Goal: Answer question/provide support: Share knowledge or assist other users

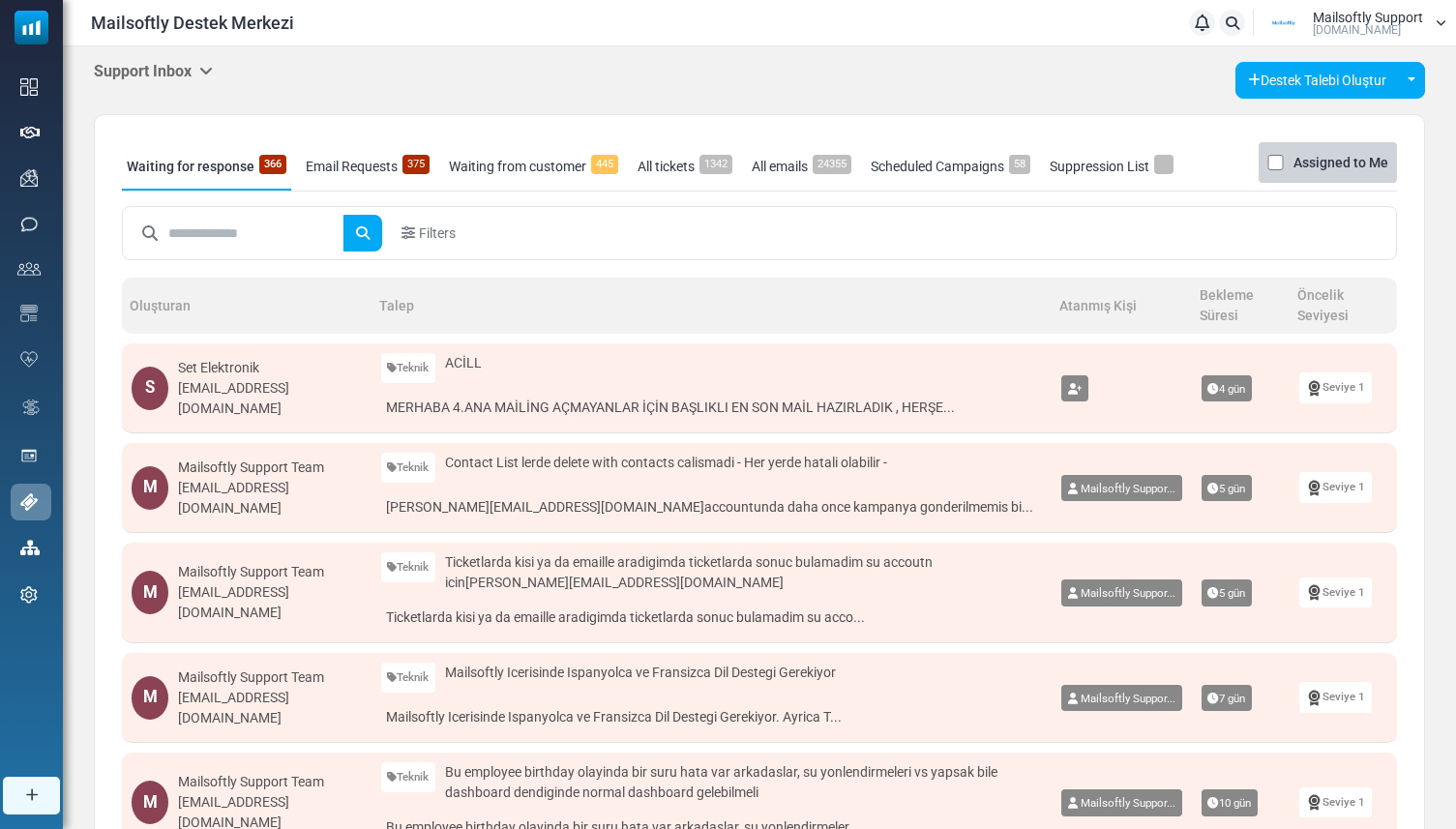
click at [207, 73] on icon at bounding box center [206, 70] width 14 height 16
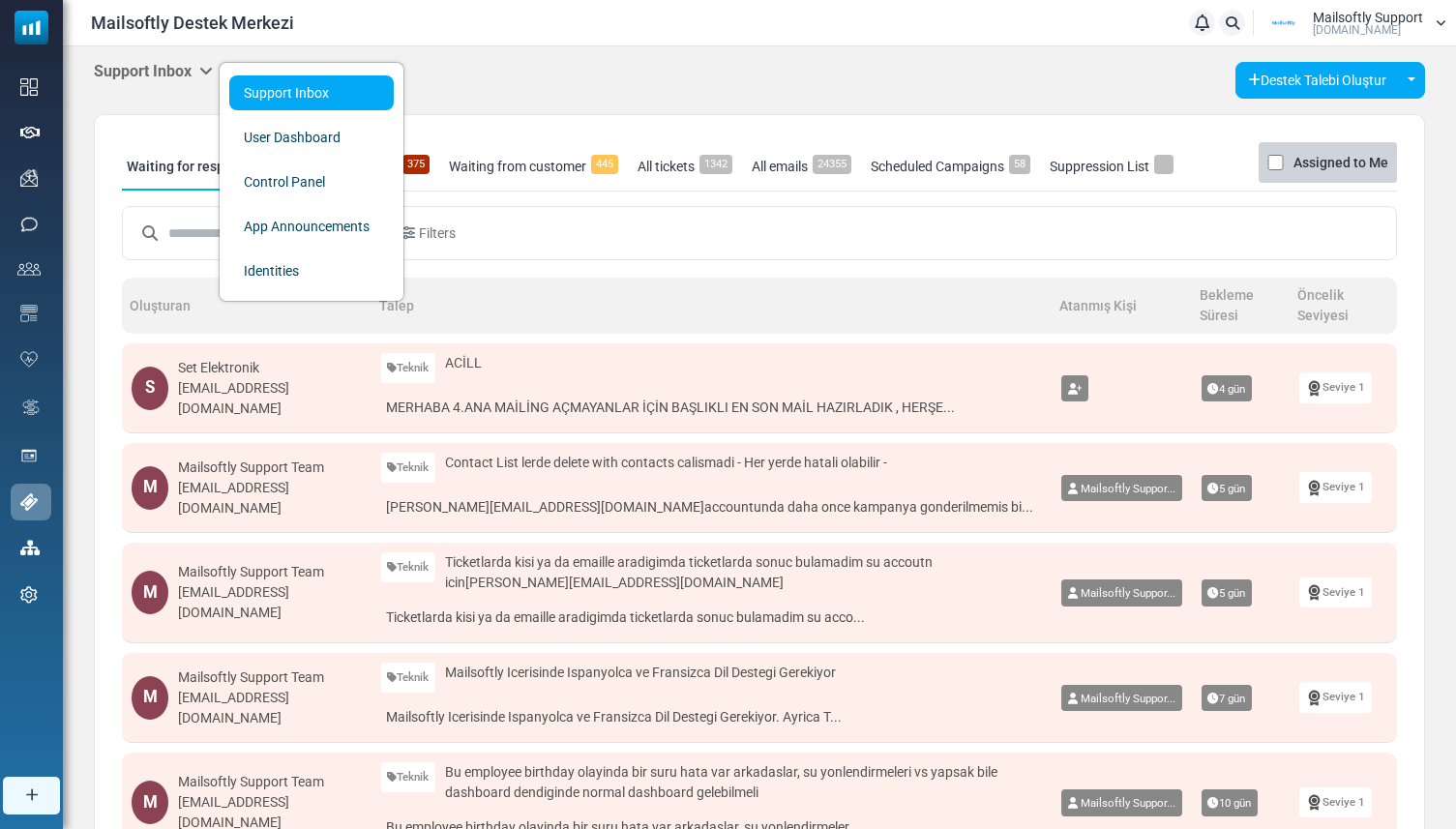
click at [451, 60] on div "Support Inbox Support Inbox User Dashboard Control Panel App Announcements Iden…" at bounding box center [759, 768] width 1394 height 1441
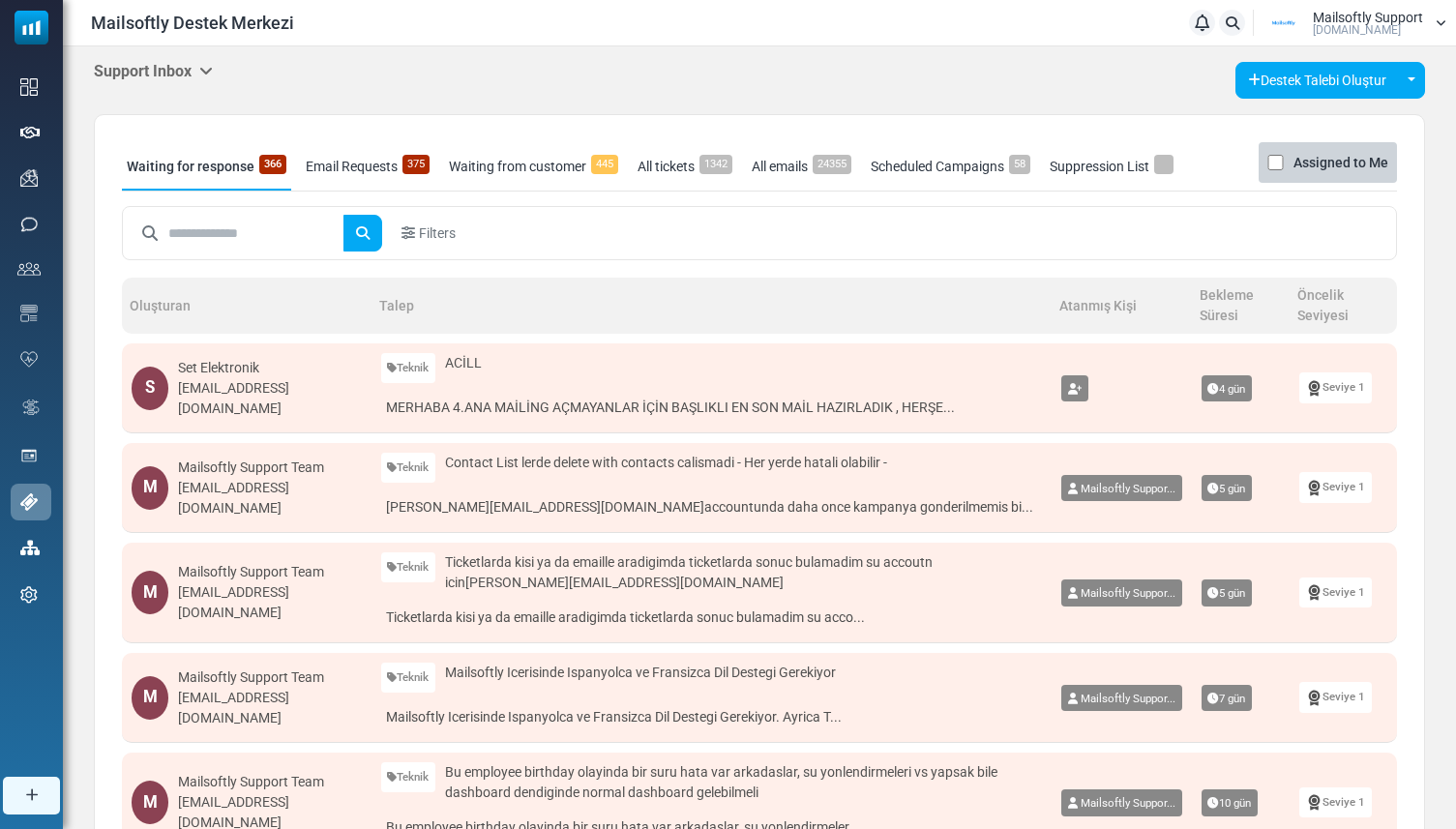
click at [201, 75] on h5 "Support Inbox" at bounding box center [153, 71] width 119 height 19
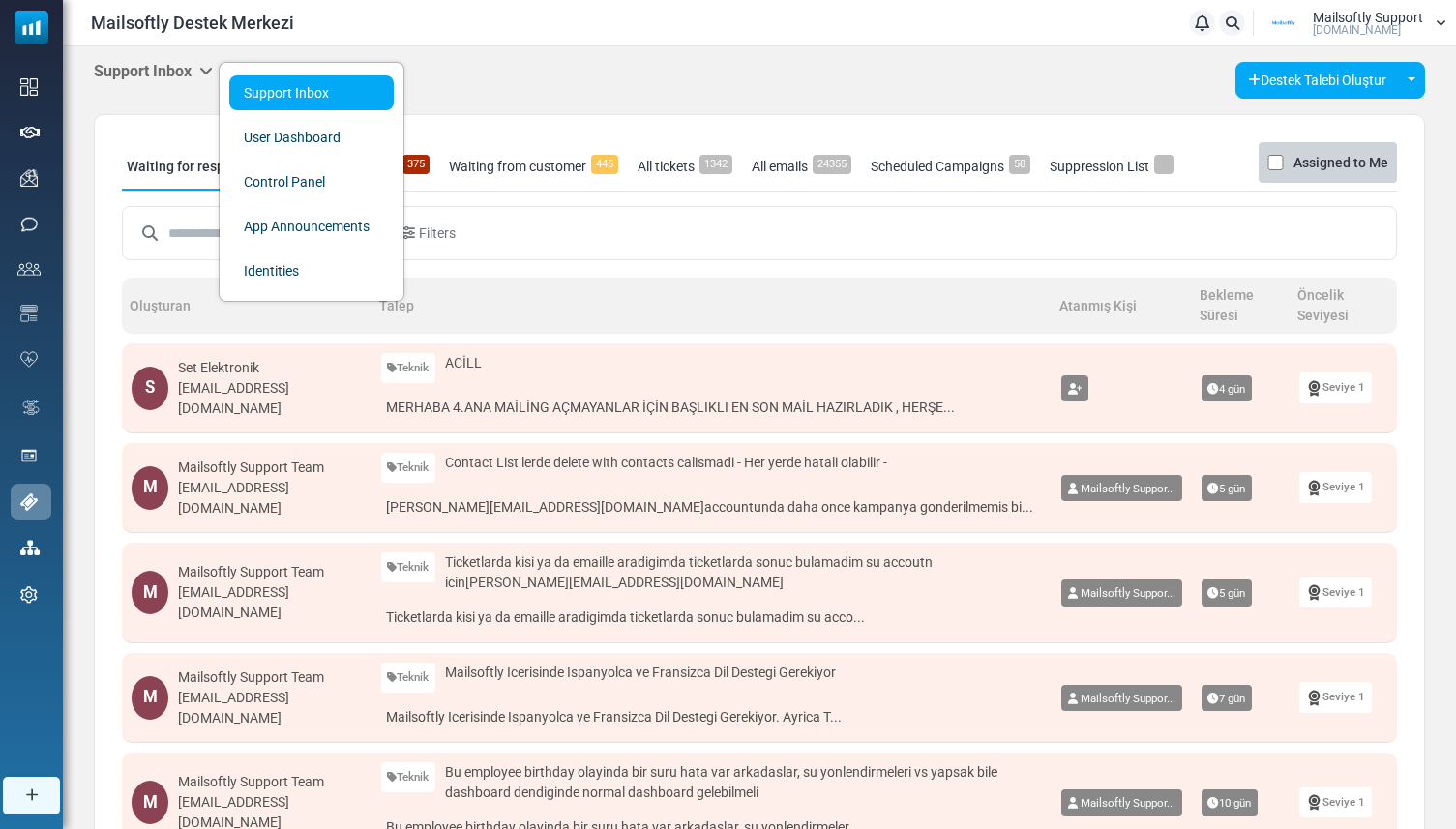
click at [462, 68] on div "Support Inbox Support Inbox User Dashboard Control Panel App Announcements Iden…" at bounding box center [759, 81] width 1331 height 37
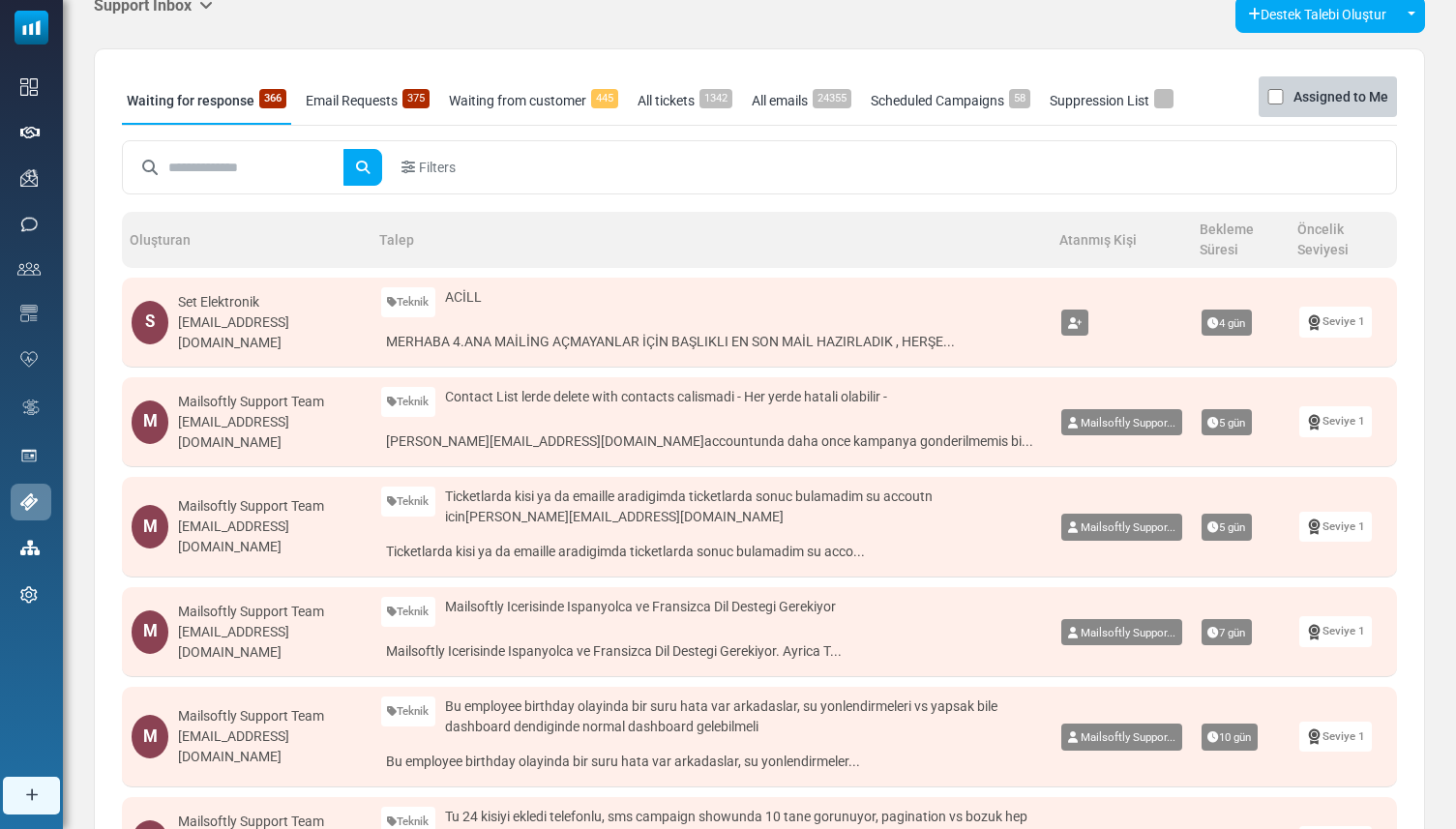
scroll to position [74, 0]
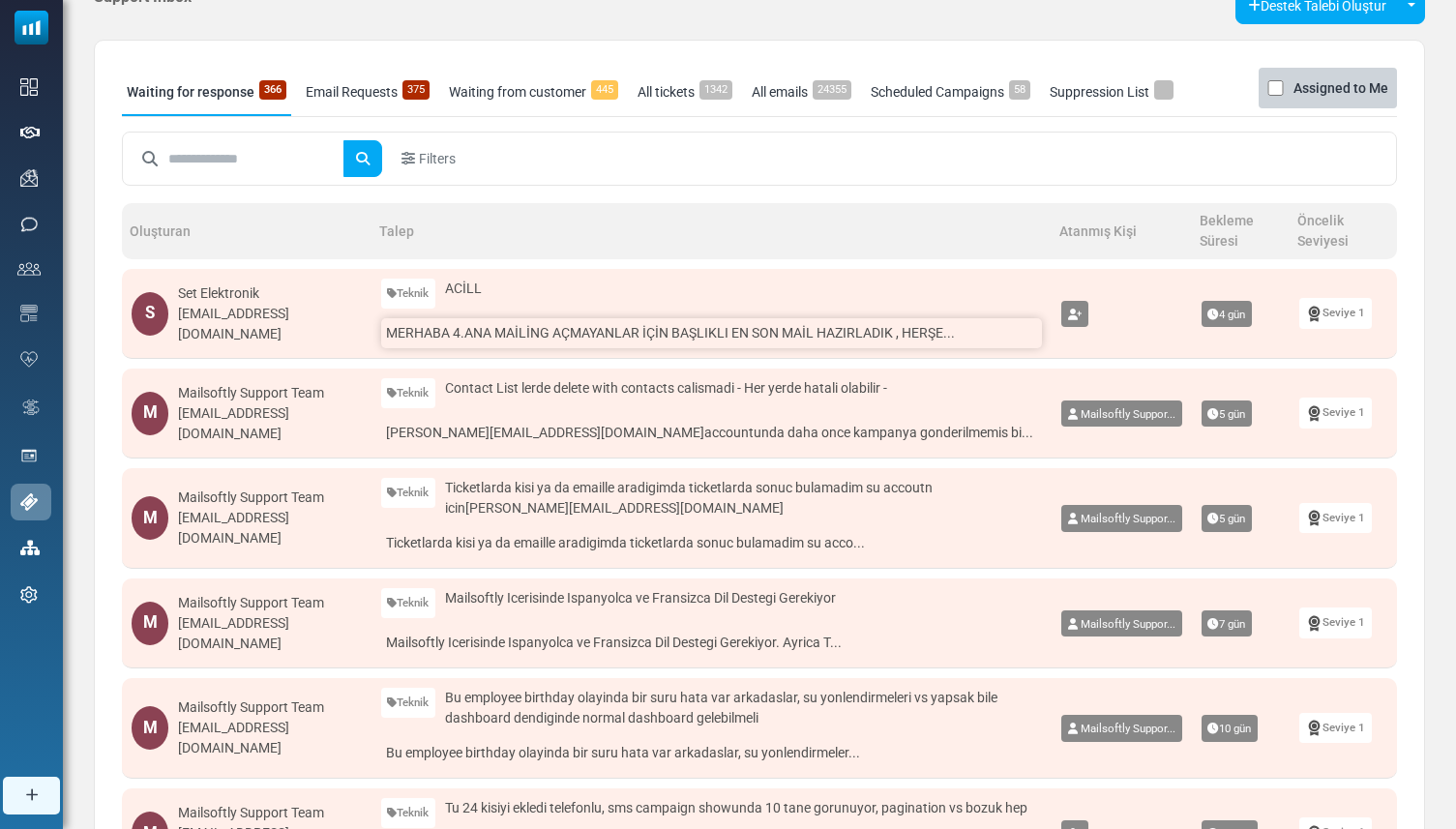
click at [416, 329] on link "MERHABA 4.ANA MAİLİNG AÇMAYANLAR İÇİN BAŞLIKLI EN SON MAİL HAZIRLADIK , HERŞE..." at bounding box center [712, 333] width 661 height 30
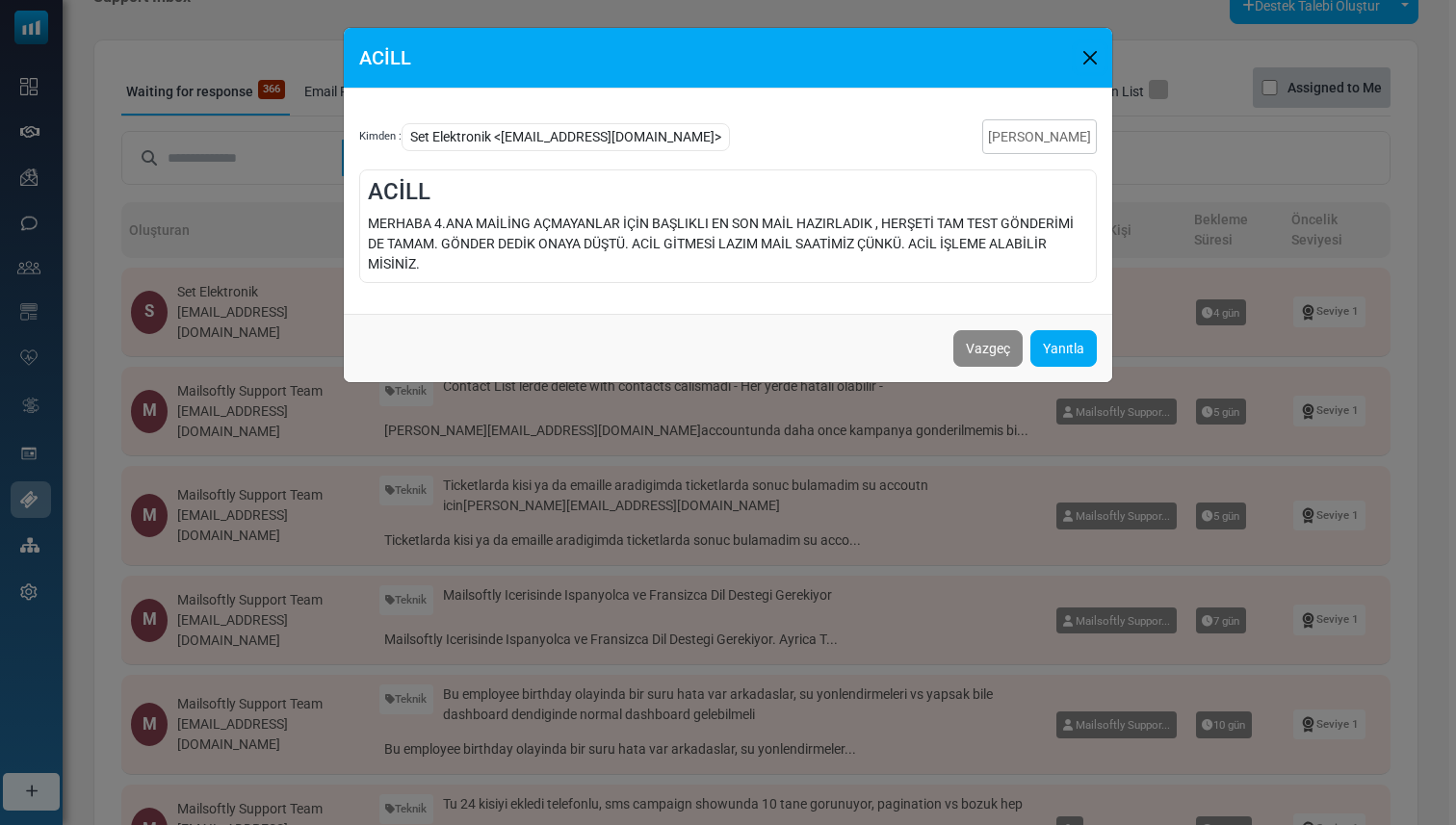
click at [1078, 56] on button "Close" at bounding box center [1090, 58] width 29 height 29
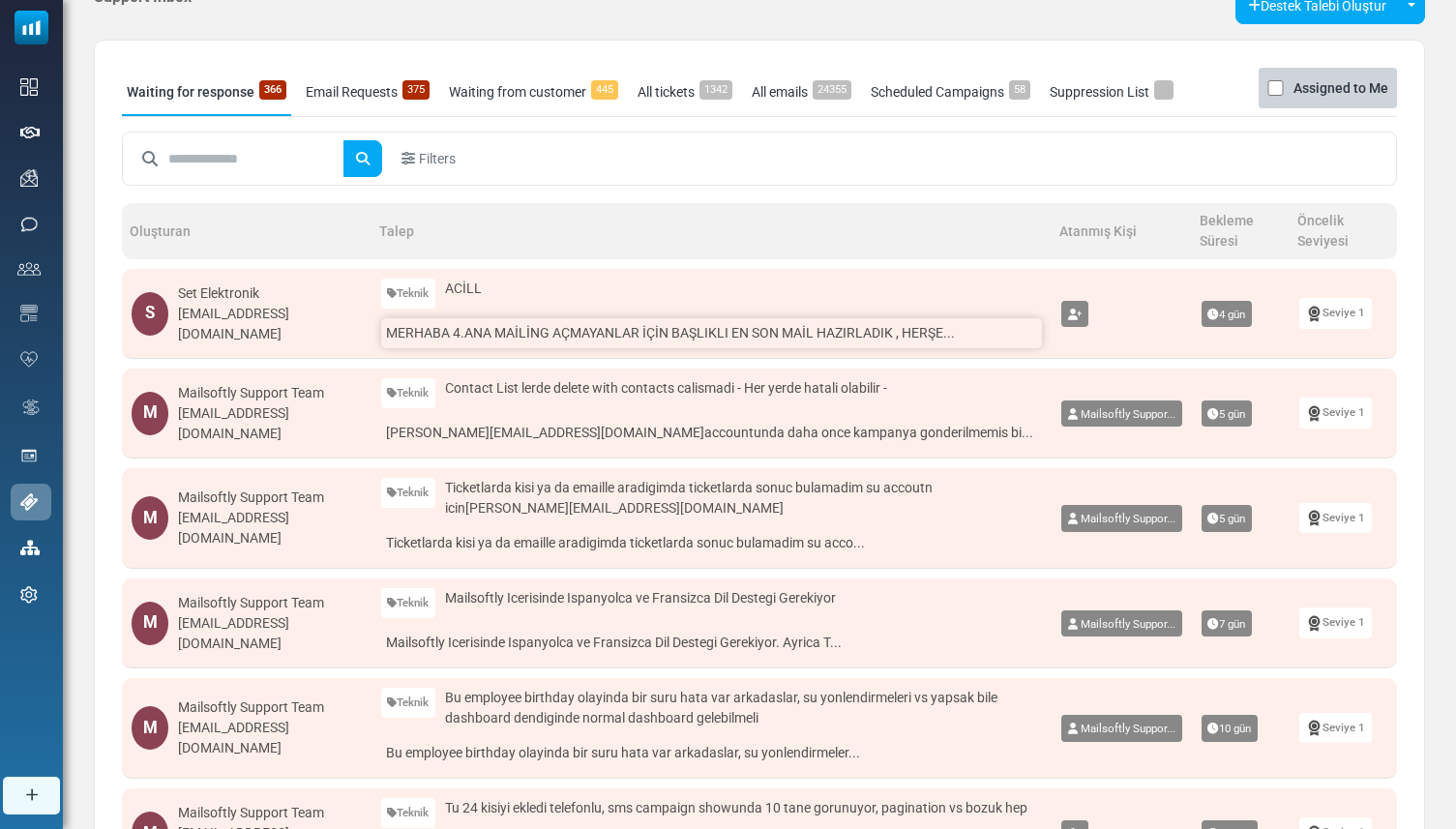
click at [710, 326] on link "MERHABA 4.ANA MAİLİNG AÇMAYANLAR İÇİN BAŞLIKLI EN SON MAİL HAZIRLADIK , HERŞE..." at bounding box center [712, 333] width 661 height 30
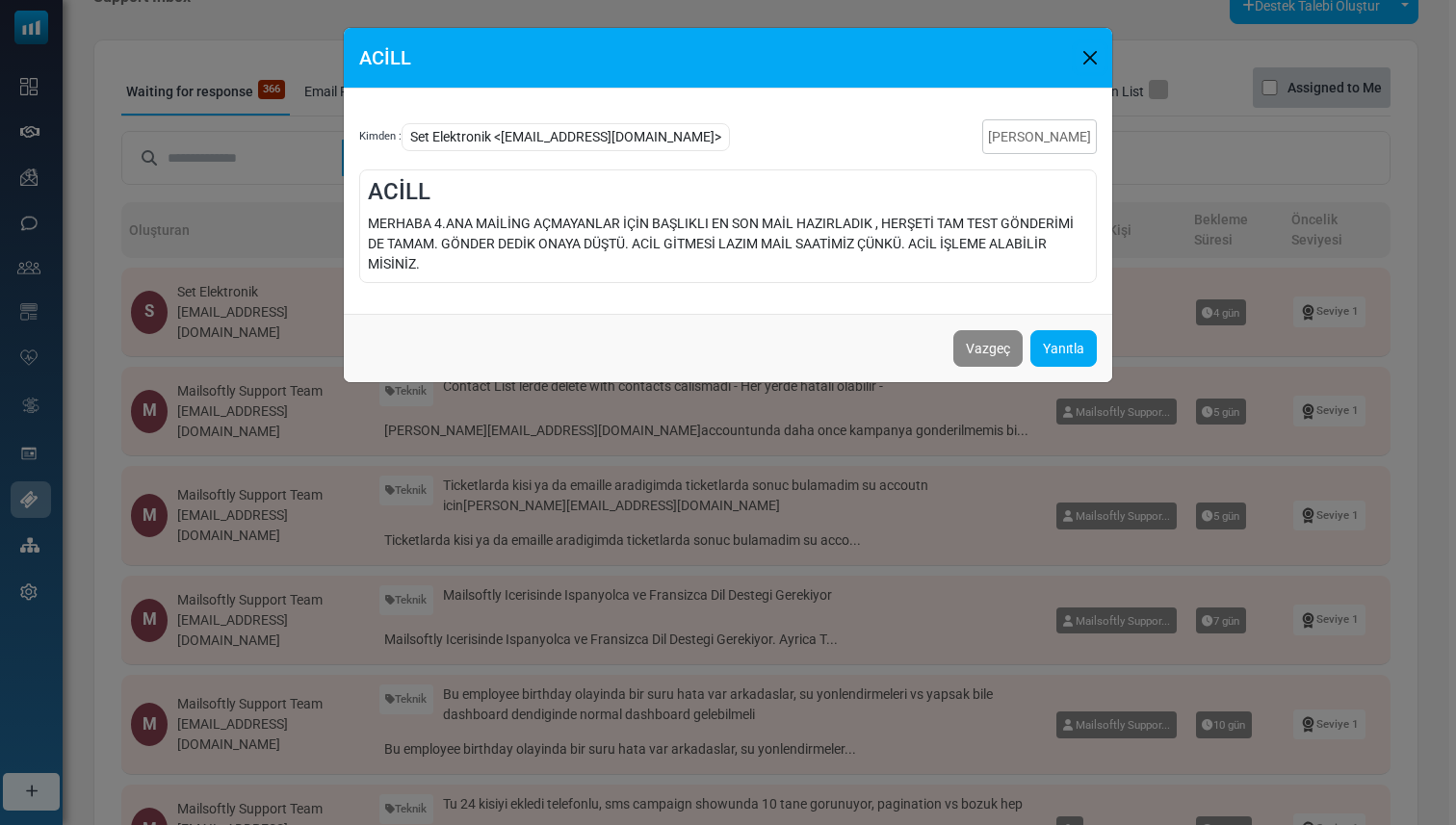
click at [1088, 53] on button "Close" at bounding box center [1090, 58] width 29 height 29
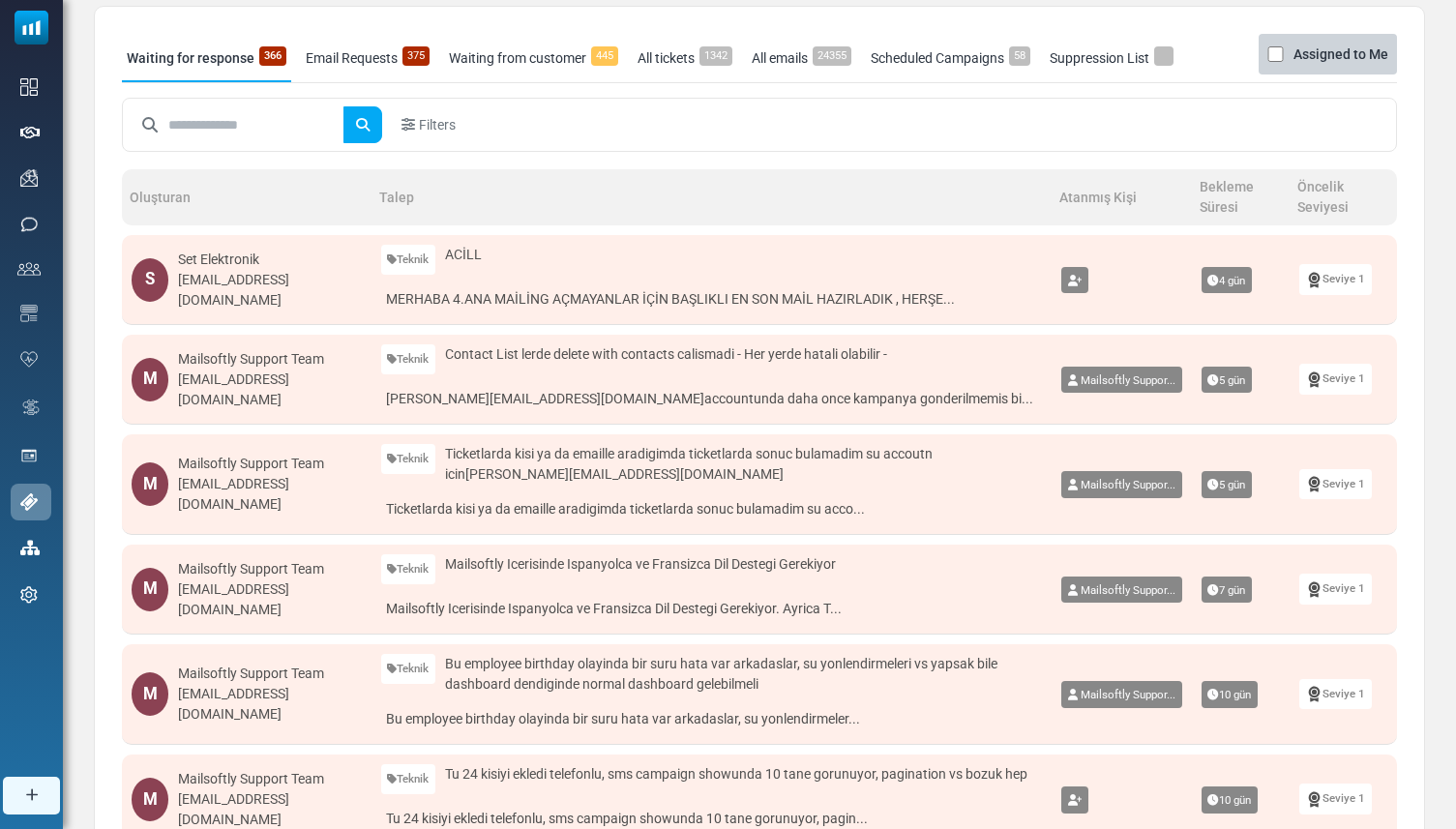
scroll to position [0, 0]
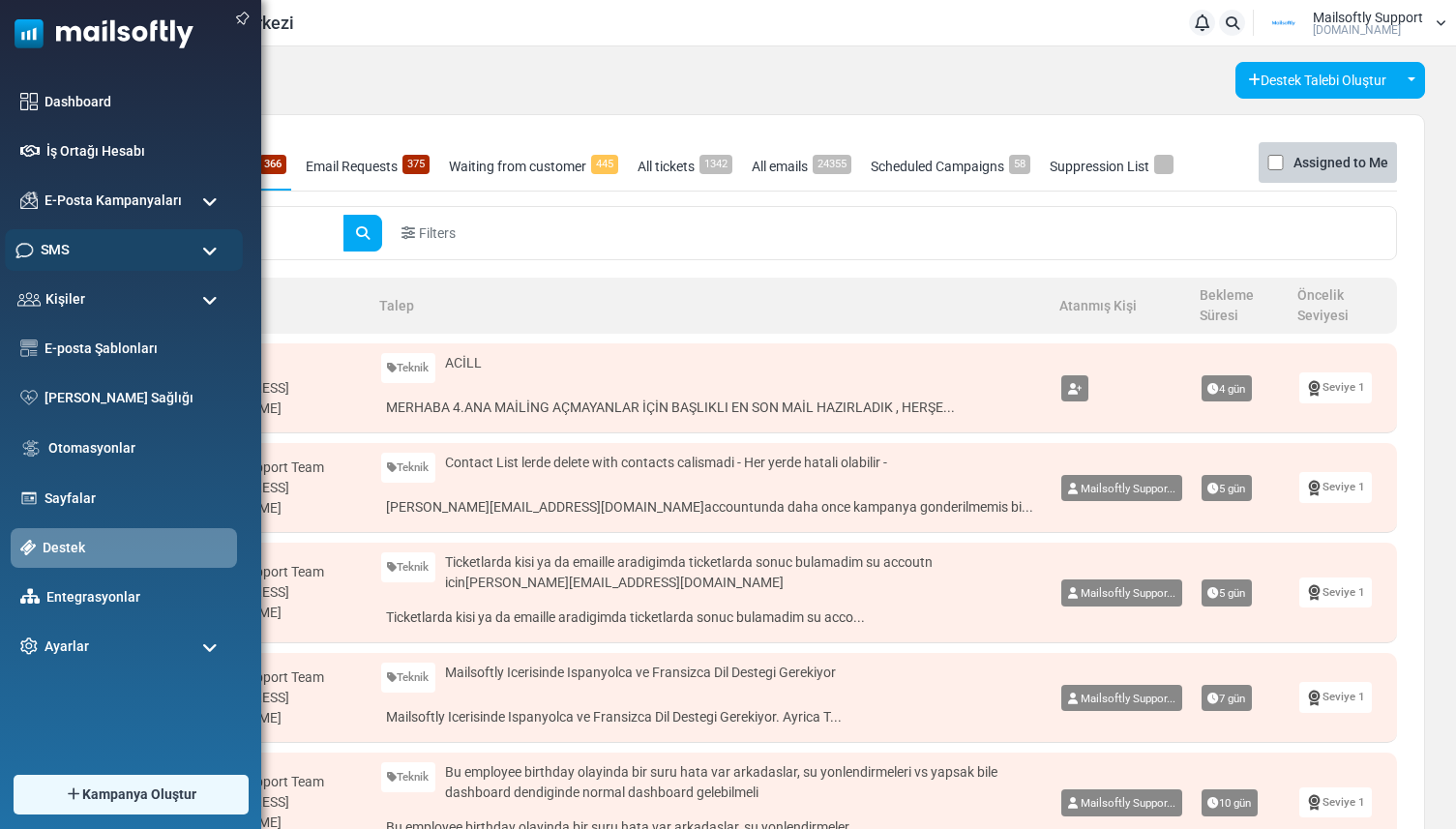
click at [60, 253] on span "SMS" at bounding box center [55, 250] width 28 height 21
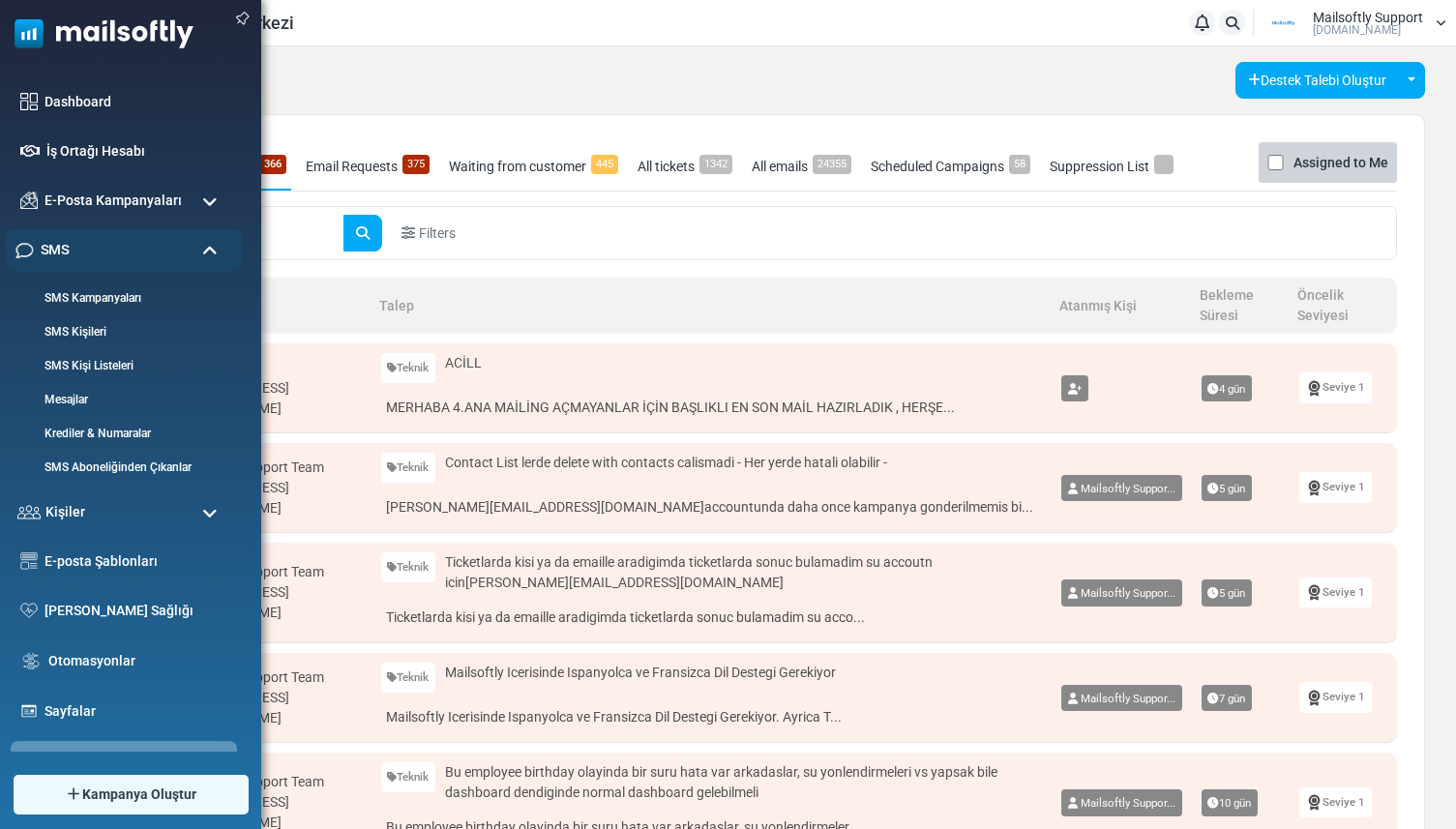
click at [60, 253] on span "SMS" at bounding box center [55, 250] width 28 height 21
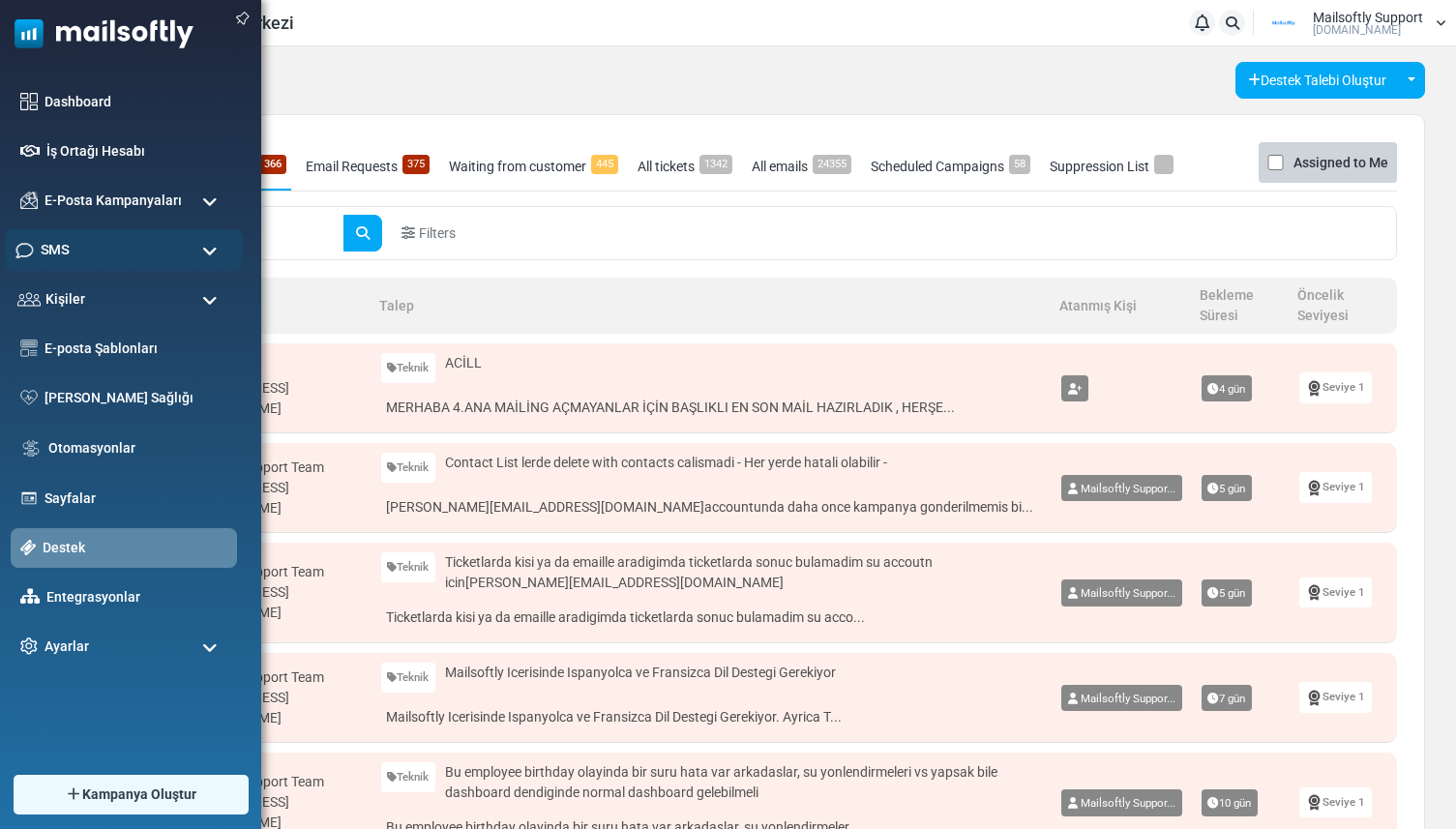
click at [108, 253] on div "SMS" at bounding box center [124, 250] width 238 height 42
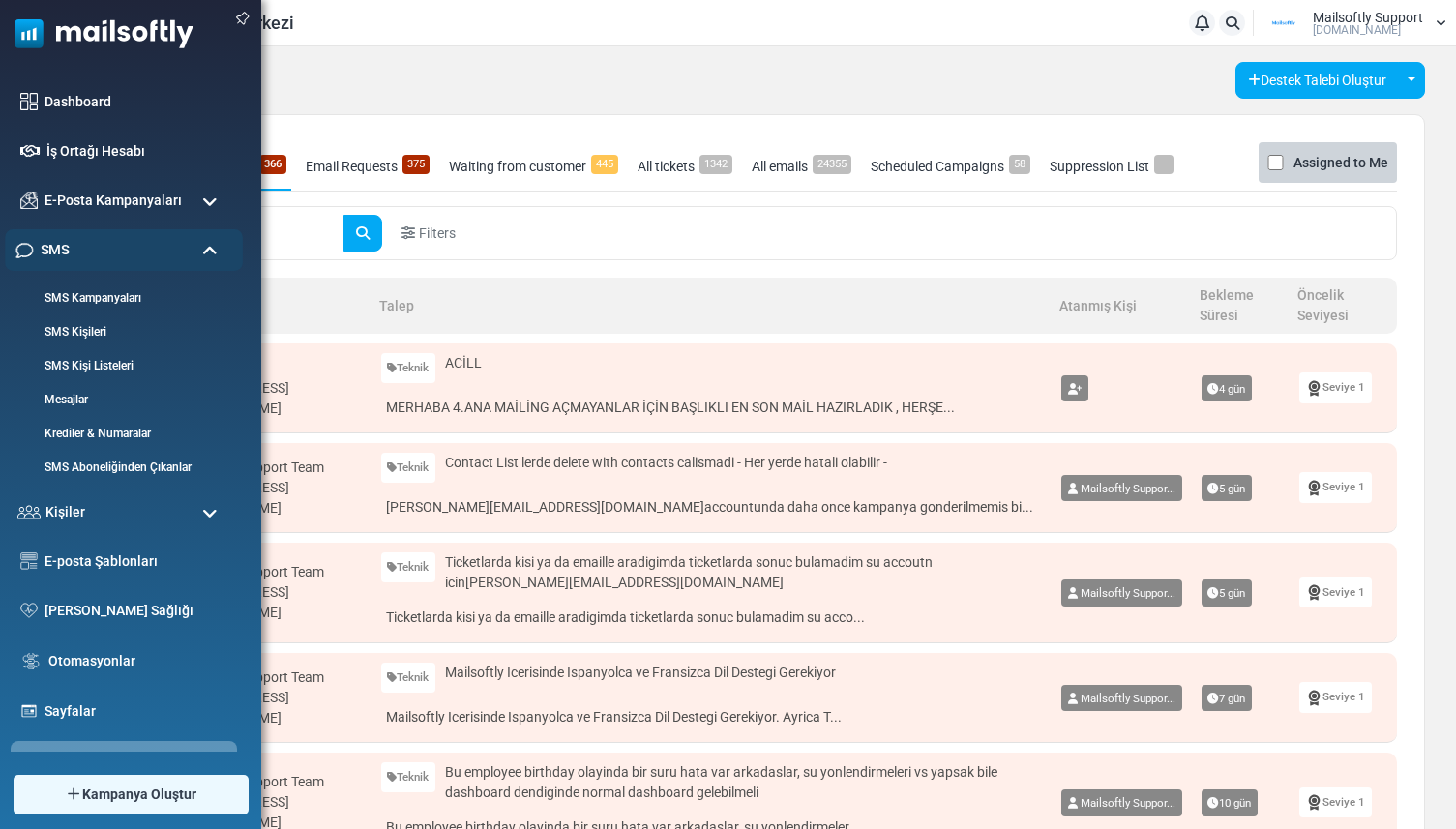
click at [132, 246] on div "SMS" at bounding box center [124, 250] width 238 height 42
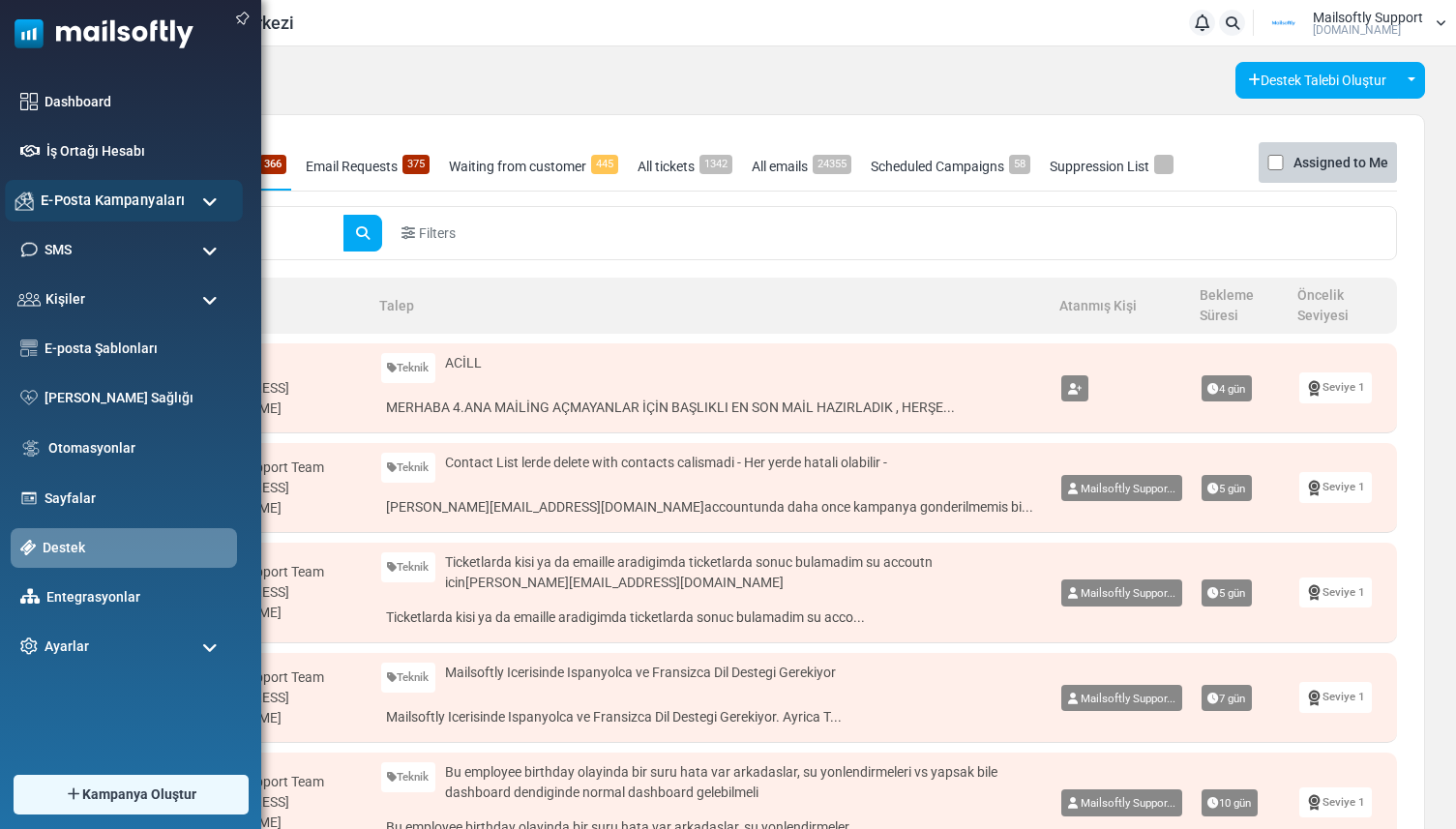
click at [126, 199] on span "E-Posta Kampanyaları" at bounding box center [113, 200] width 144 height 21
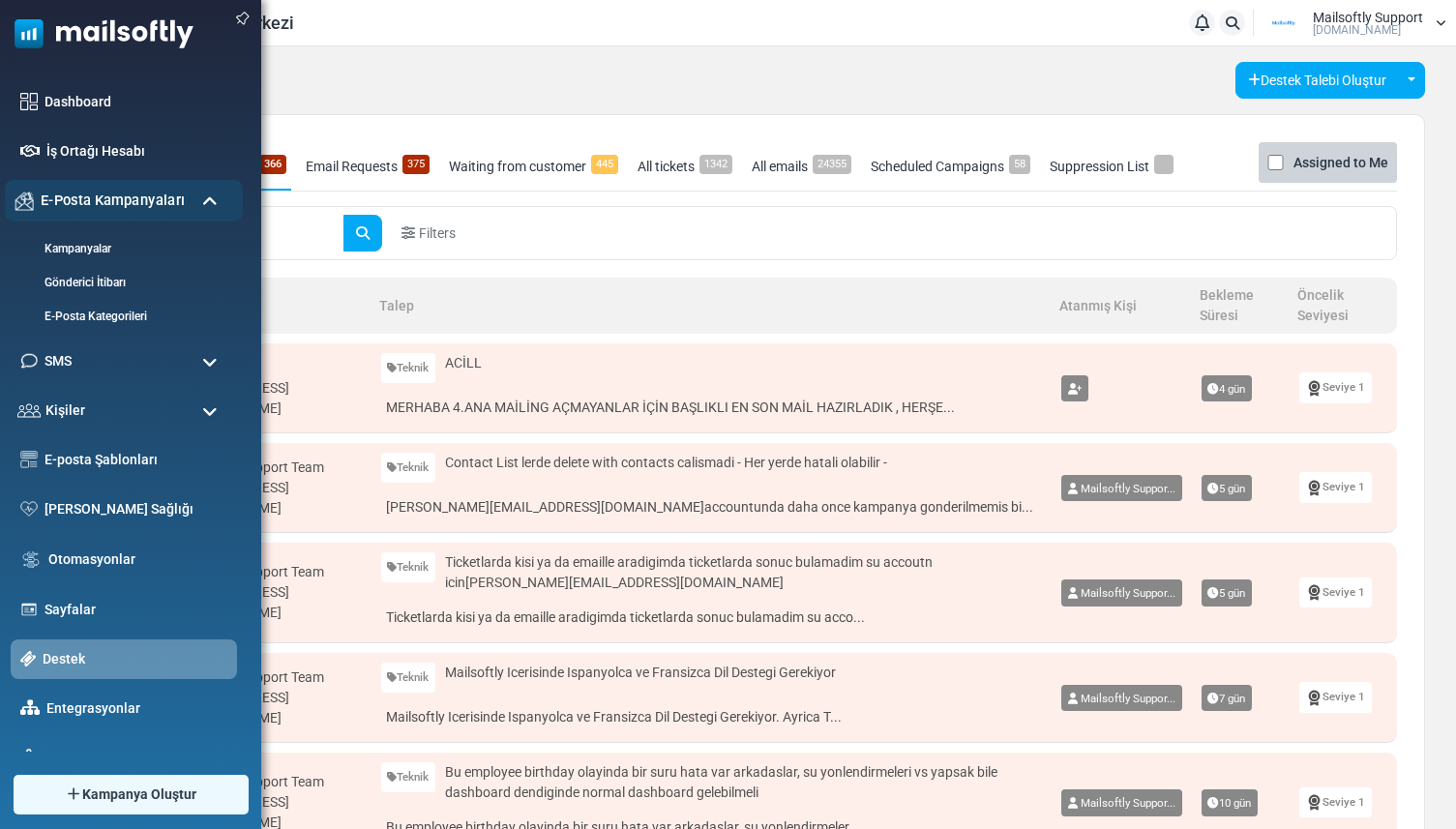
click at [126, 199] on span "E-Posta Kampanyaları" at bounding box center [113, 200] width 144 height 21
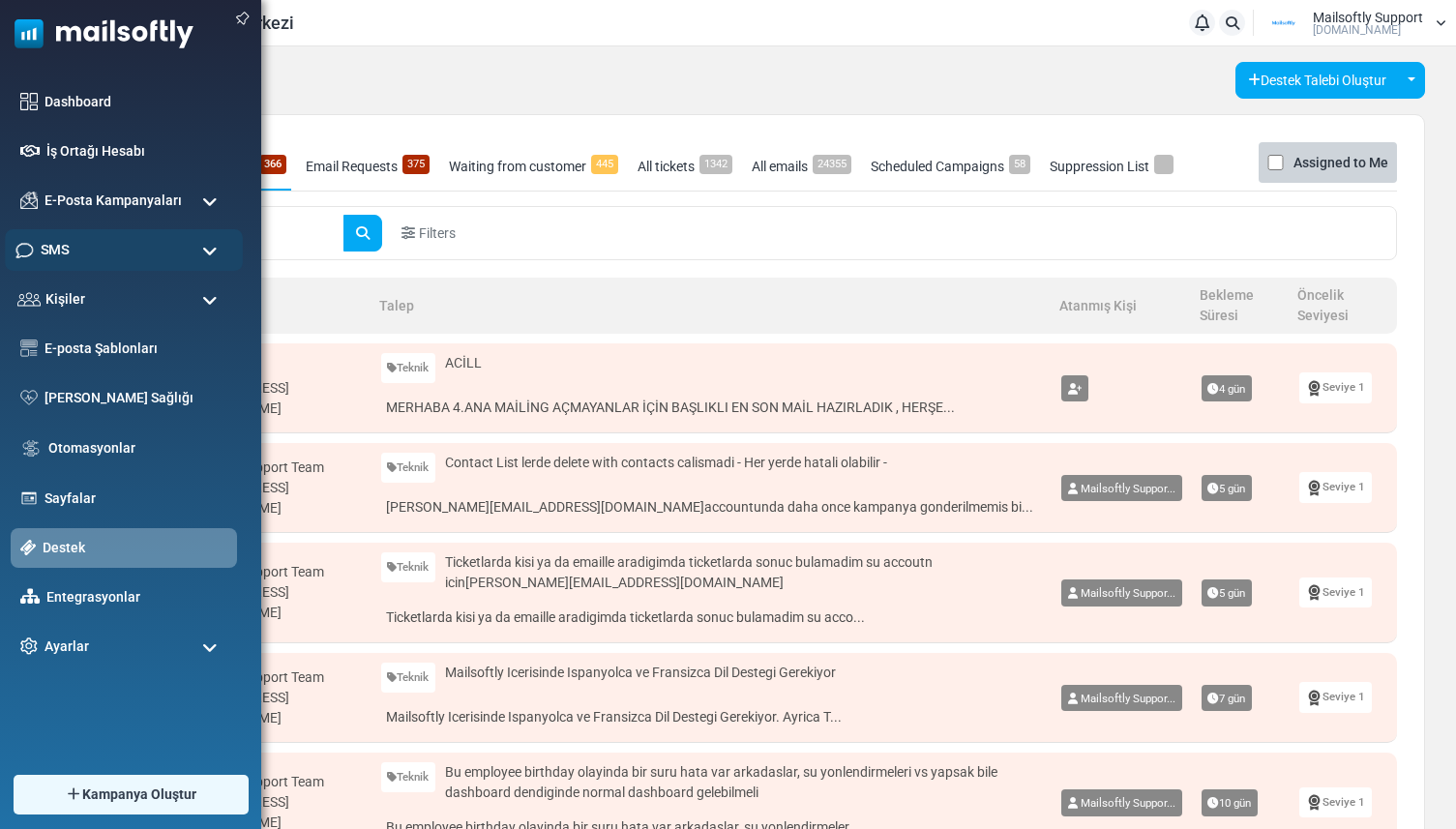
click at [112, 241] on div "SMS" at bounding box center [124, 250] width 238 height 42
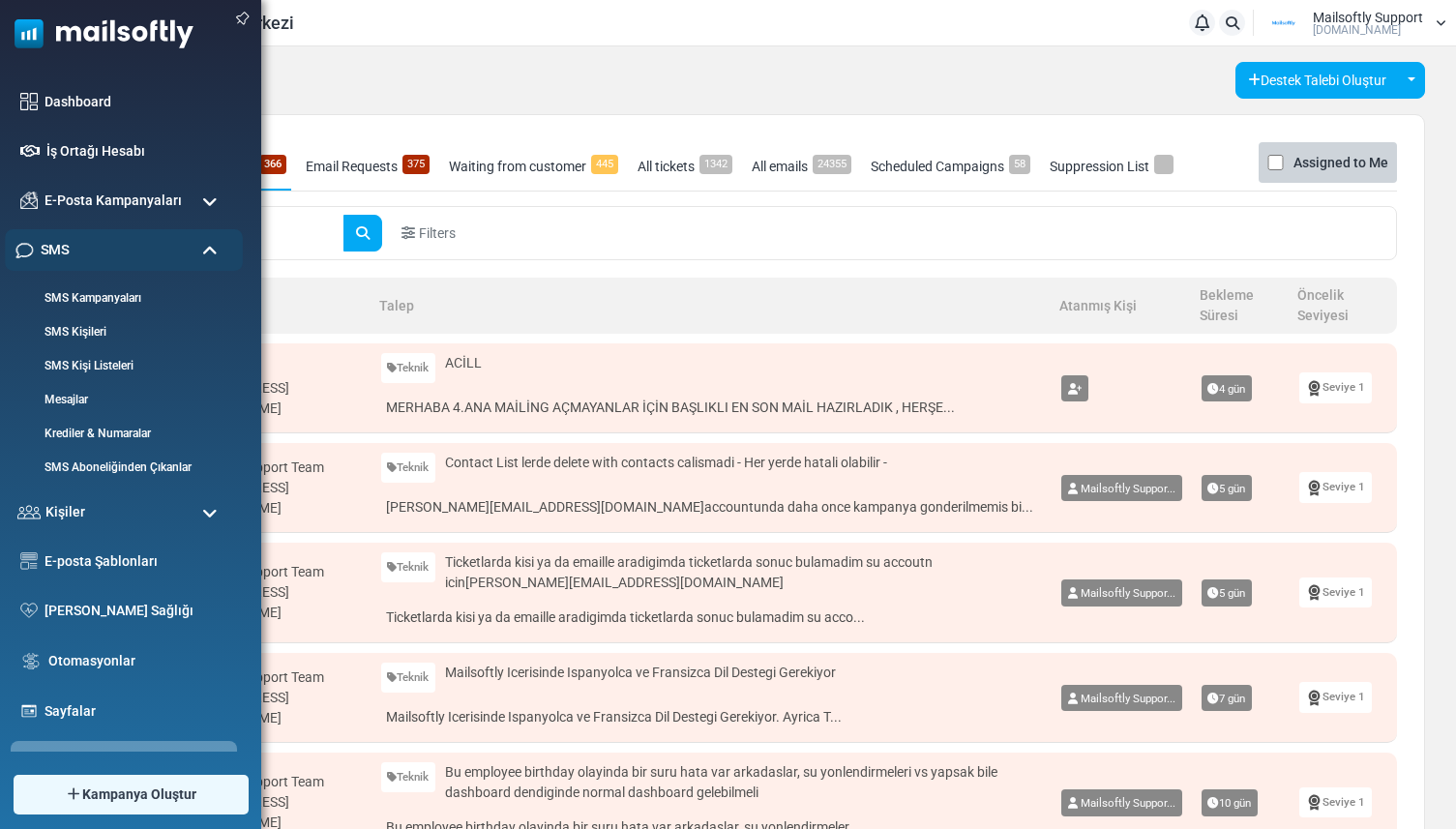
click at [108, 252] on div "SMS" at bounding box center [124, 250] width 238 height 42
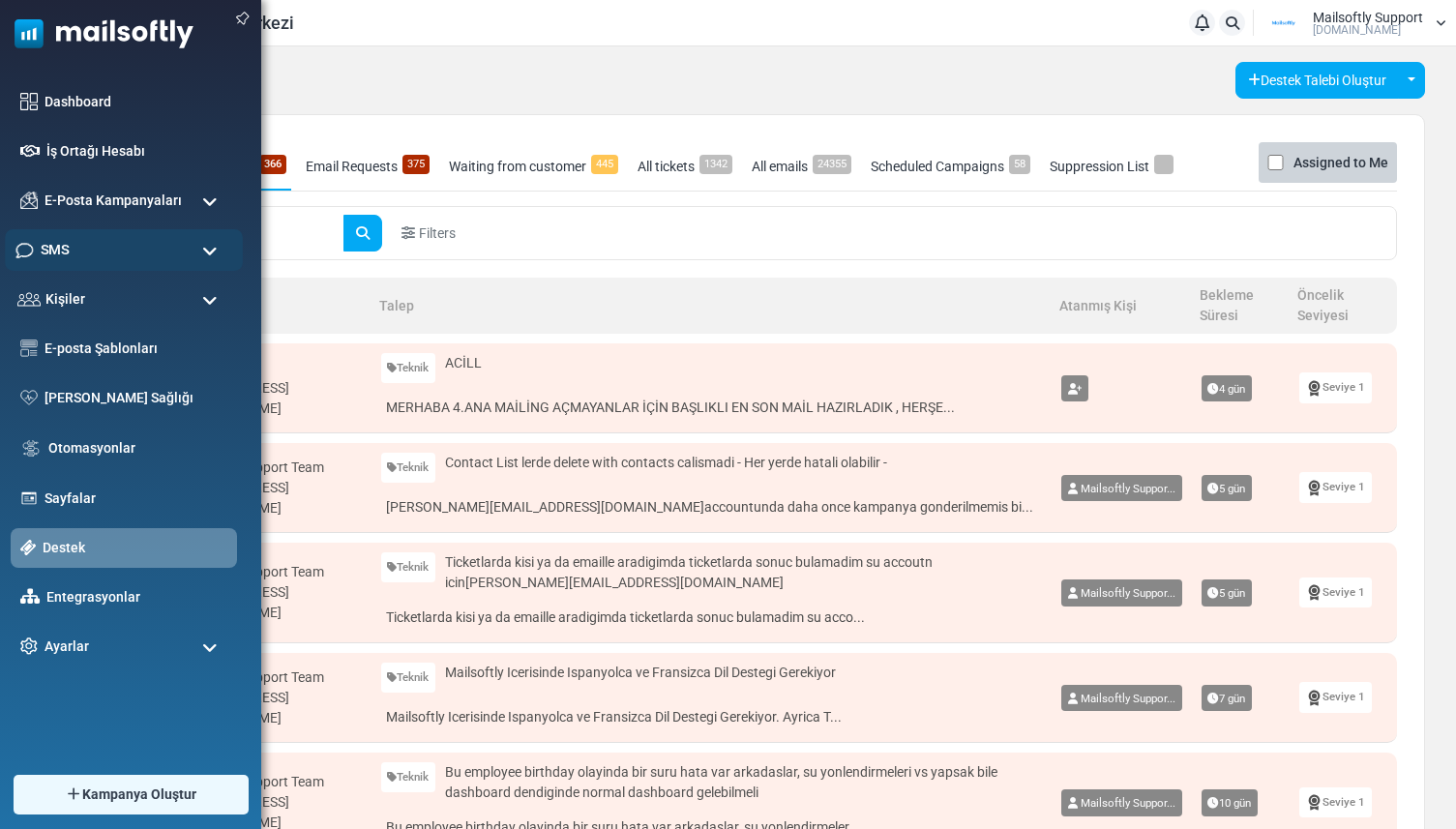
click at [108, 252] on div "SMS" at bounding box center [124, 250] width 238 height 42
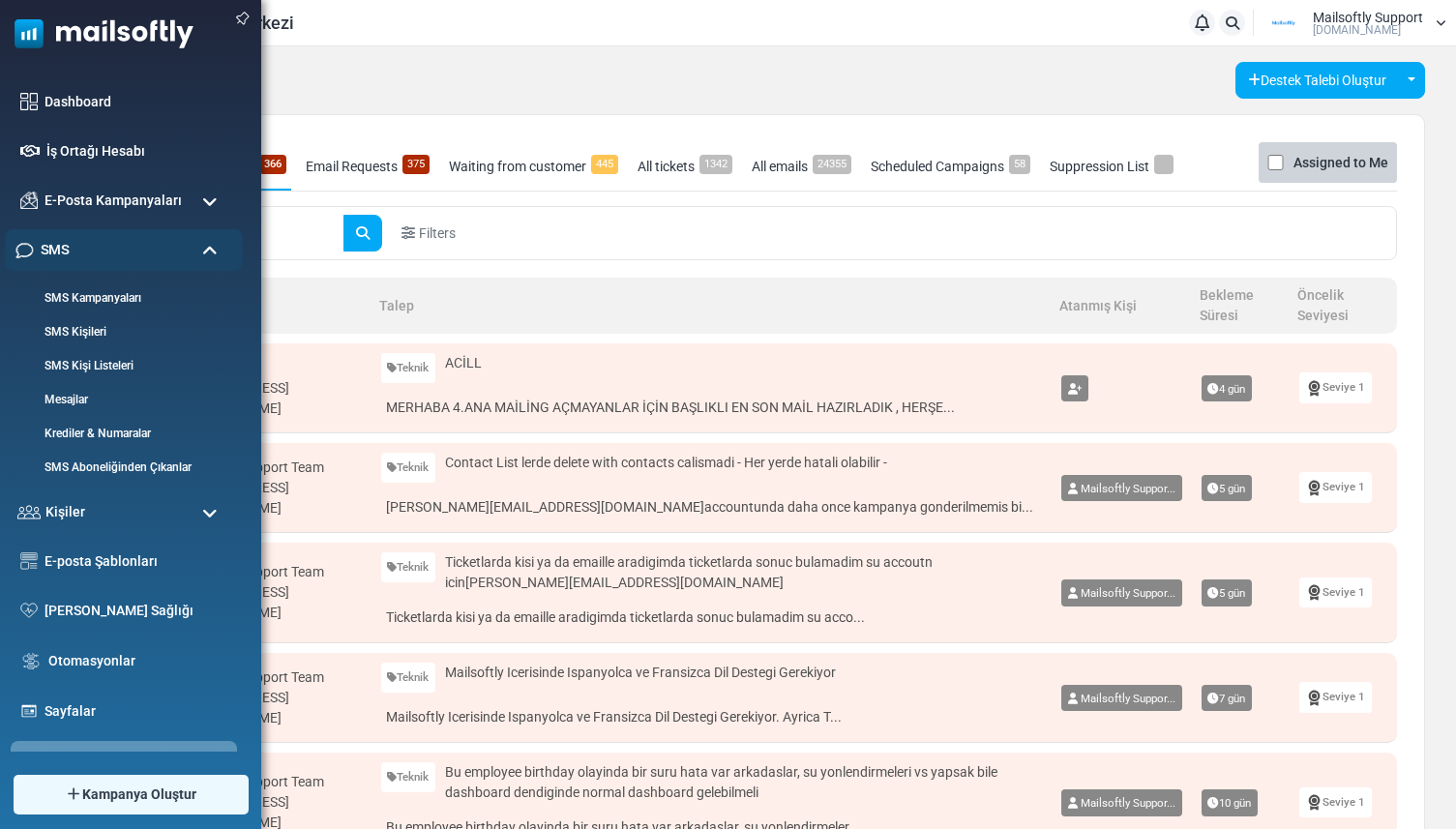
click at [108, 252] on div "SMS" at bounding box center [124, 250] width 238 height 42
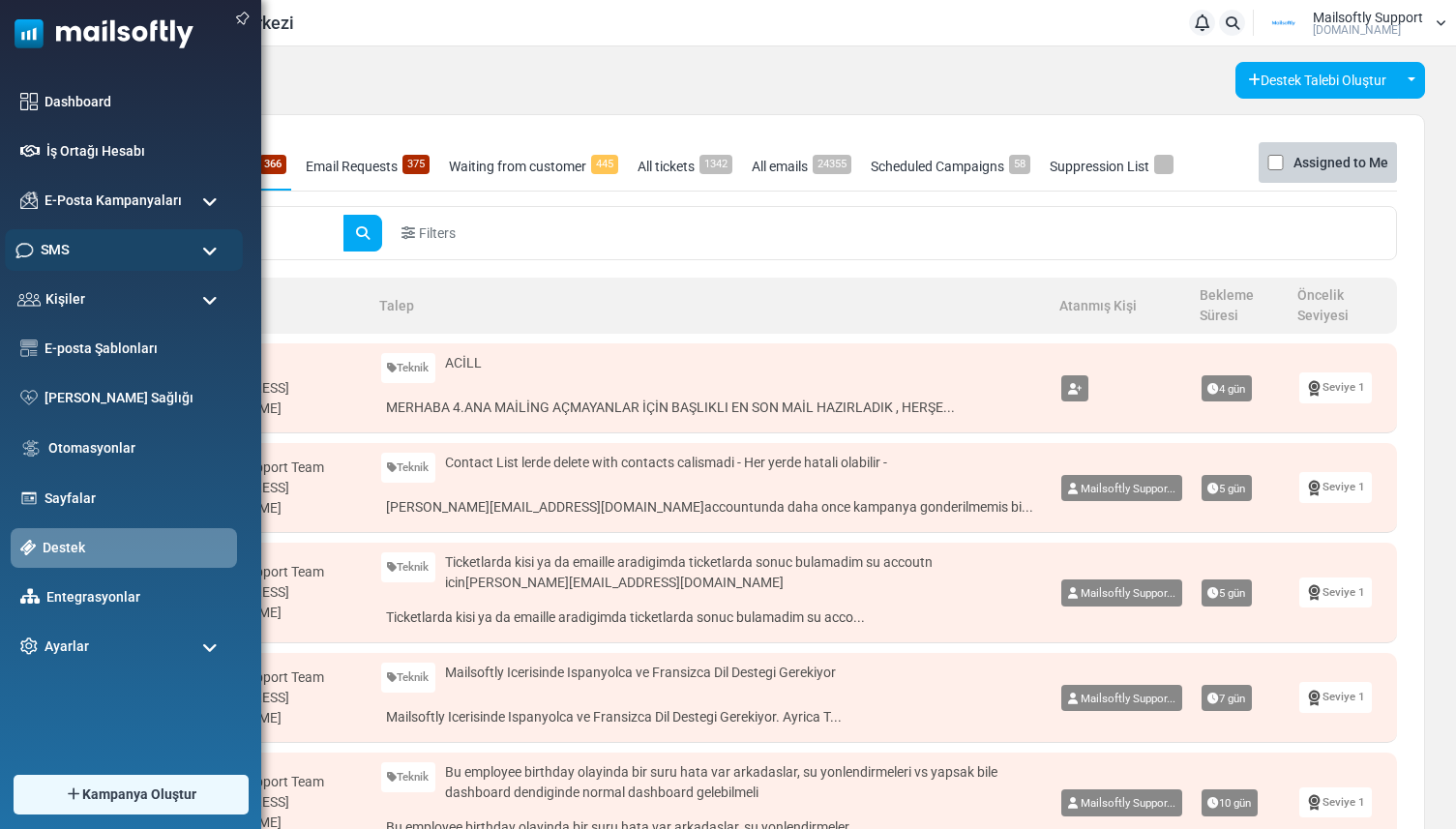
click at [57, 250] on span "SMS" at bounding box center [55, 250] width 28 height 21
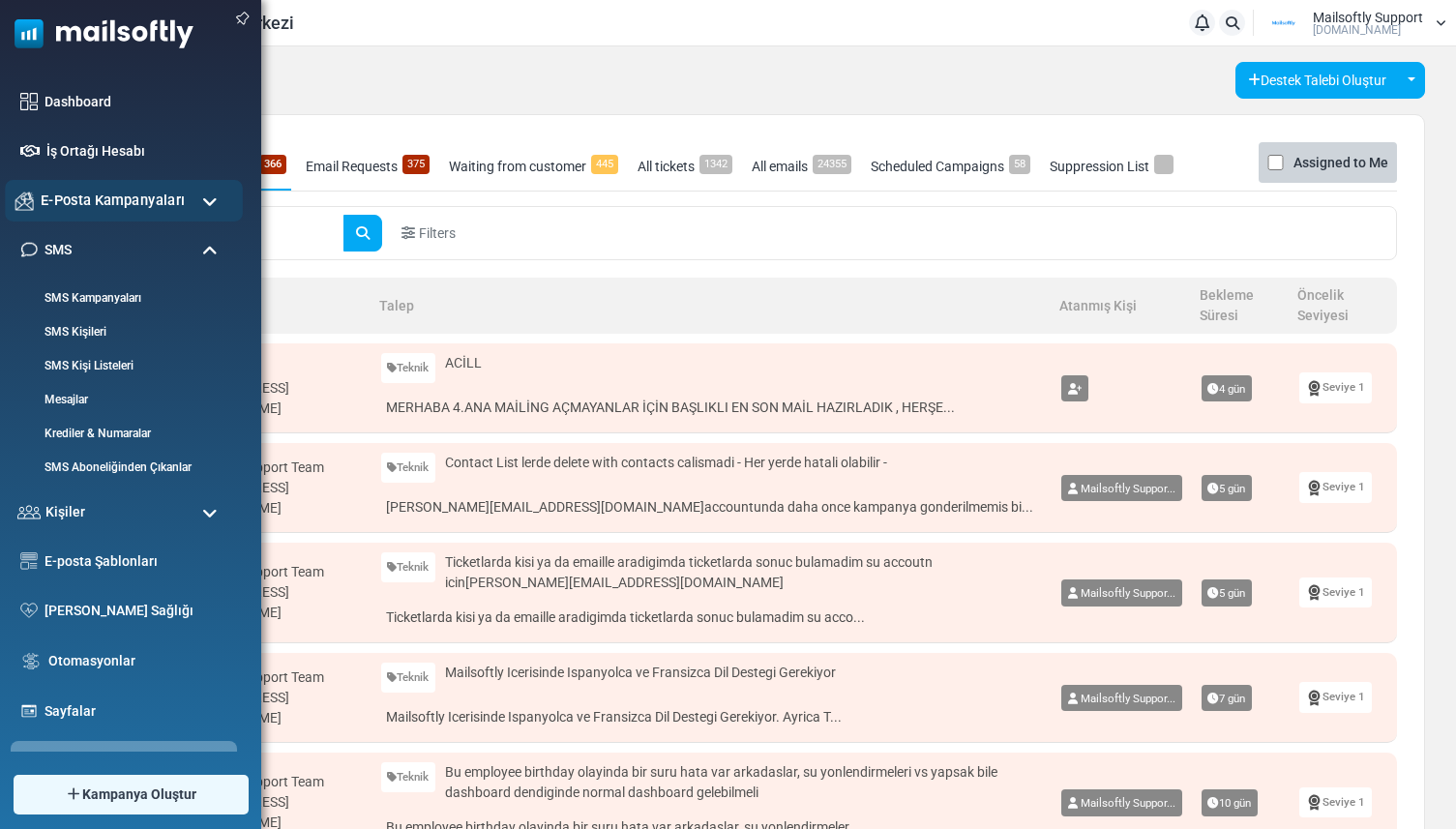
click at [116, 202] on span "E-Posta Kampanyaları" at bounding box center [113, 200] width 144 height 21
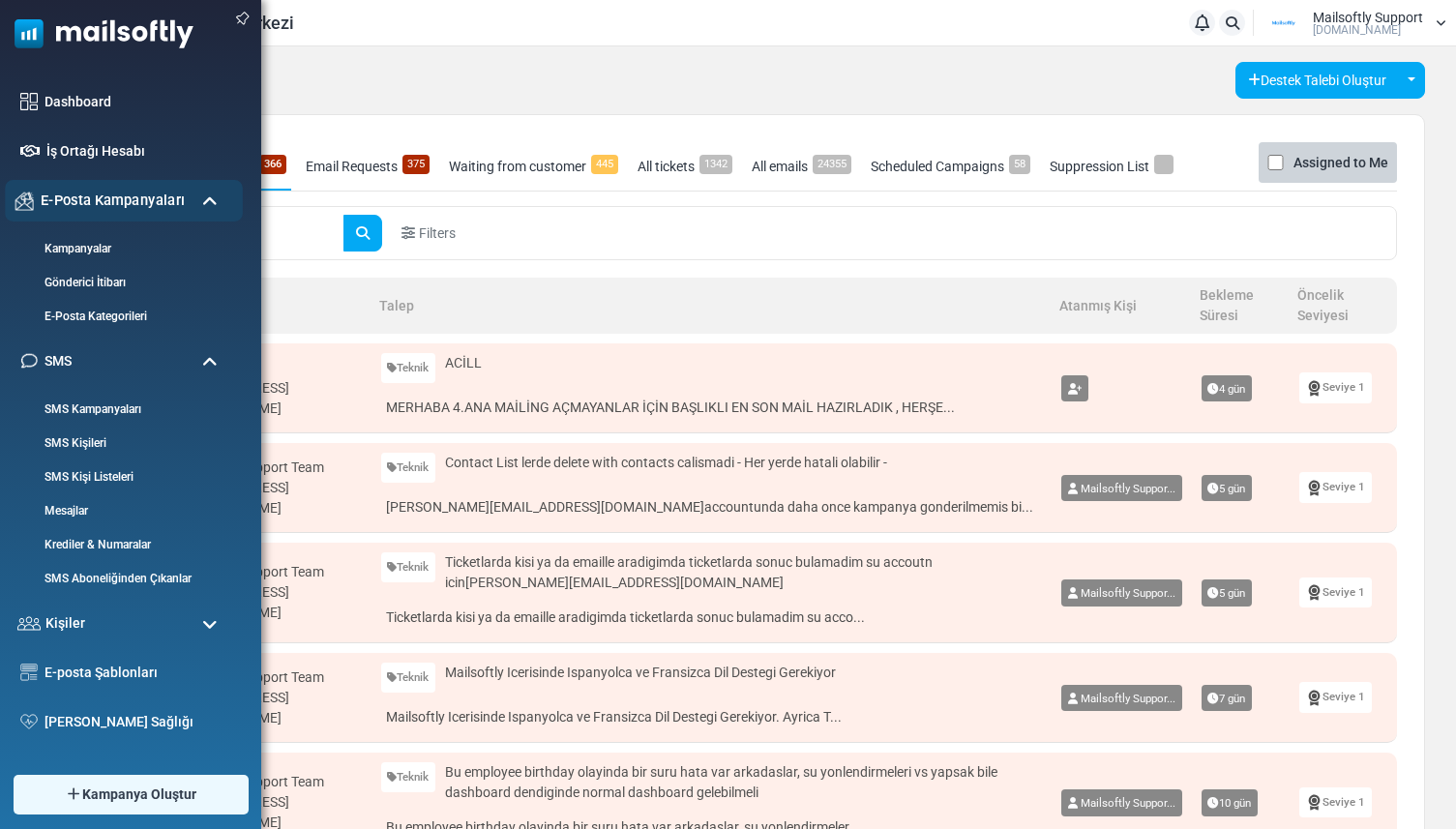
click at [110, 209] on span "E-Posta Kampanyaları" at bounding box center [113, 200] width 144 height 21
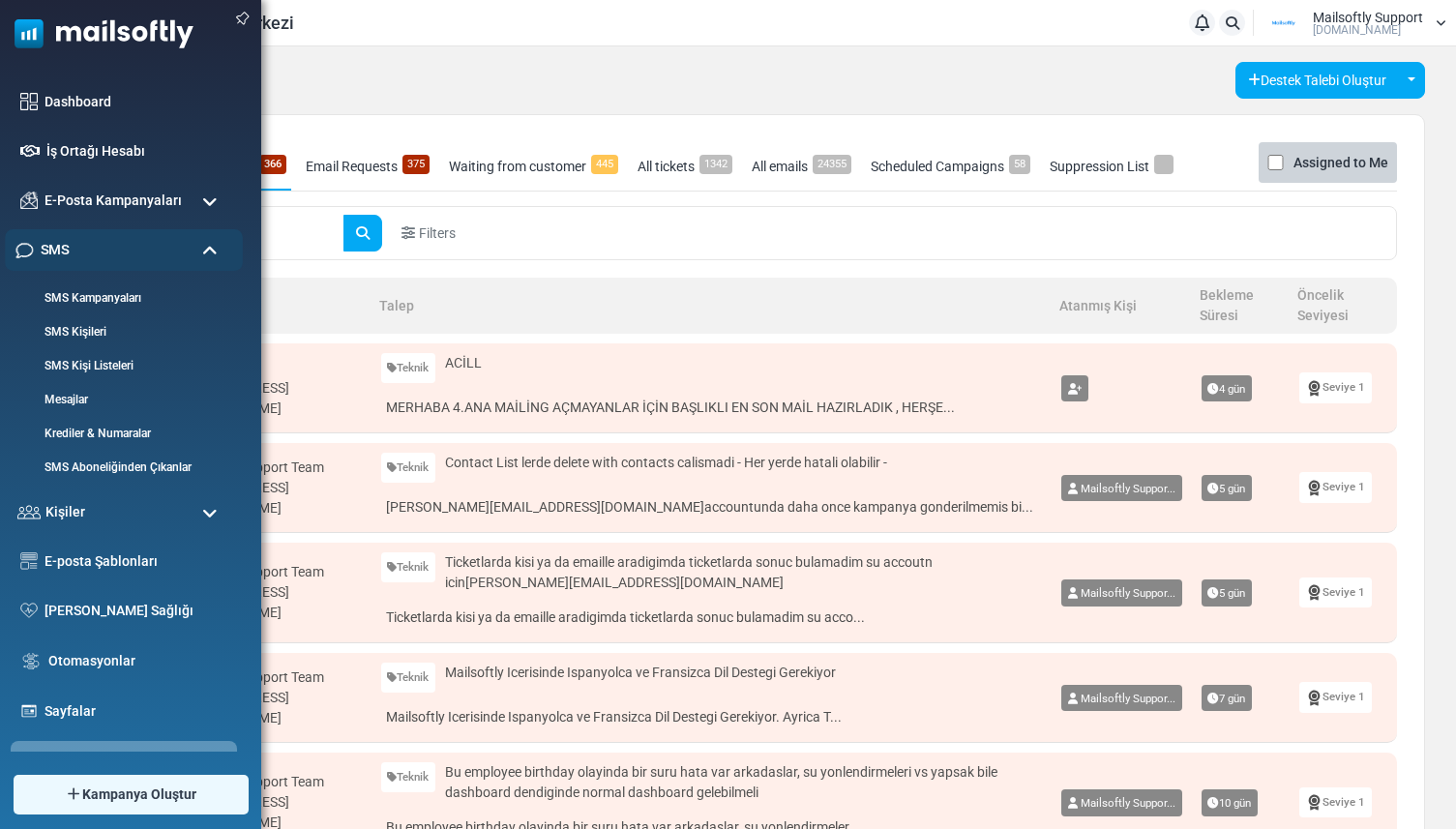
click at [102, 267] on div "SMS" at bounding box center [124, 250] width 238 height 42
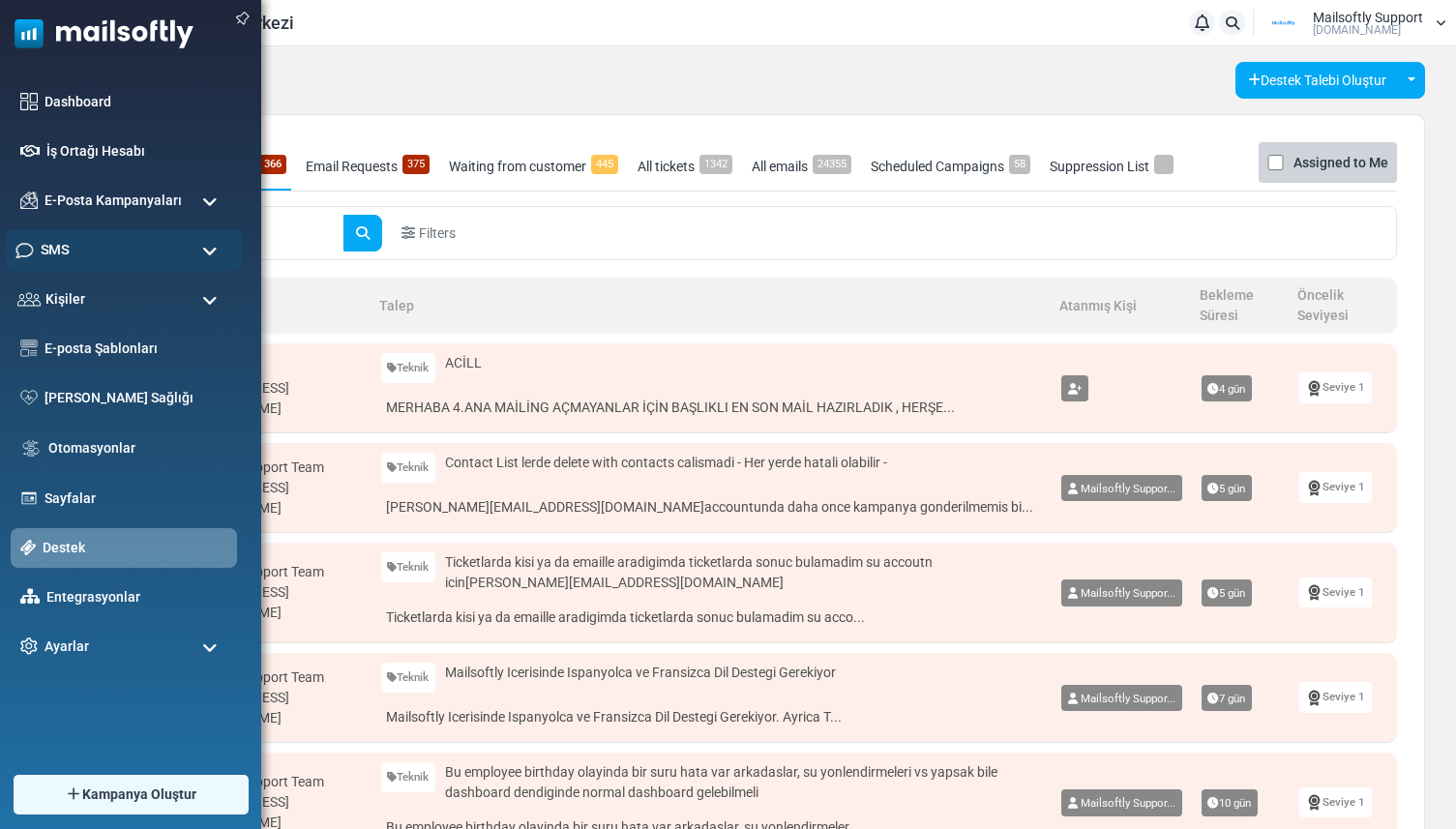
click at [59, 259] on span "SMS" at bounding box center [55, 250] width 28 height 21
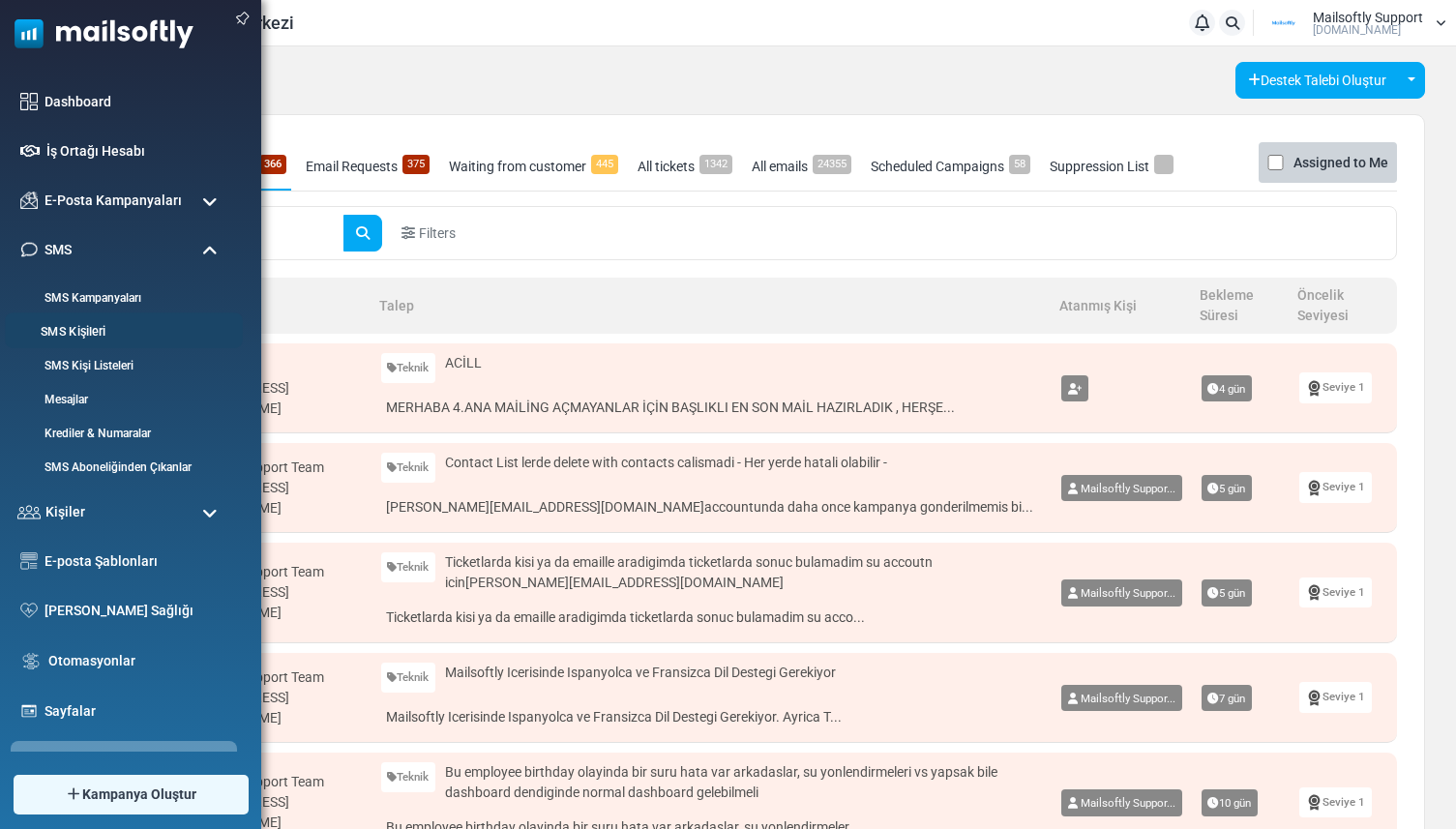
click at [85, 336] on link "SMS Kişileri" at bounding box center [121, 332] width 232 height 19
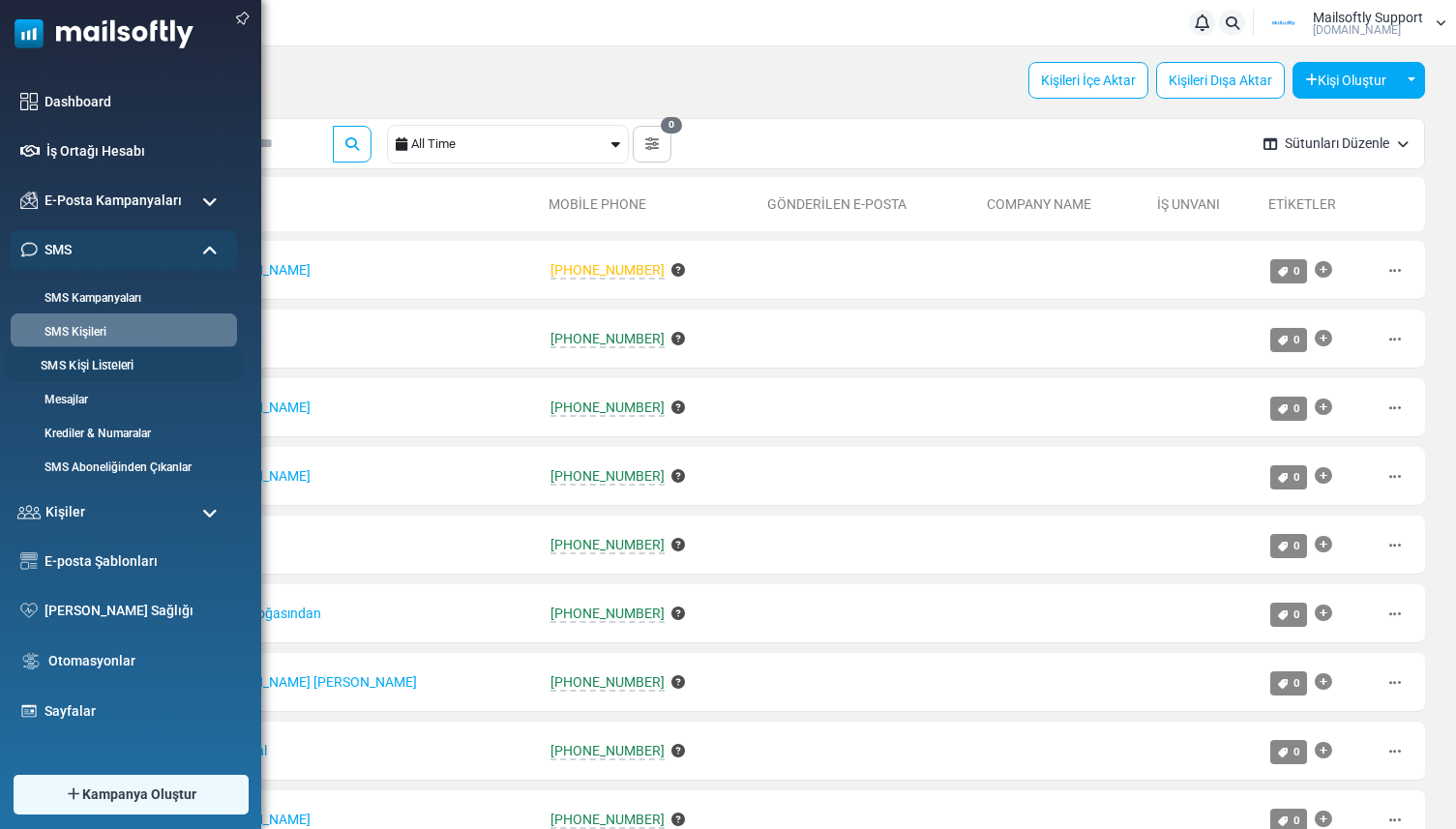
click at [72, 362] on link "SMS Kişi Listeleri" at bounding box center [121, 366] width 232 height 19
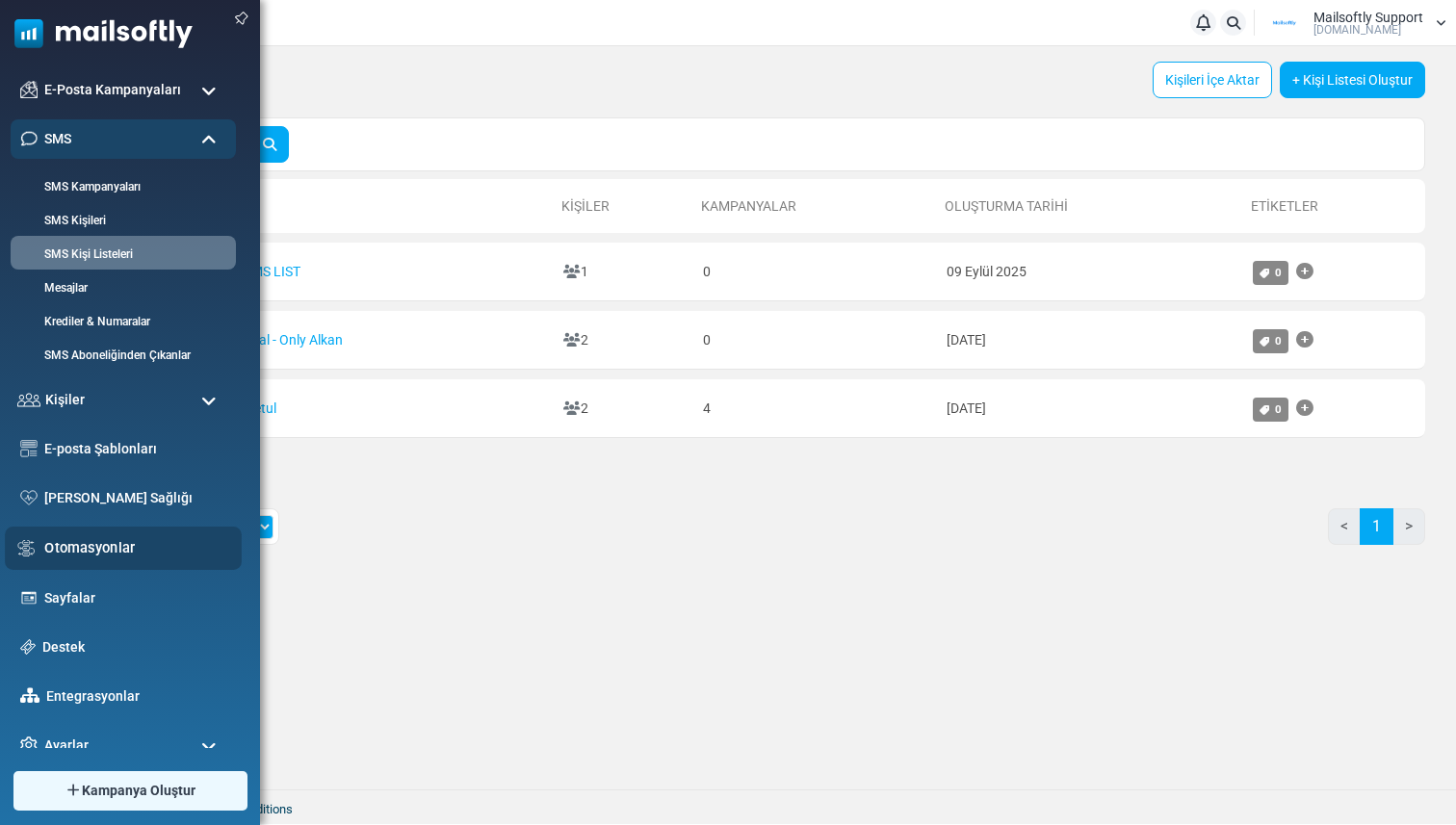
scroll to position [126, 0]
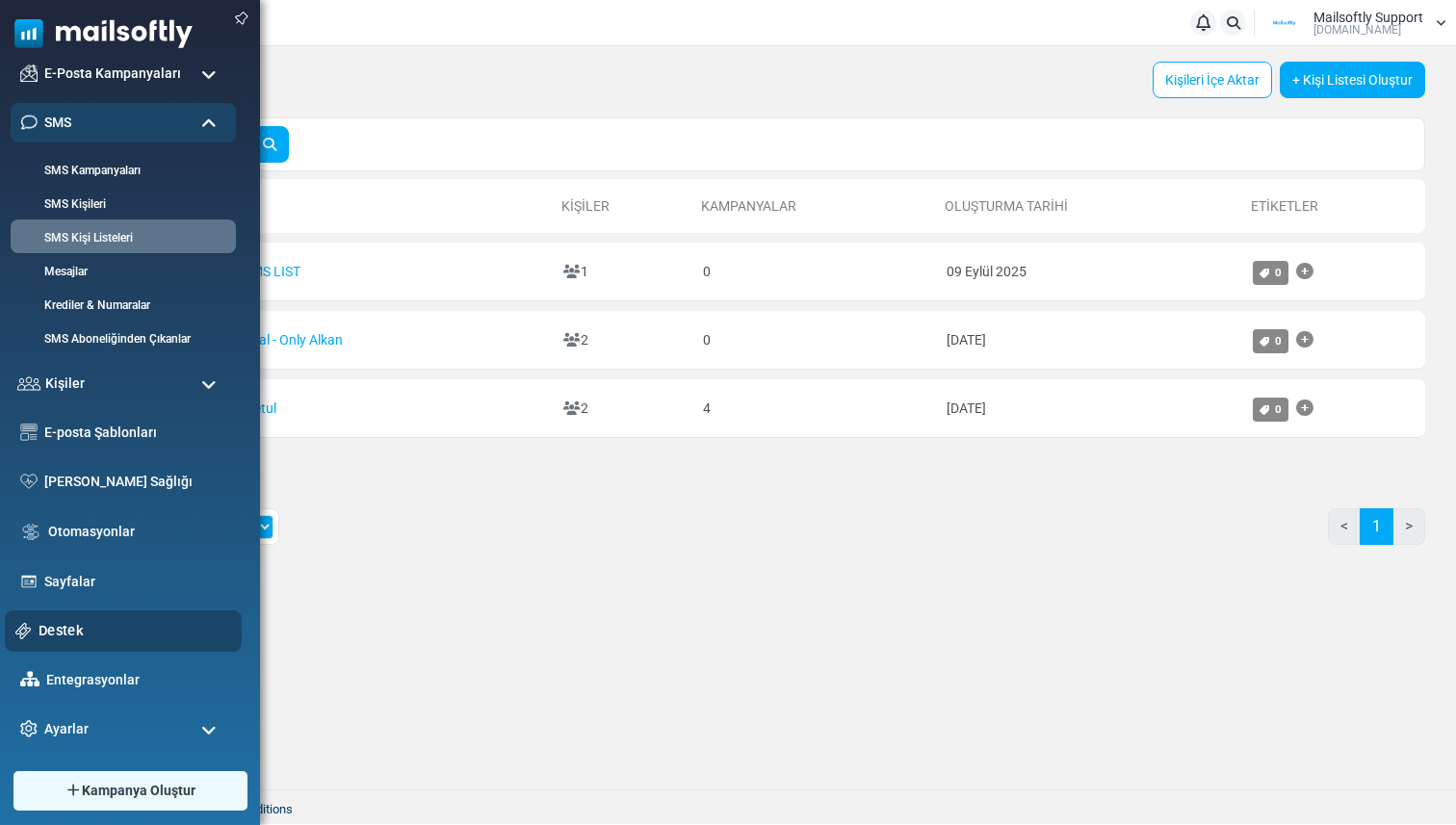
click at [67, 639] on link "Destek" at bounding box center [135, 631] width 192 height 21
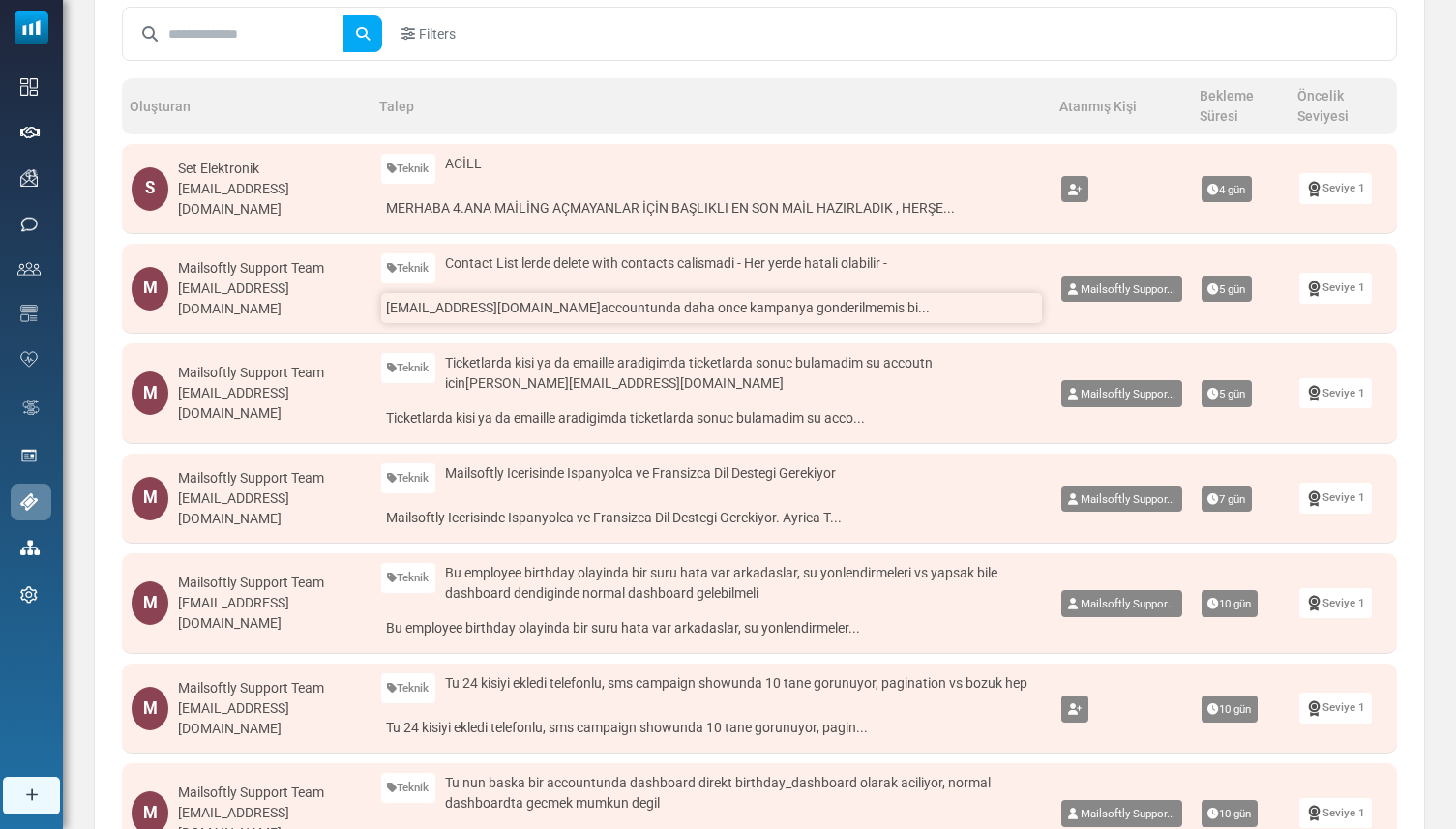
scroll to position [200, 0]
click at [623, 312] on link "dan@impactfulperformance.com accountunda daha once kampanya gonderilmemis bi..." at bounding box center [712, 307] width 661 height 30
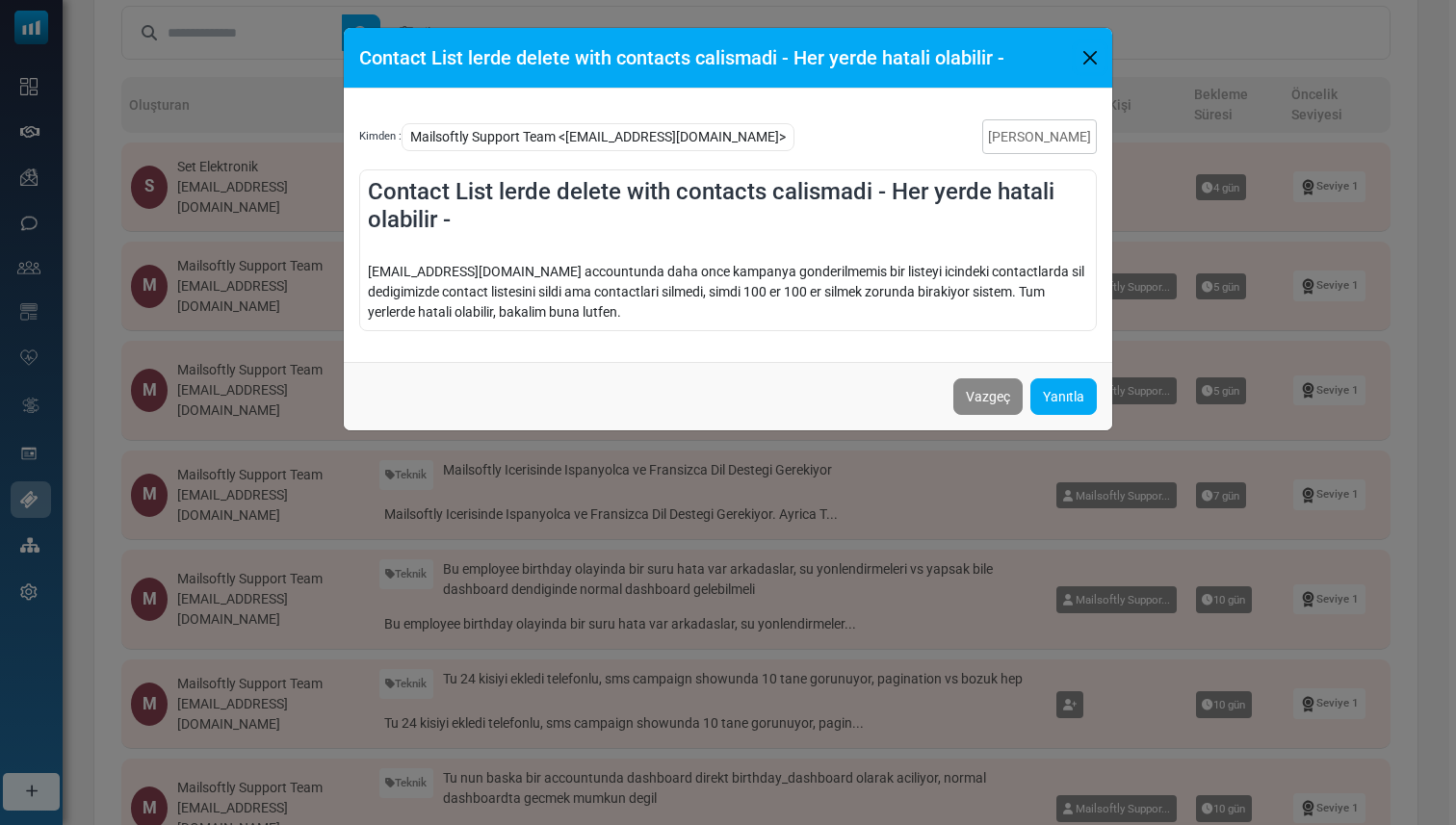
click at [1085, 57] on button "Close" at bounding box center [1090, 58] width 29 height 29
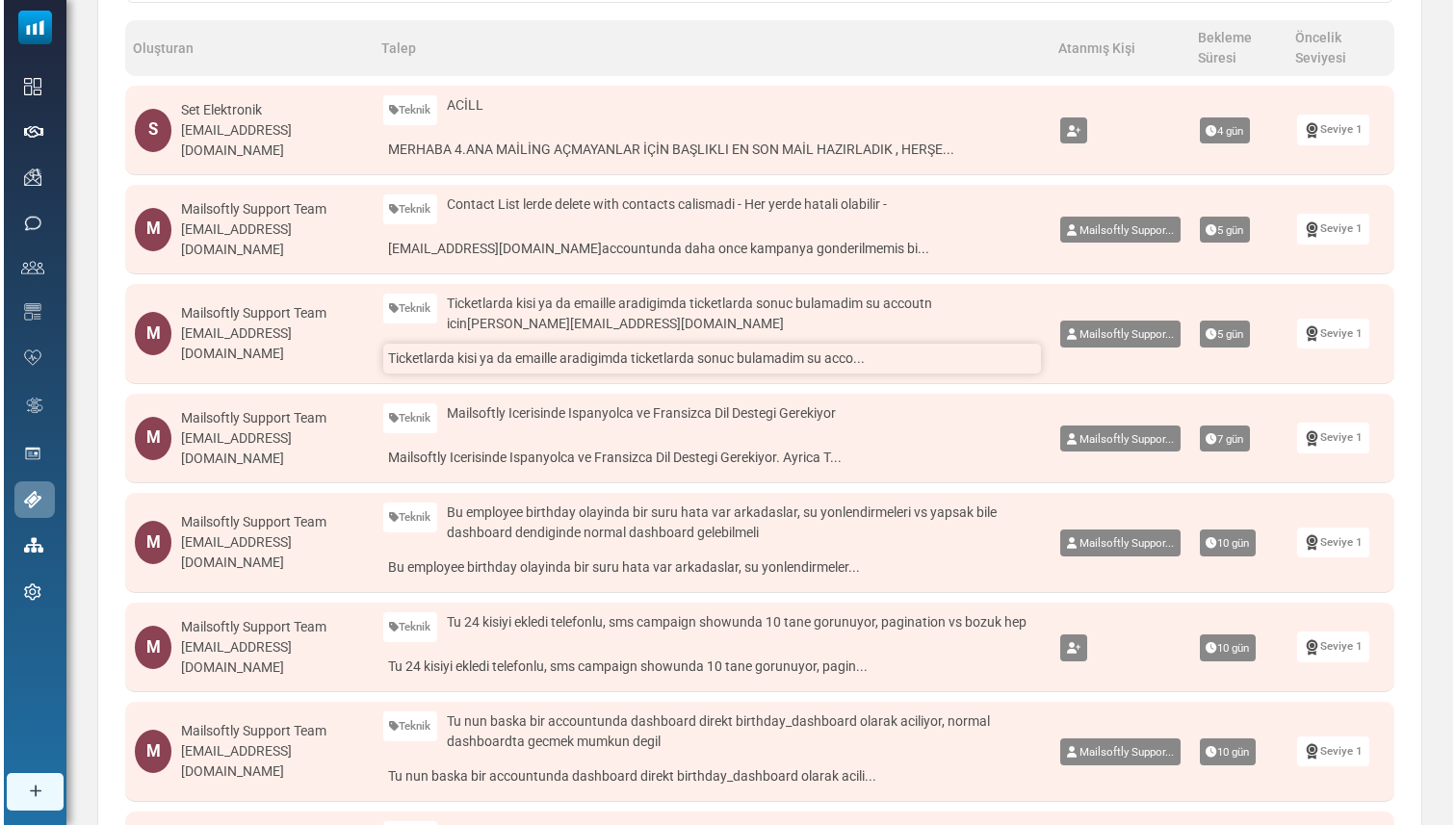
scroll to position [257, 0]
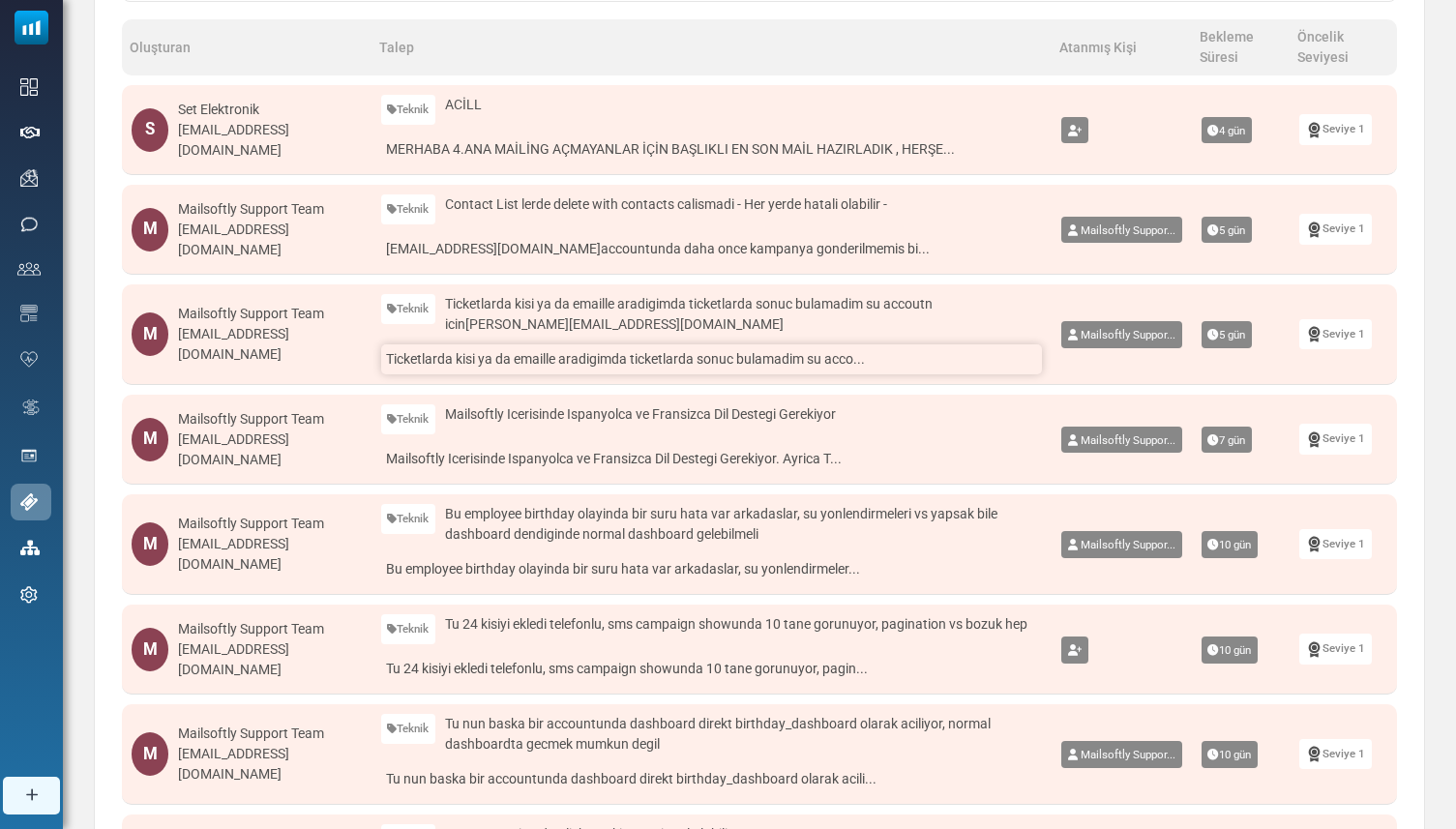
click at [489, 358] on link "Ticketlarda kisi ya da emaille aradigimda ticketlarda sonuc bulamadim su acco..." at bounding box center [712, 359] width 661 height 30
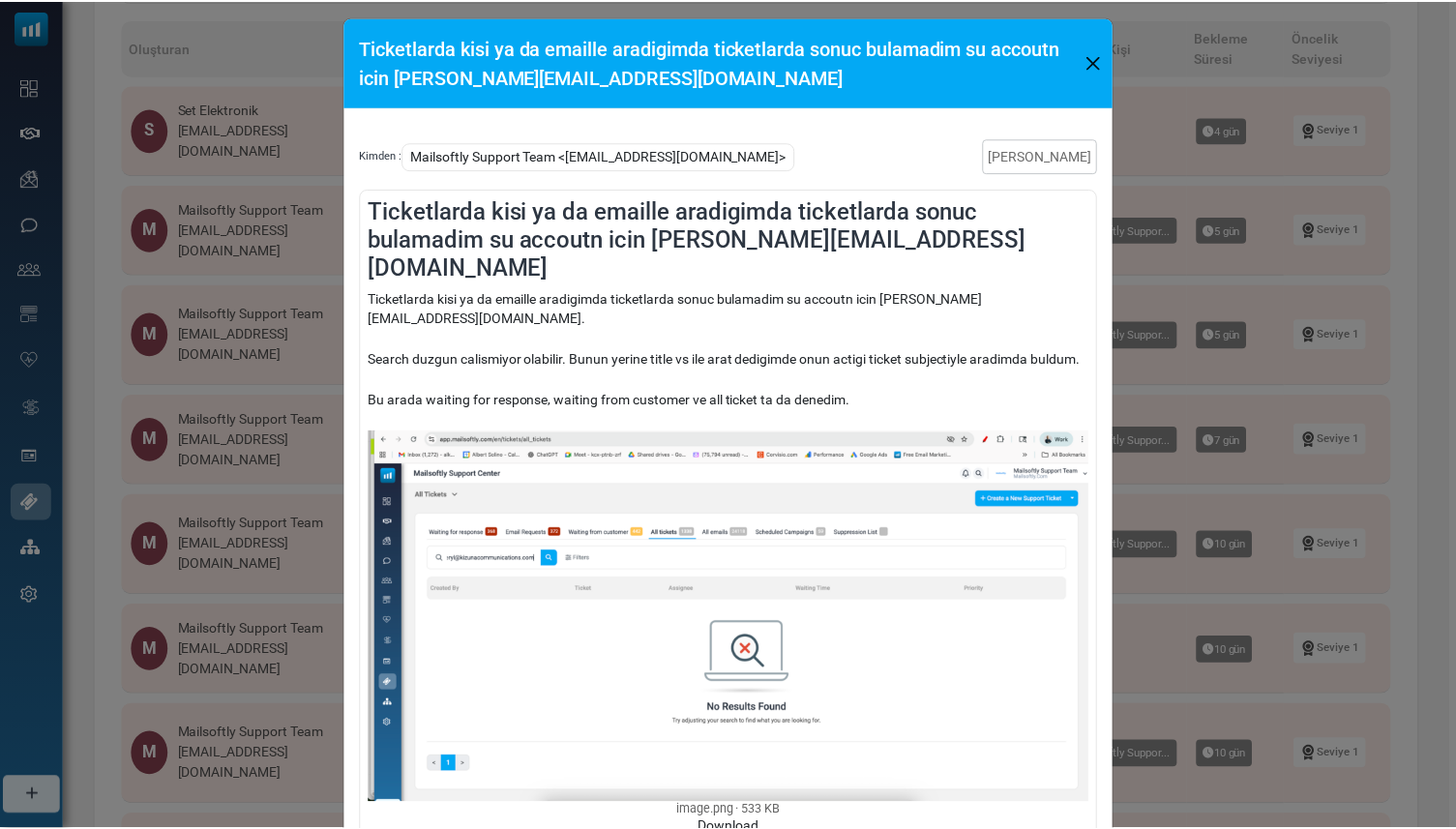
scroll to position [5, 0]
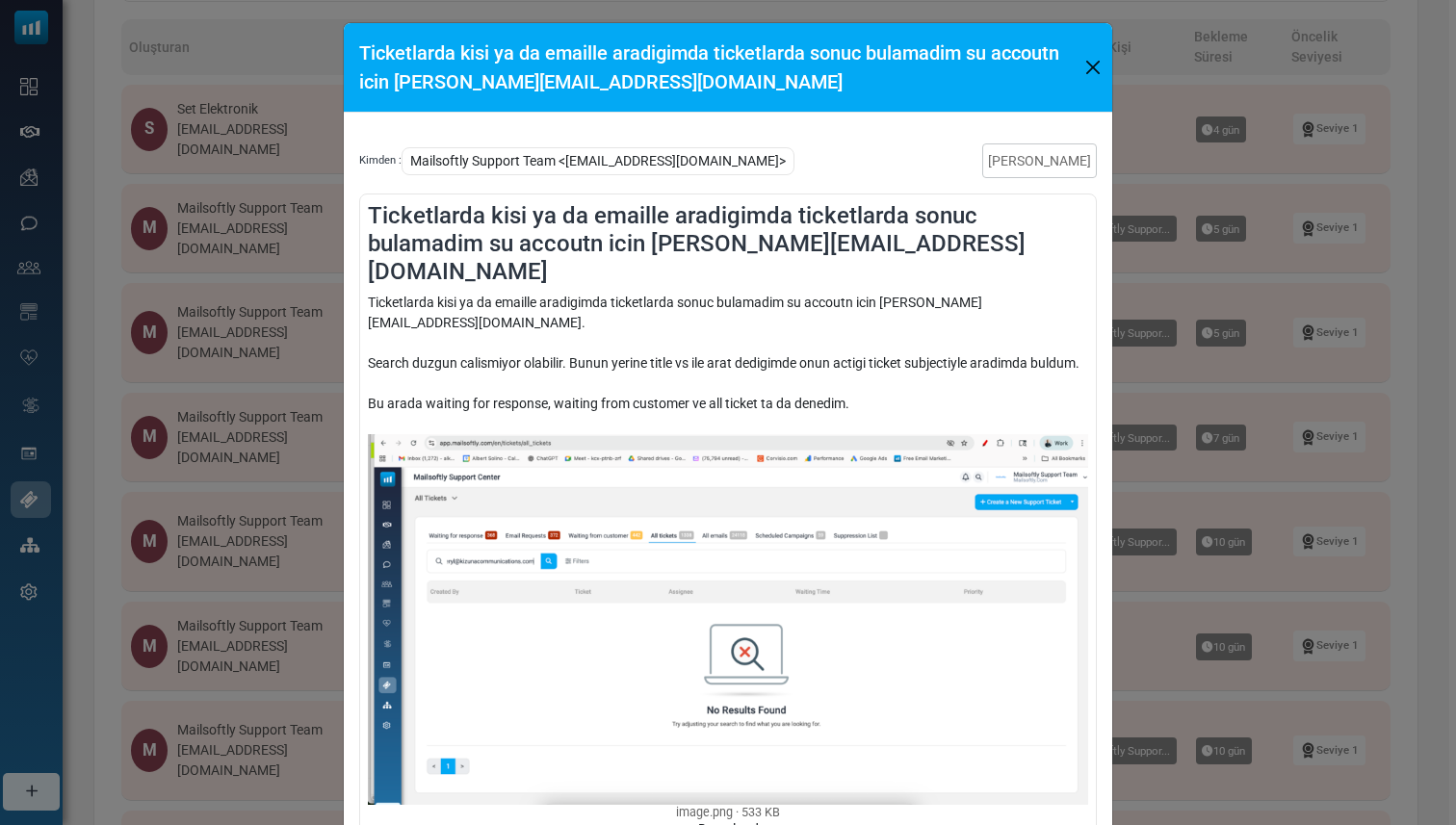
click at [1074, 67] on h5 "Ticketlarda kisi ya da emaille aradigimda ticketlarda sonuc bulamadim su accout…" at bounding box center [720, 68] width 722 height 58
click at [1081, 67] on button "Close" at bounding box center [1093, 68] width 24 height 29
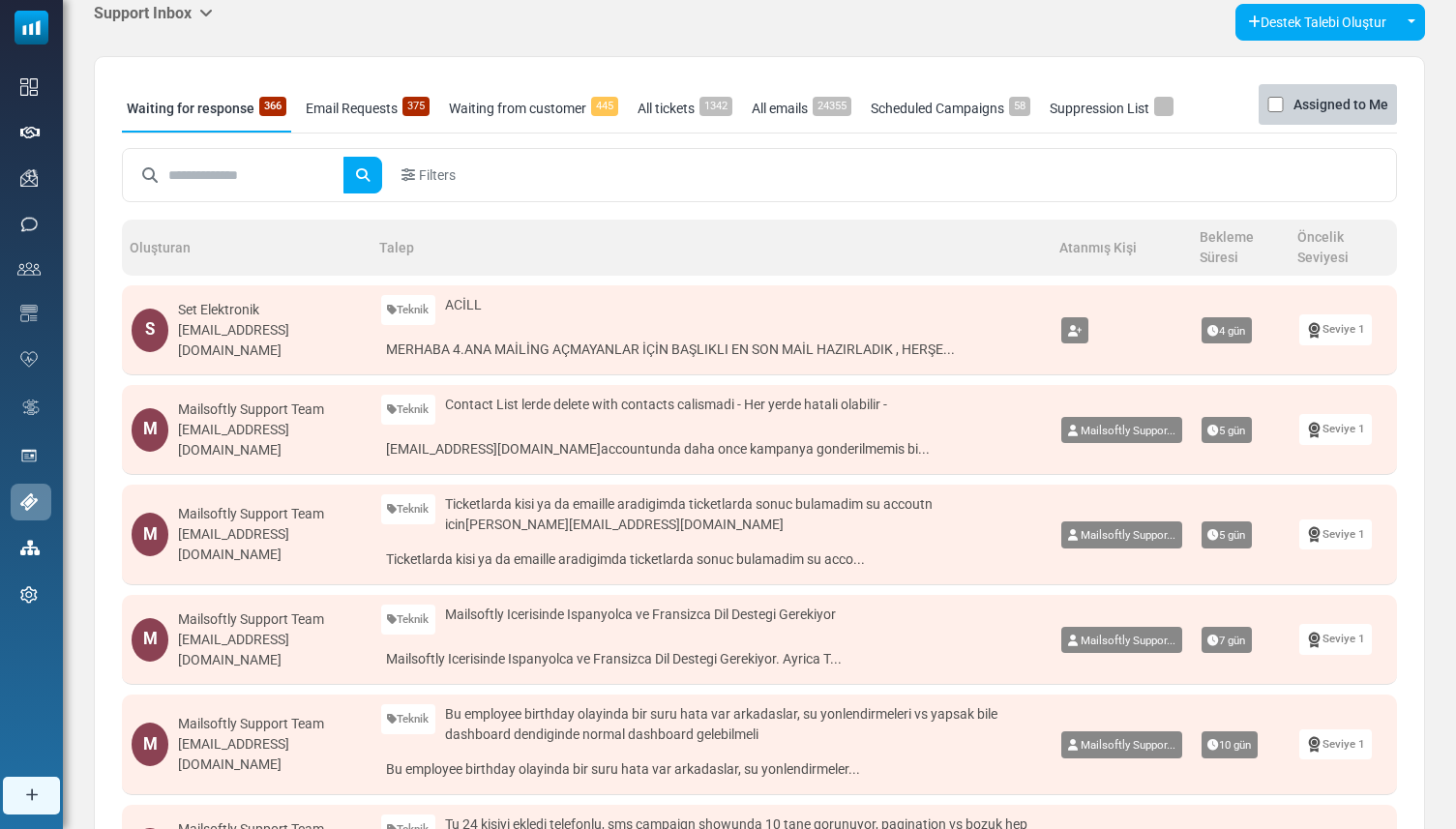
scroll to position [58, 0]
click at [869, 159] on div "Filters" at bounding box center [760, 177] width 1258 height 37
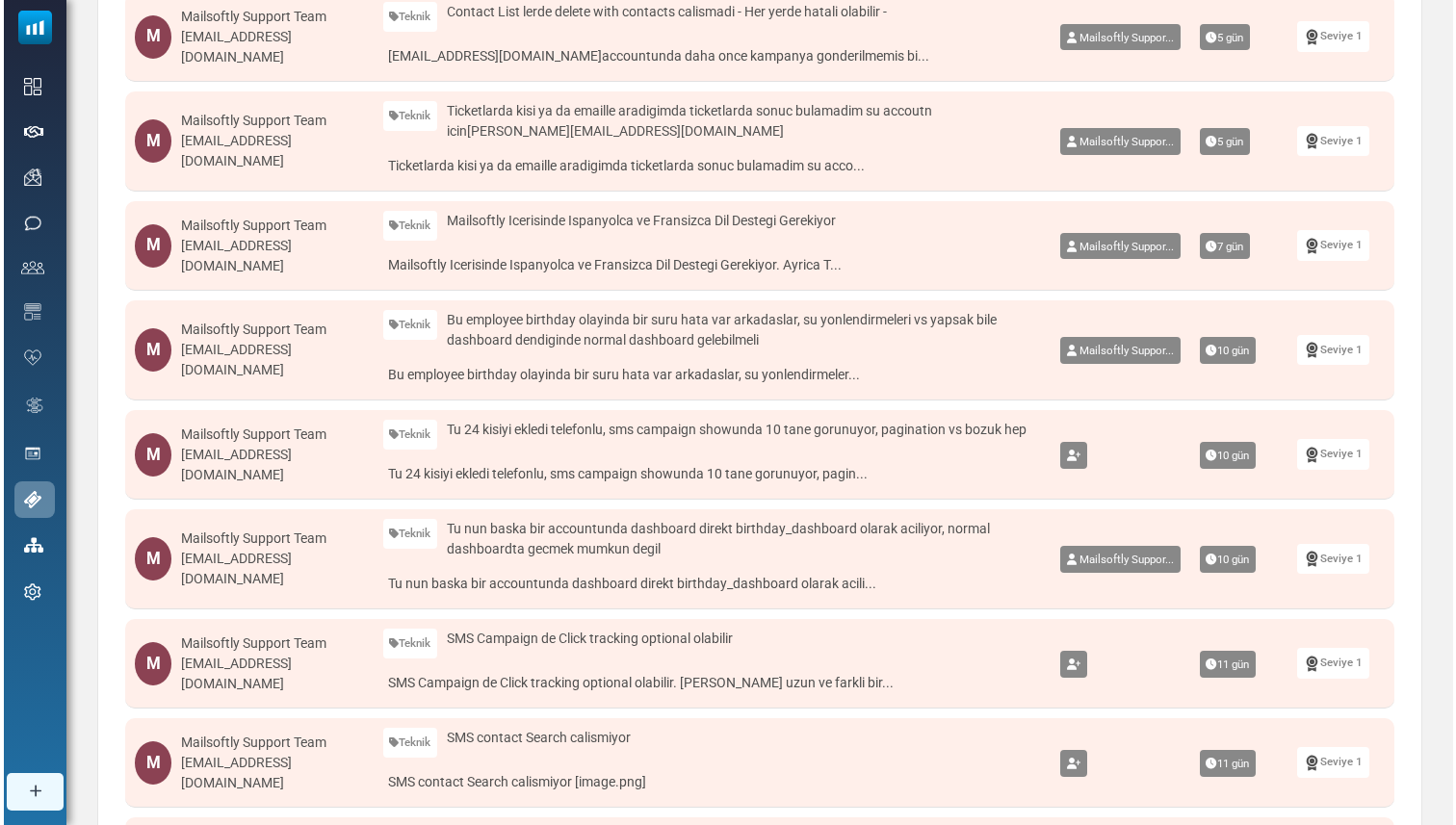
scroll to position [478, 0]
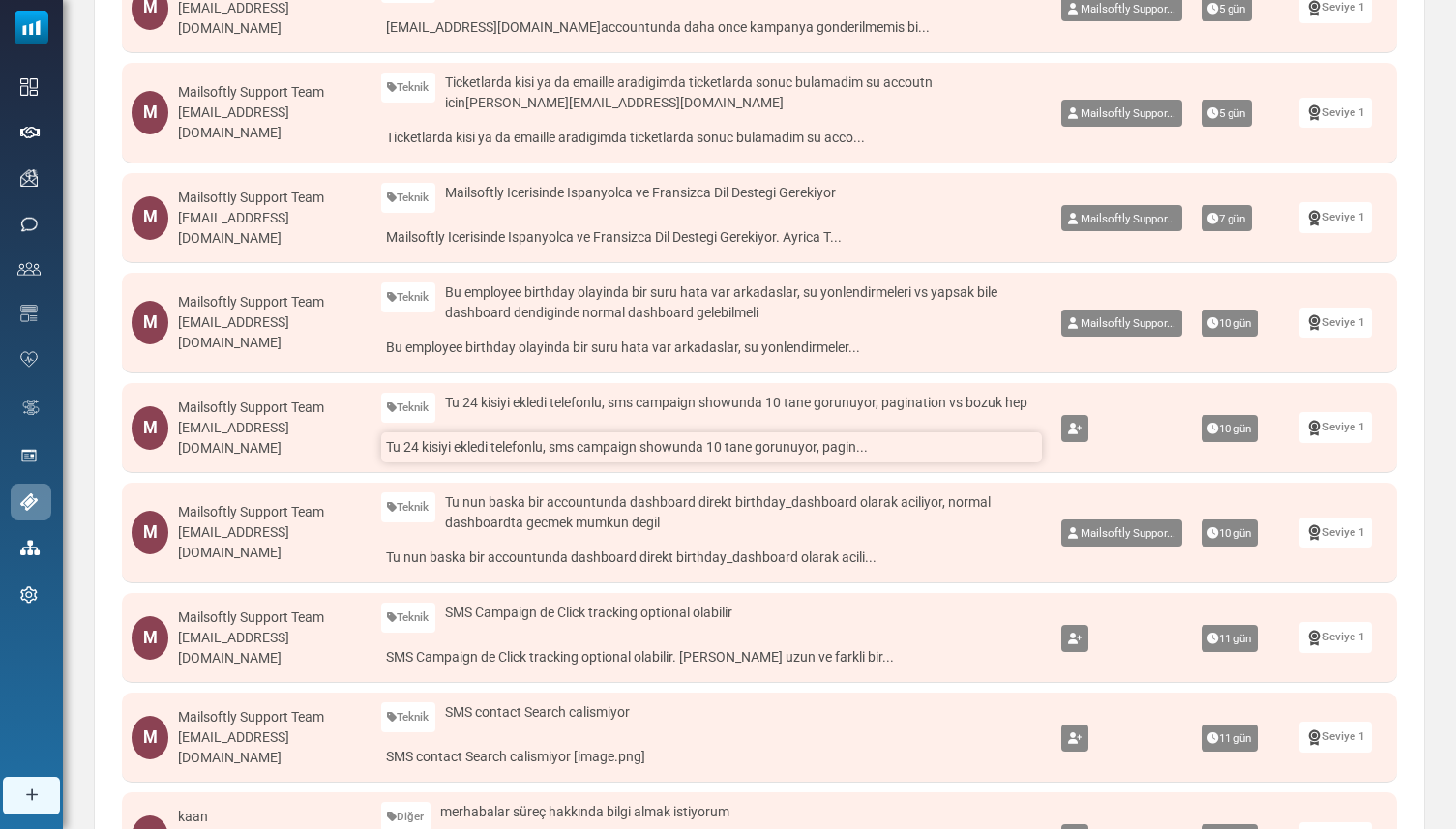
click at [575, 445] on link "Tu 24 kisiyi ekledi telefonlu, sms campaign showunda 10 tane gorunuyor, pagin..." at bounding box center [712, 448] width 661 height 30
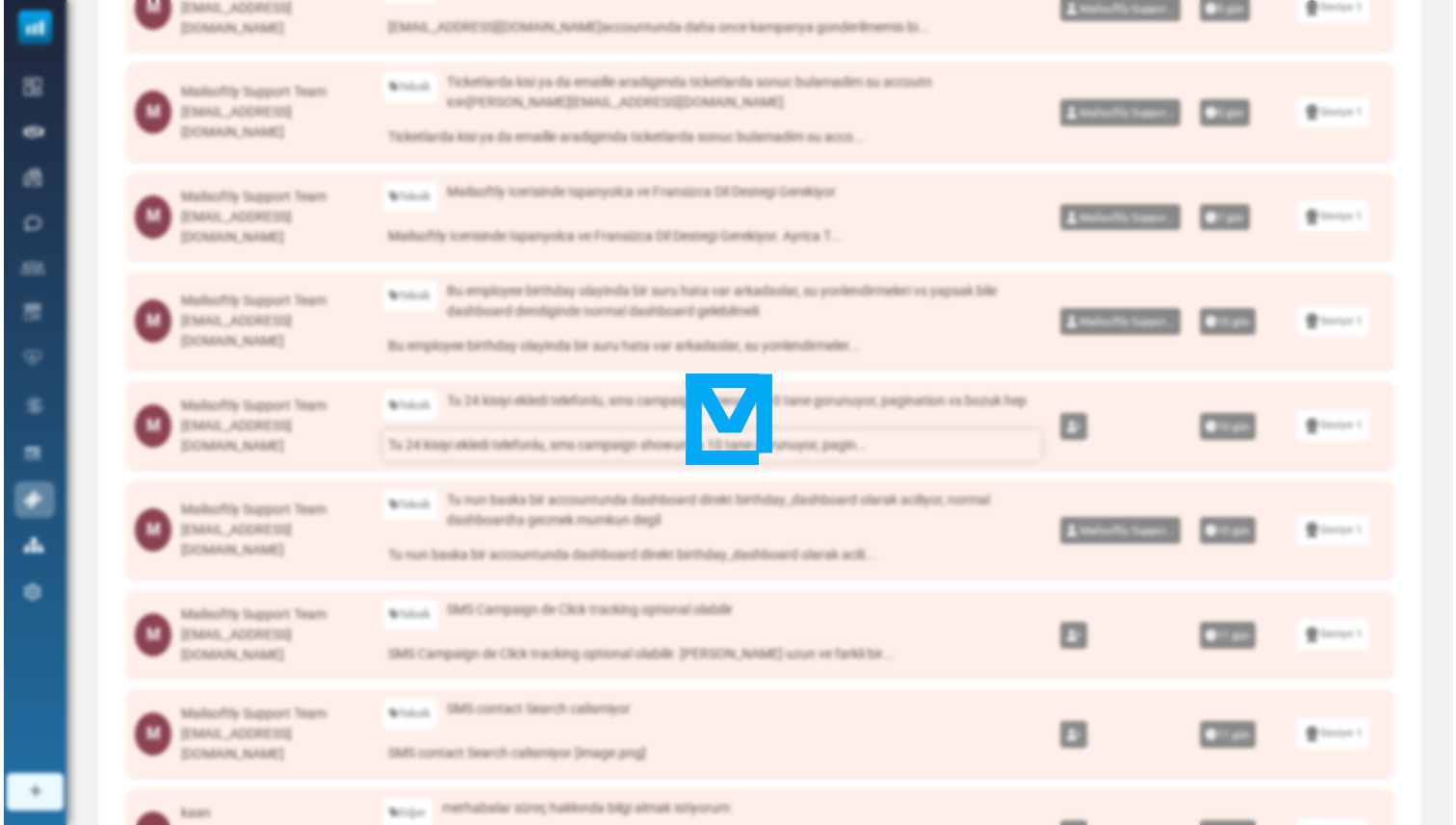
scroll to position [0, 0]
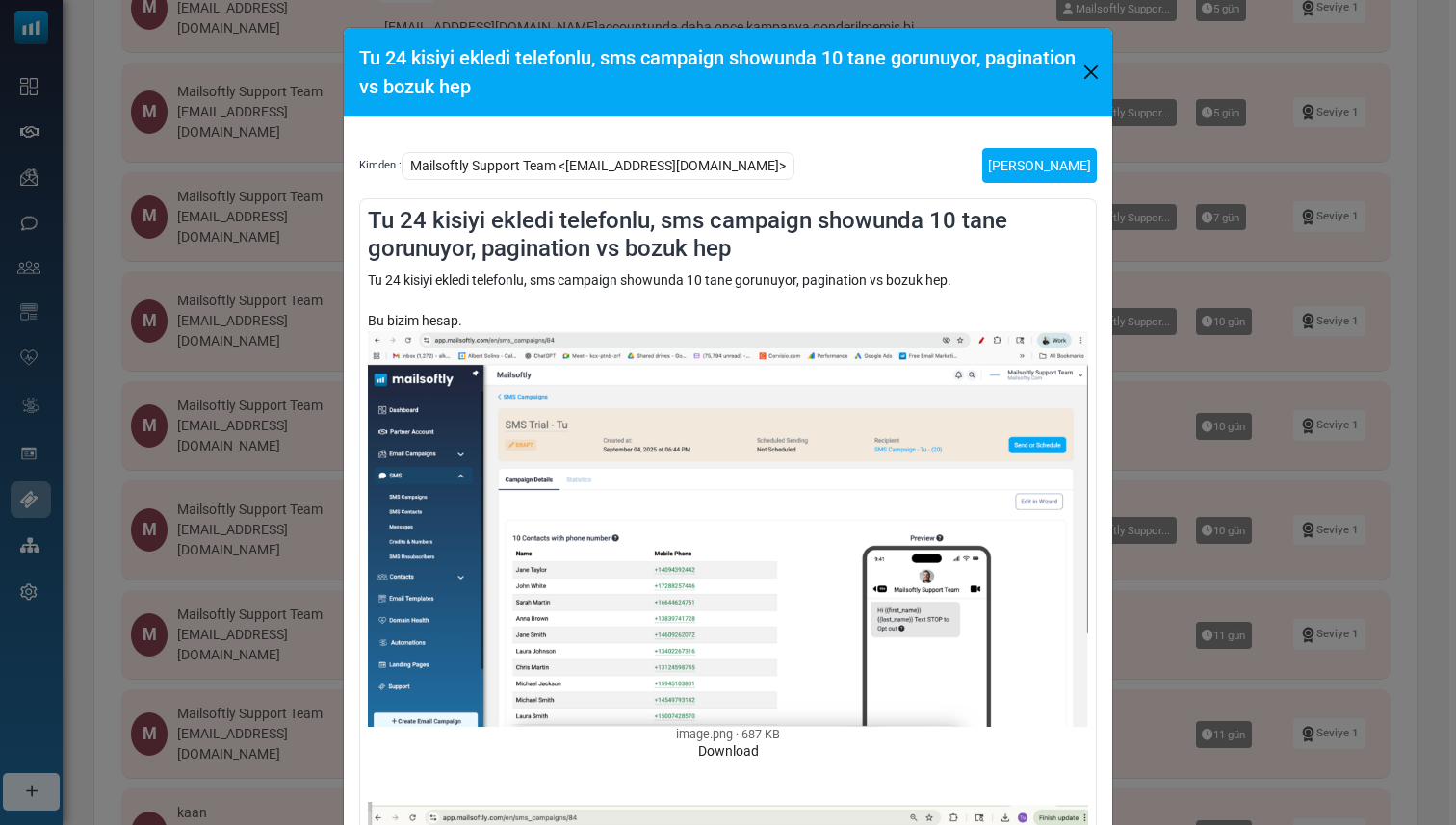
click at [1041, 168] on link "Talebi Kapat" at bounding box center [1040, 166] width 115 height 35
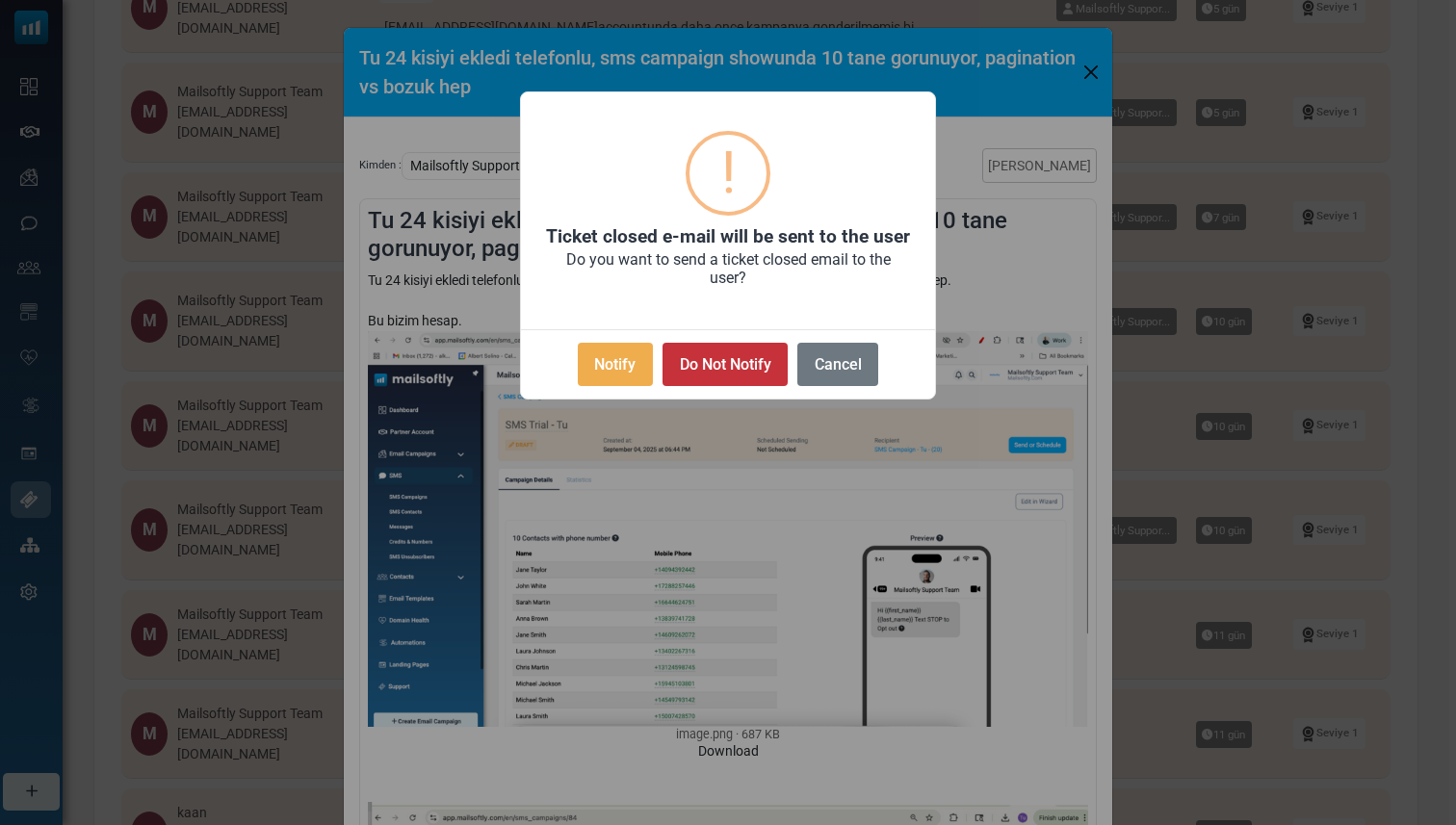
click at [714, 371] on button "Do Not Notify" at bounding box center [725, 364] width 125 height 44
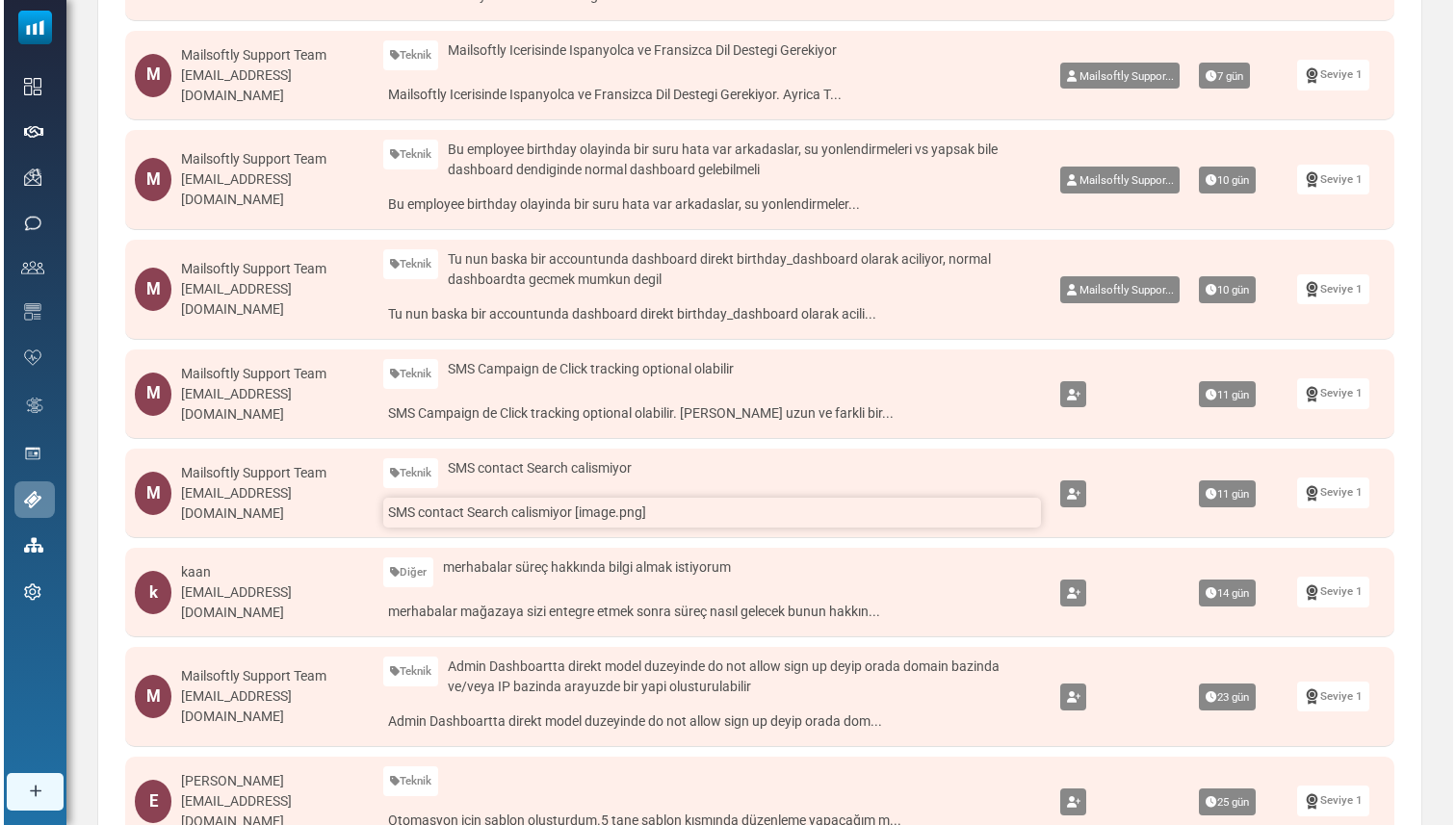
scroll to position [547, 0]
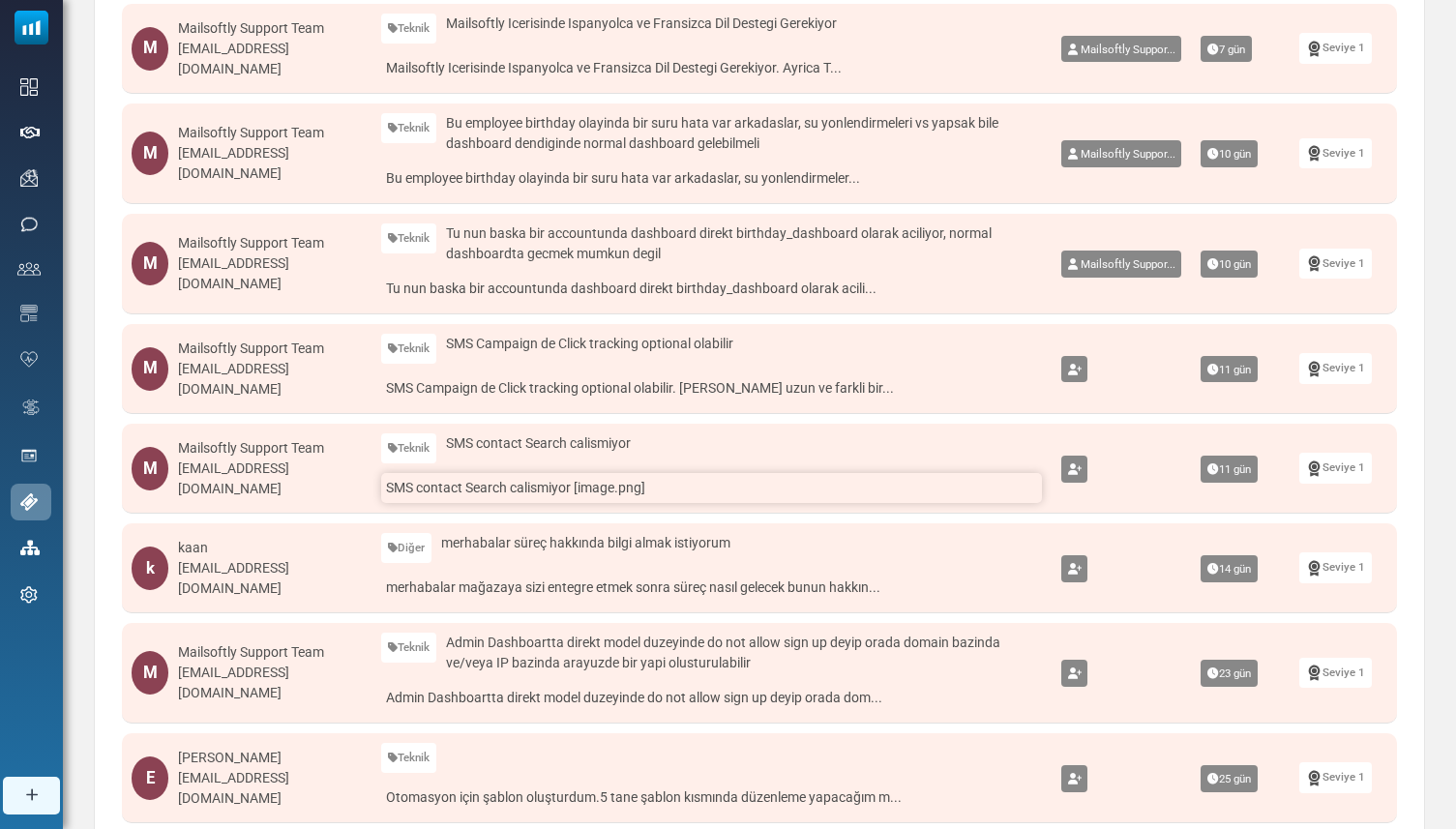
click at [679, 485] on link "SMS contact Search calismiyor [image.png]" at bounding box center [712, 488] width 661 height 30
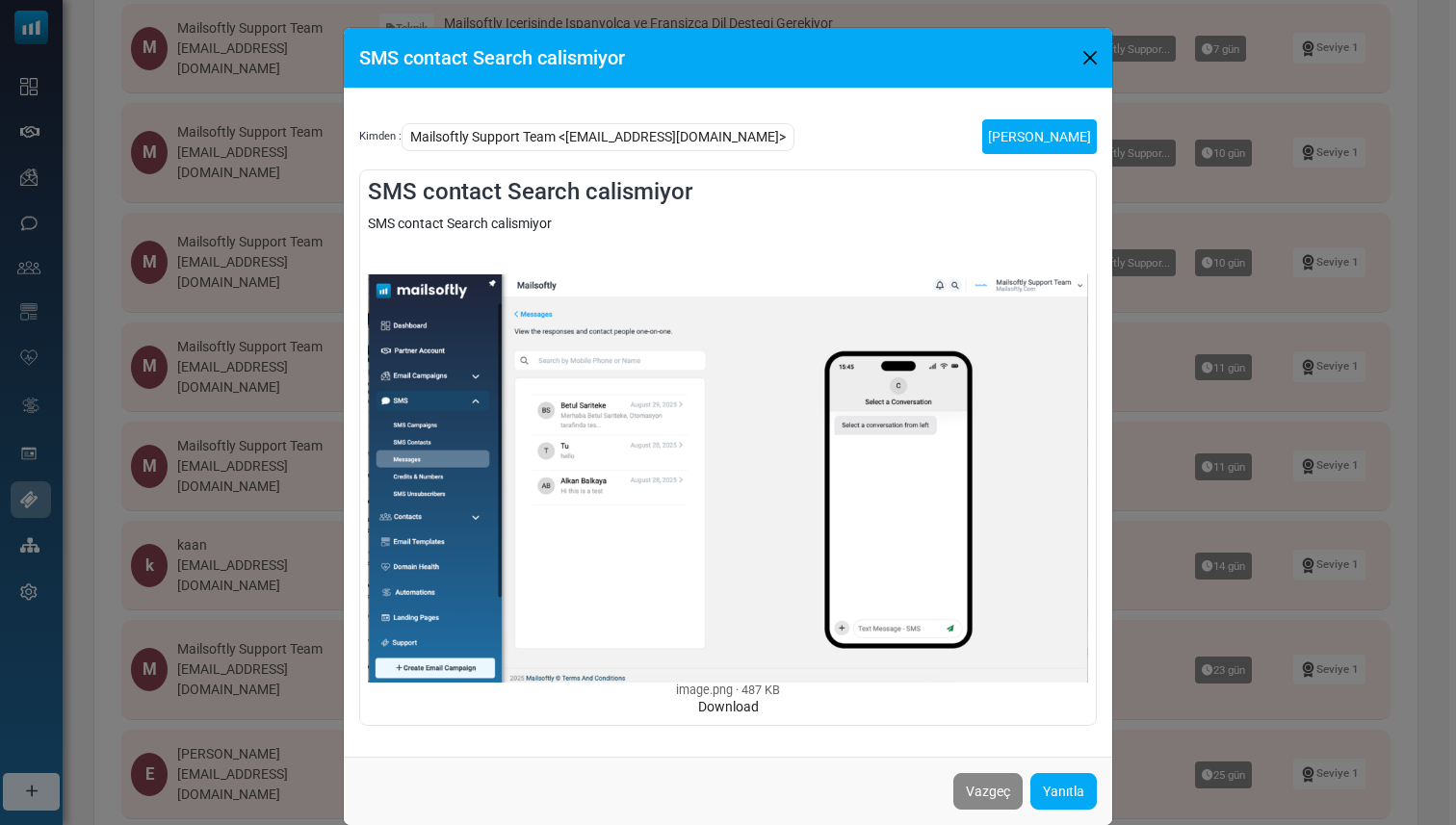
click at [1042, 136] on link "[PERSON_NAME]" at bounding box center [1040, 137] width 115 height 35
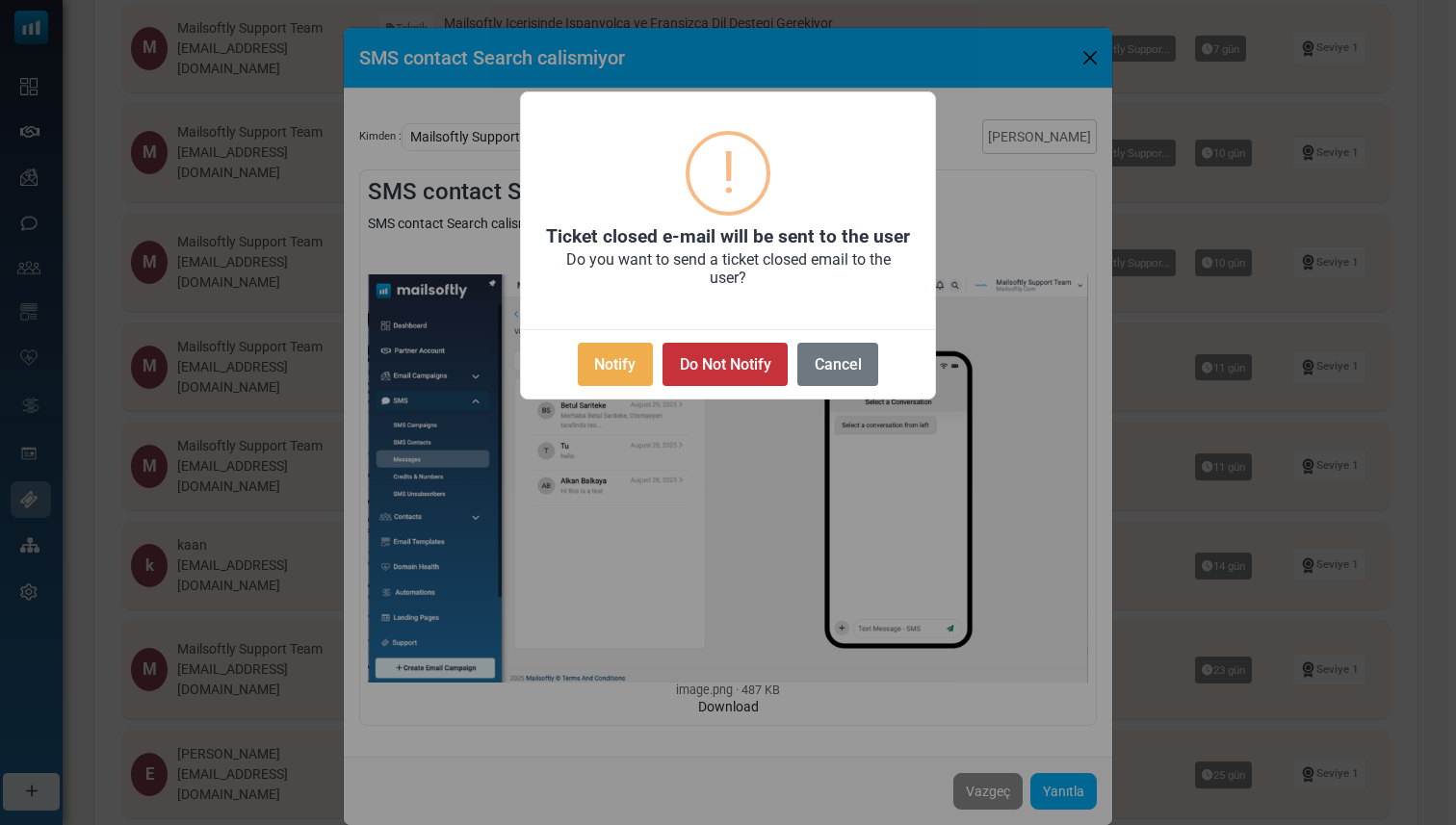
click at [754, 368] on button "Do Not Notify" at bounding box center [725, 364] width 125 height 44
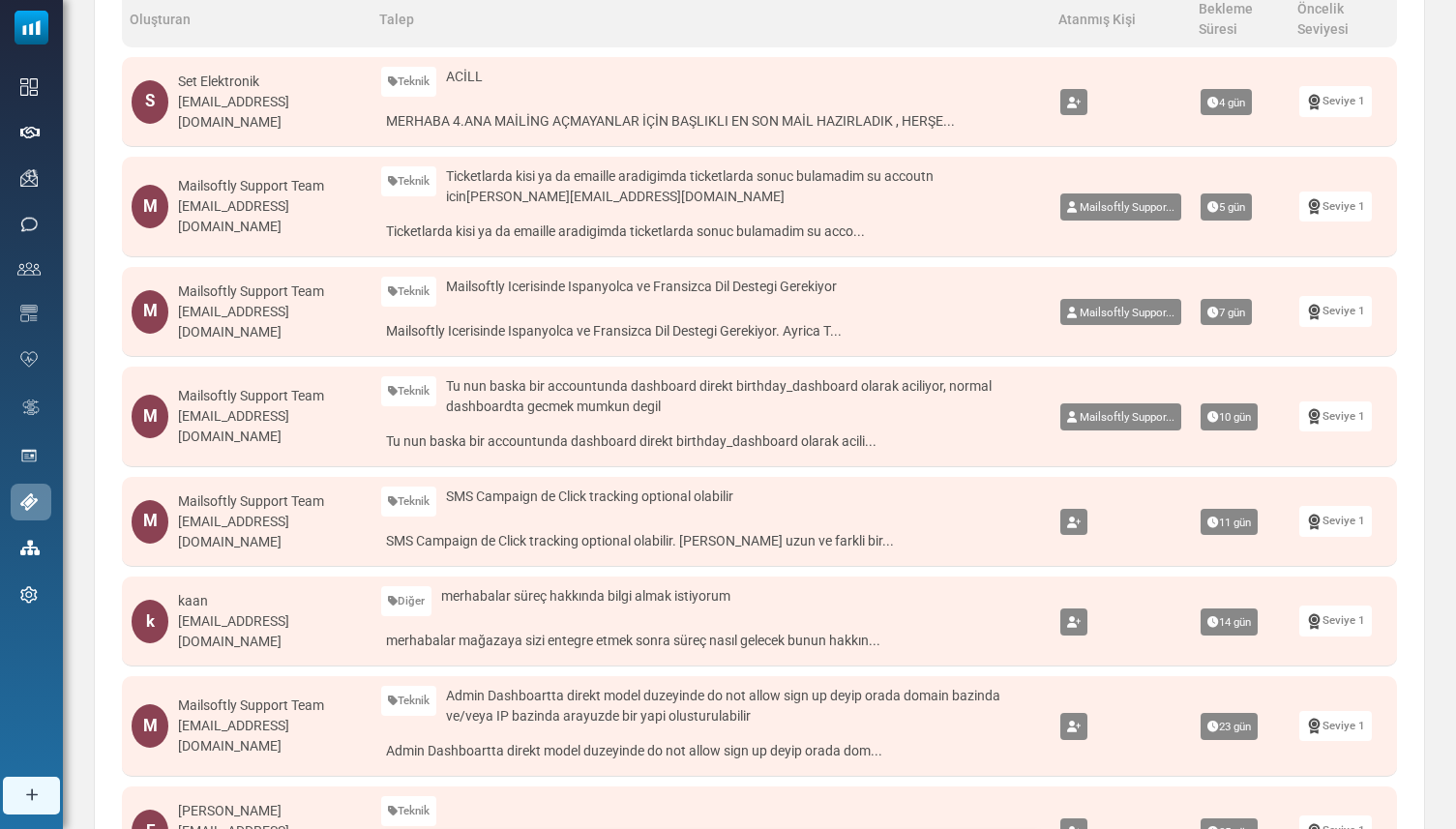
scroll to position [283, 0]
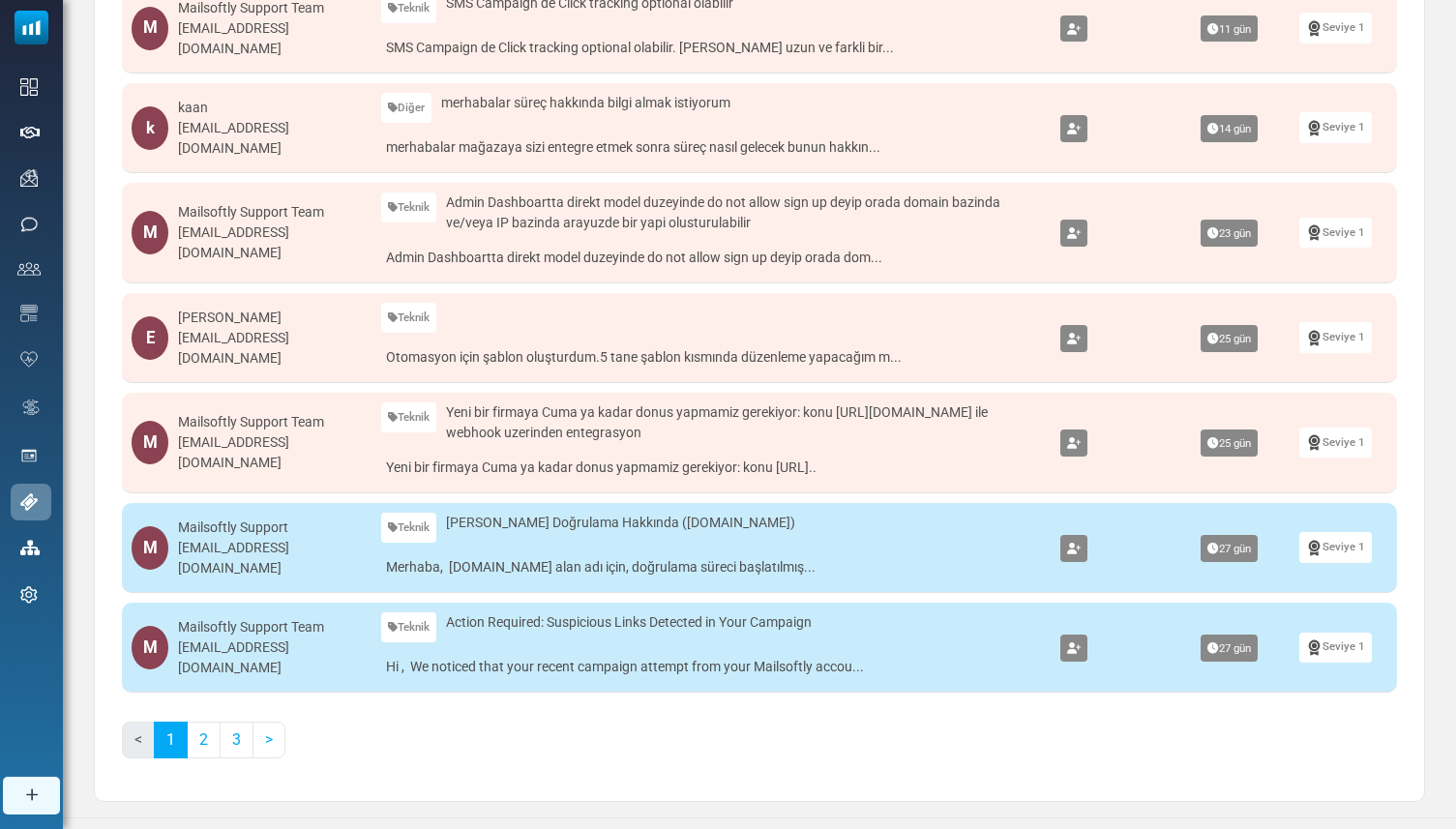
scroll to position [692, 0]
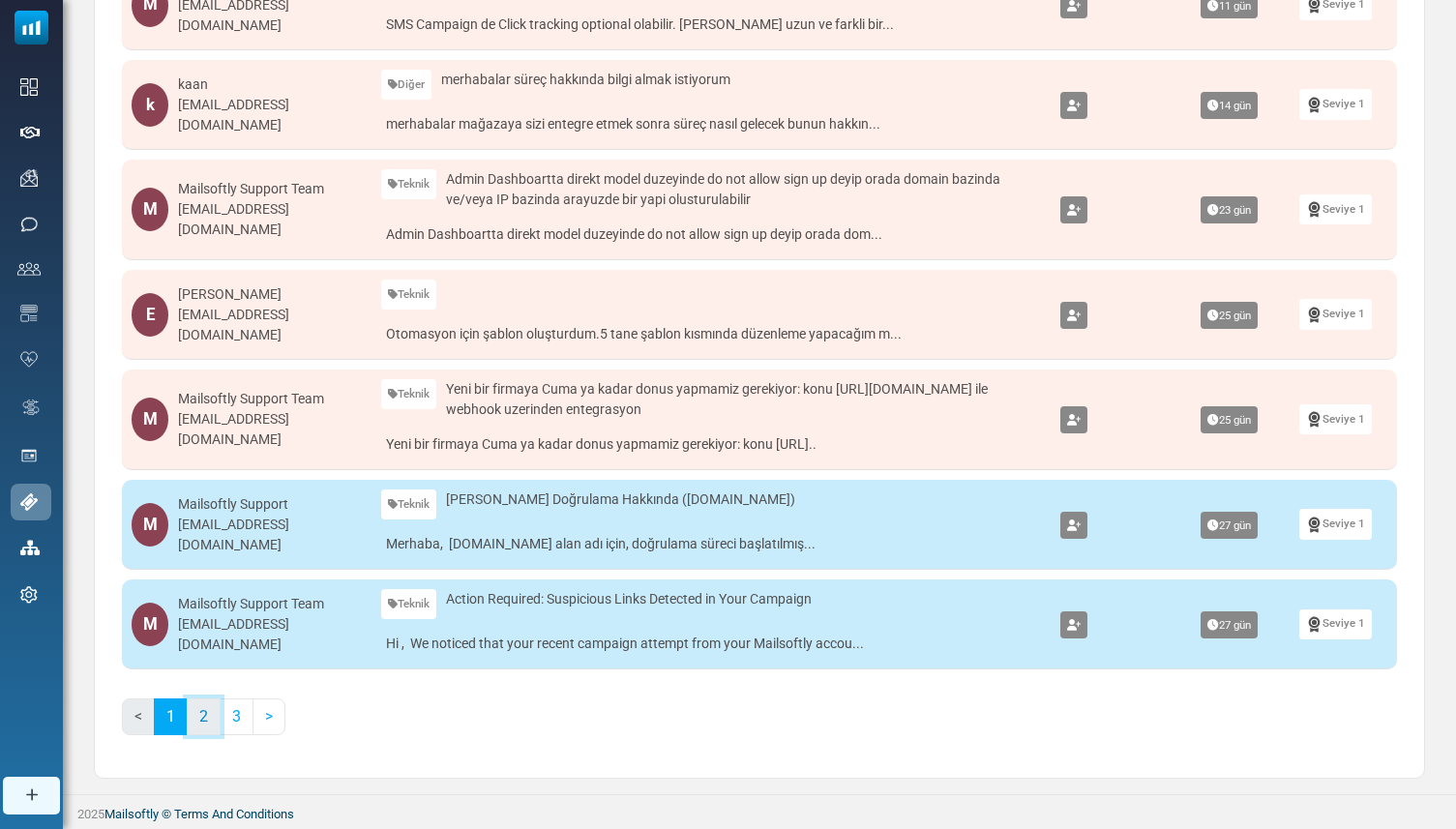
click at [205, 715] on link "2" at bounding box center [204, 717] width 34 height 37
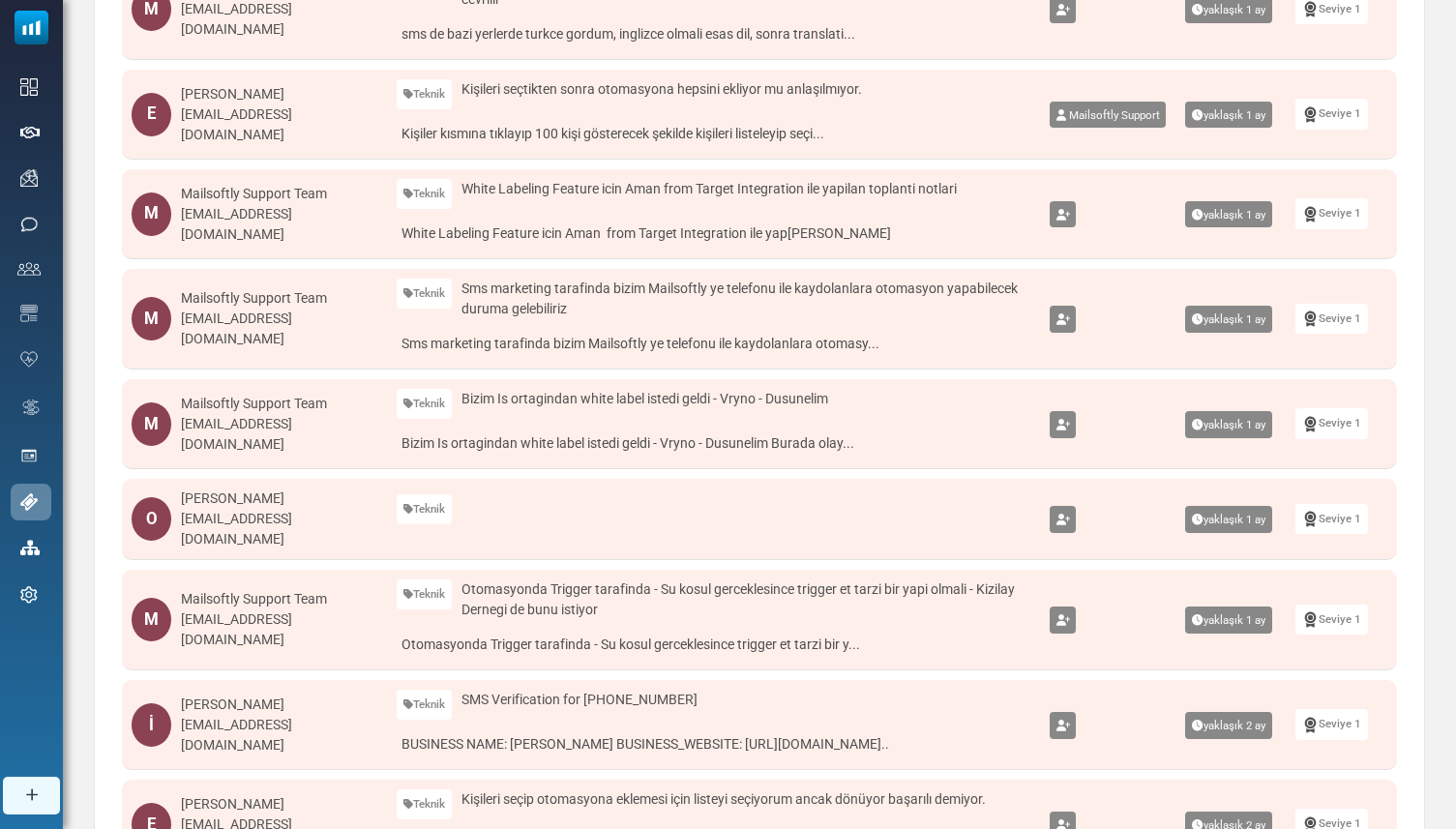
scroll to position [681, 0]
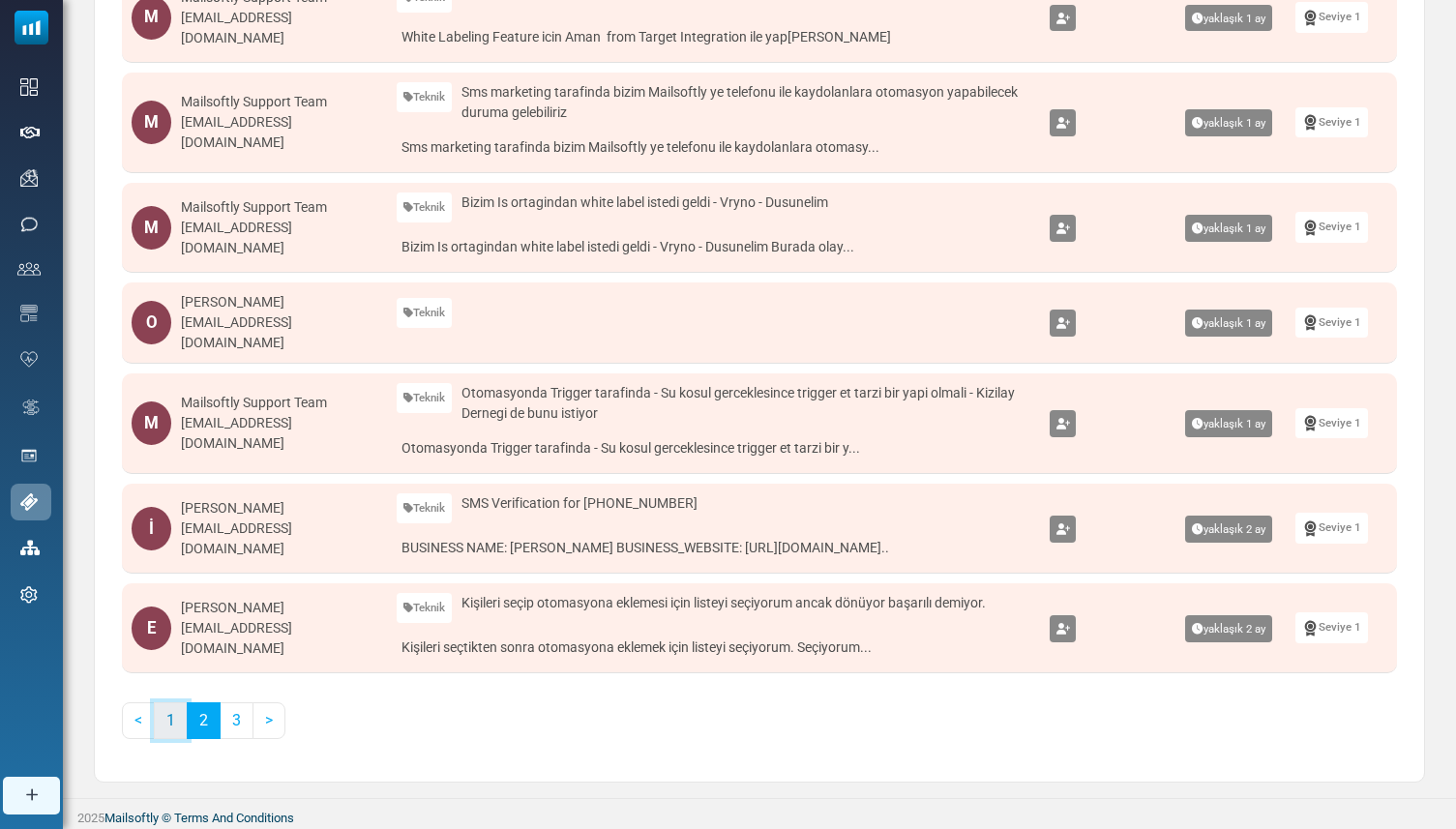
click at [177, 722] on link "1" at bounding box center [171, 721] width 34 height 37
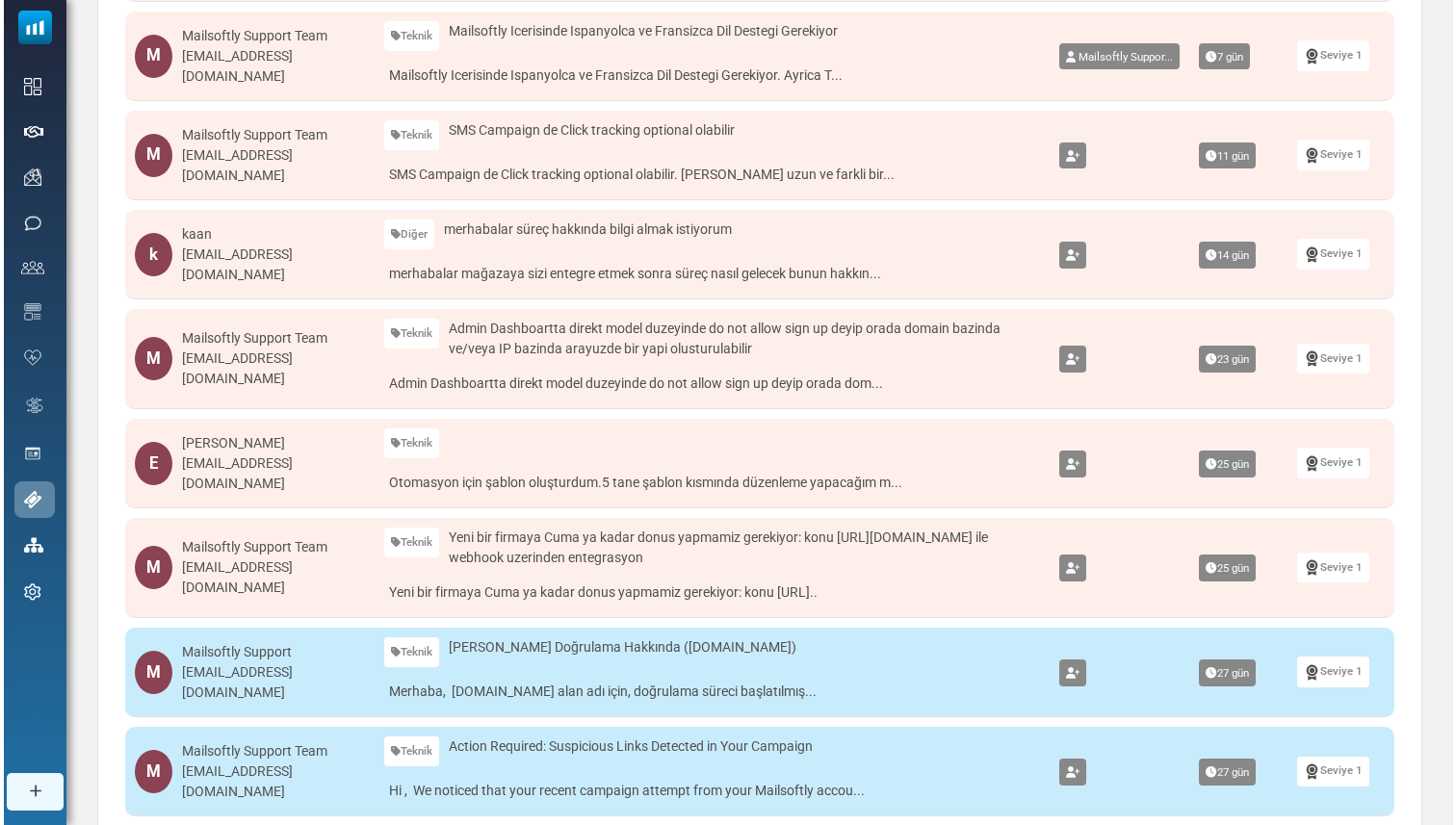
scroll to position [534, 0]
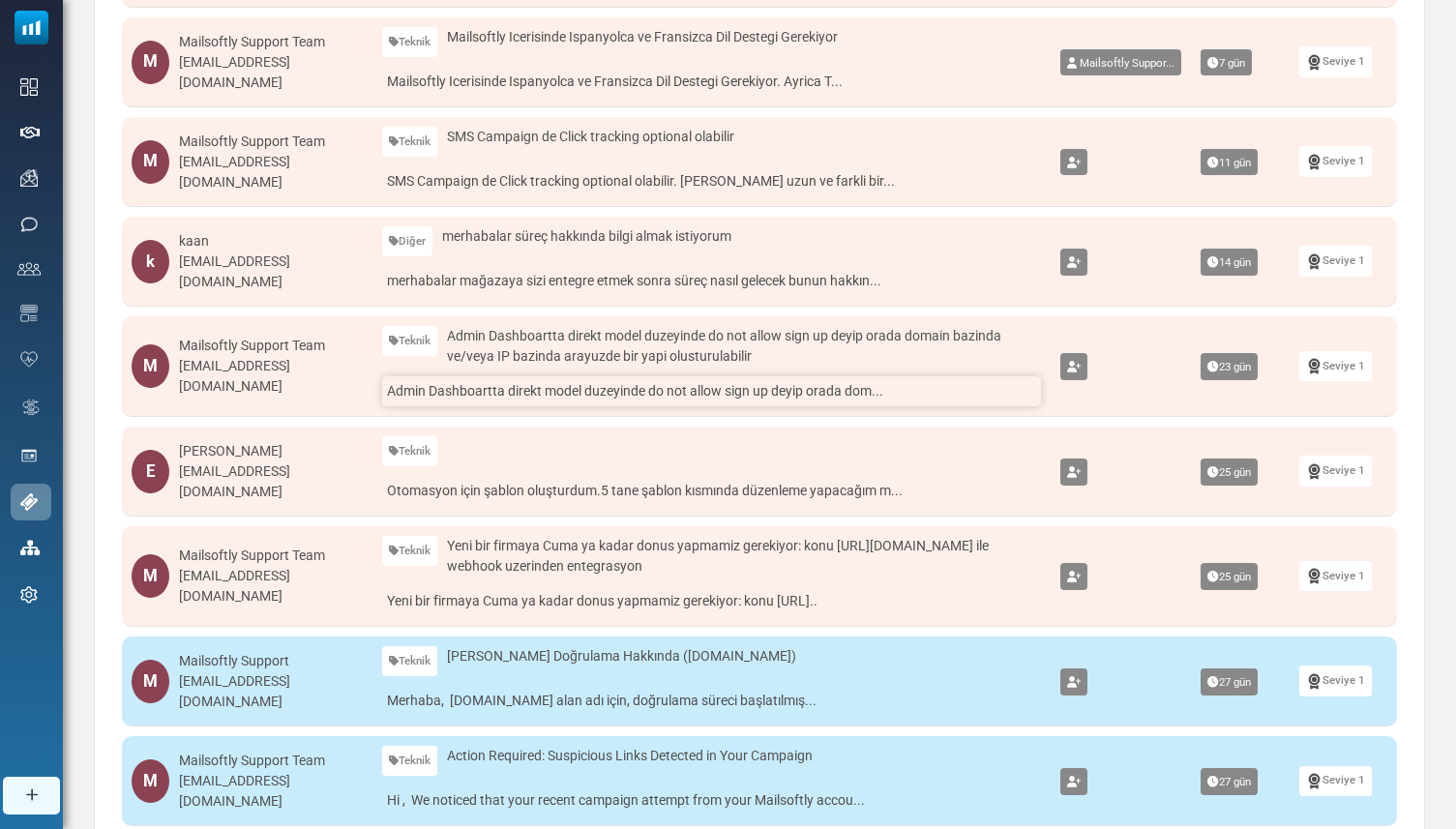
click at [537, 397] on link "Admin Dashboartta direkt model duzeyinde do not allow sign up deyip orada dom..." at bounding box center [712, 391] width 659 height 30
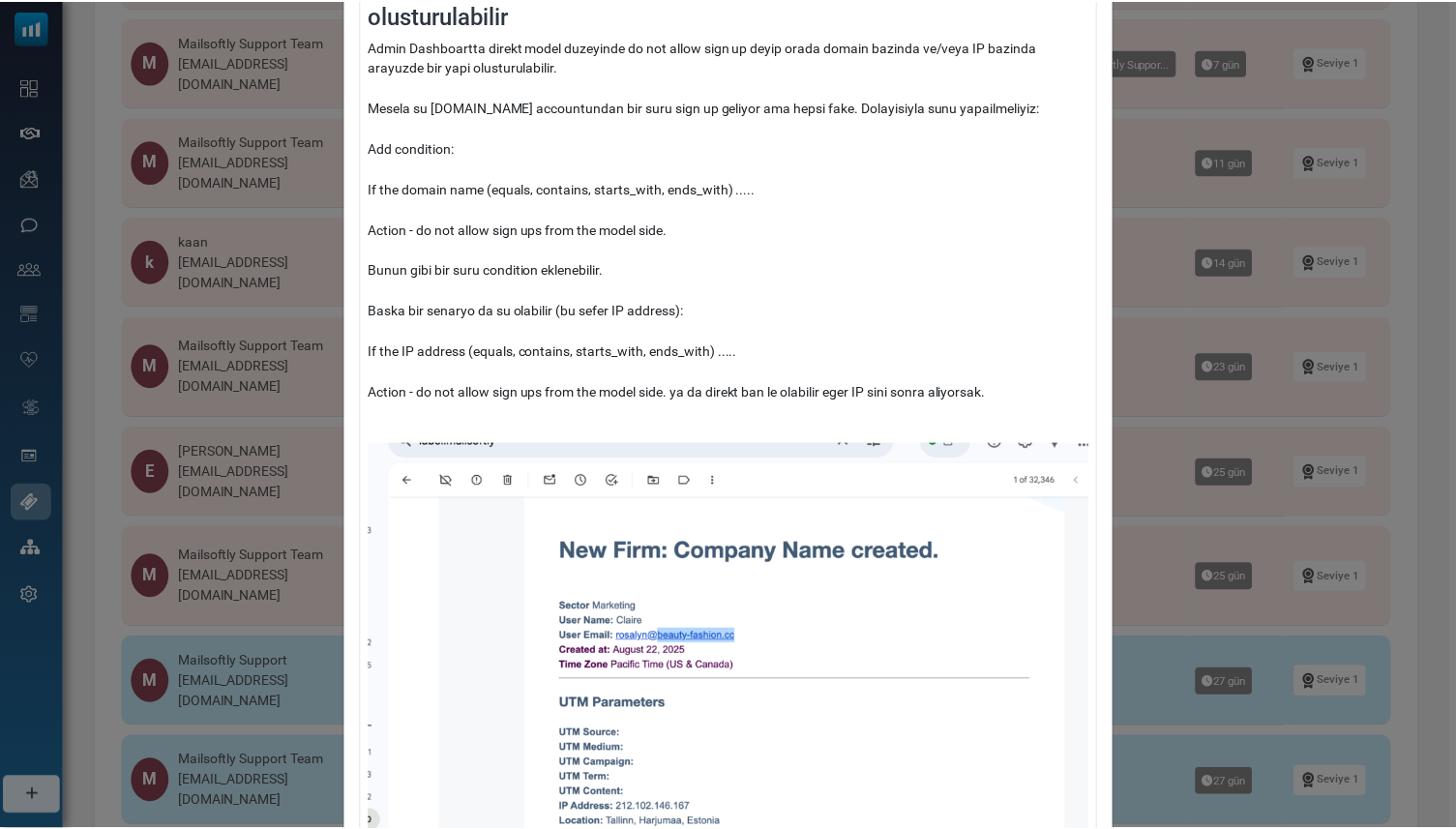
scroll to position [0, 0]
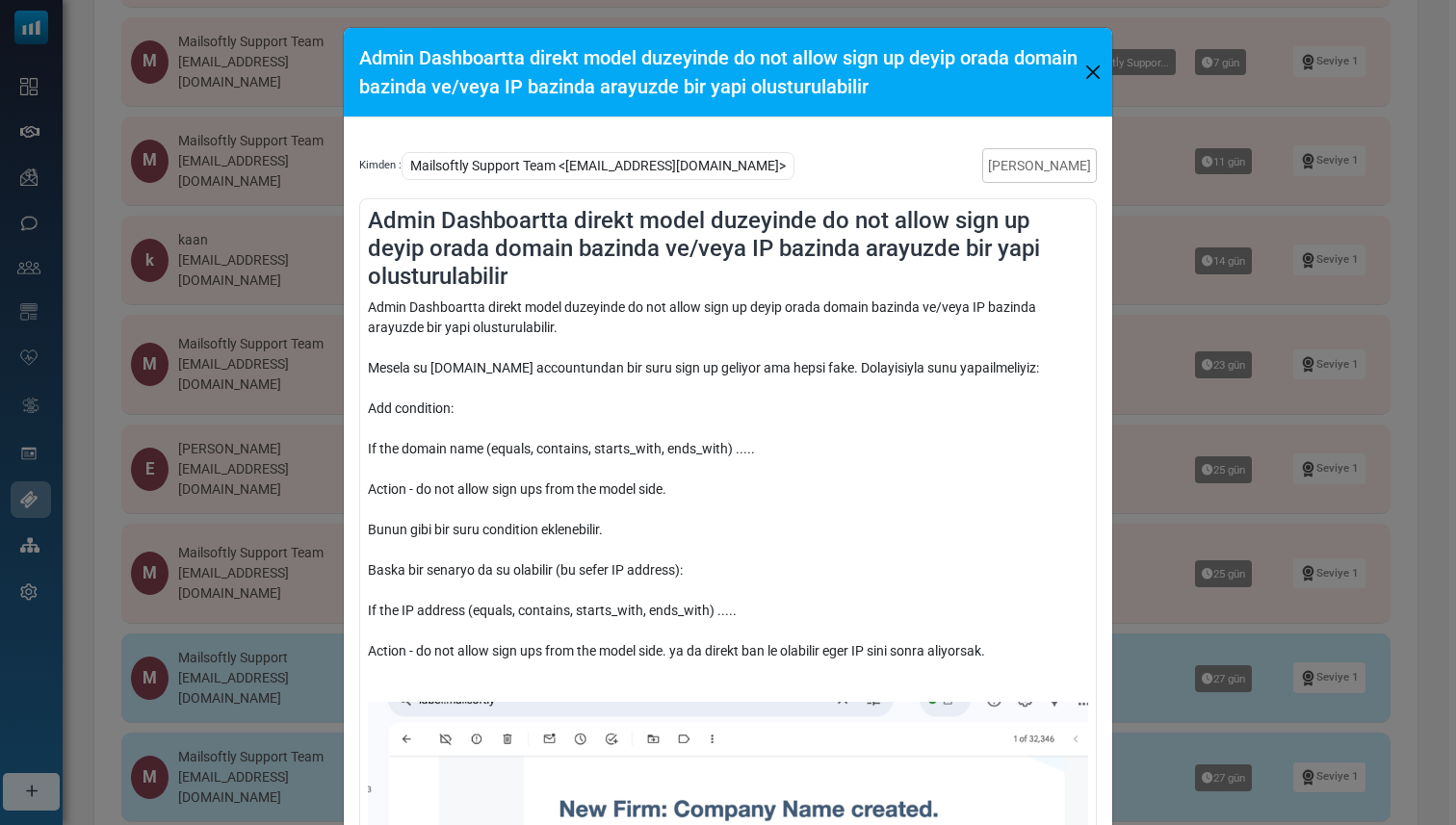
click at [1085, 62] on button "Close" at bounding box center [1093, 73] width 23 height 29
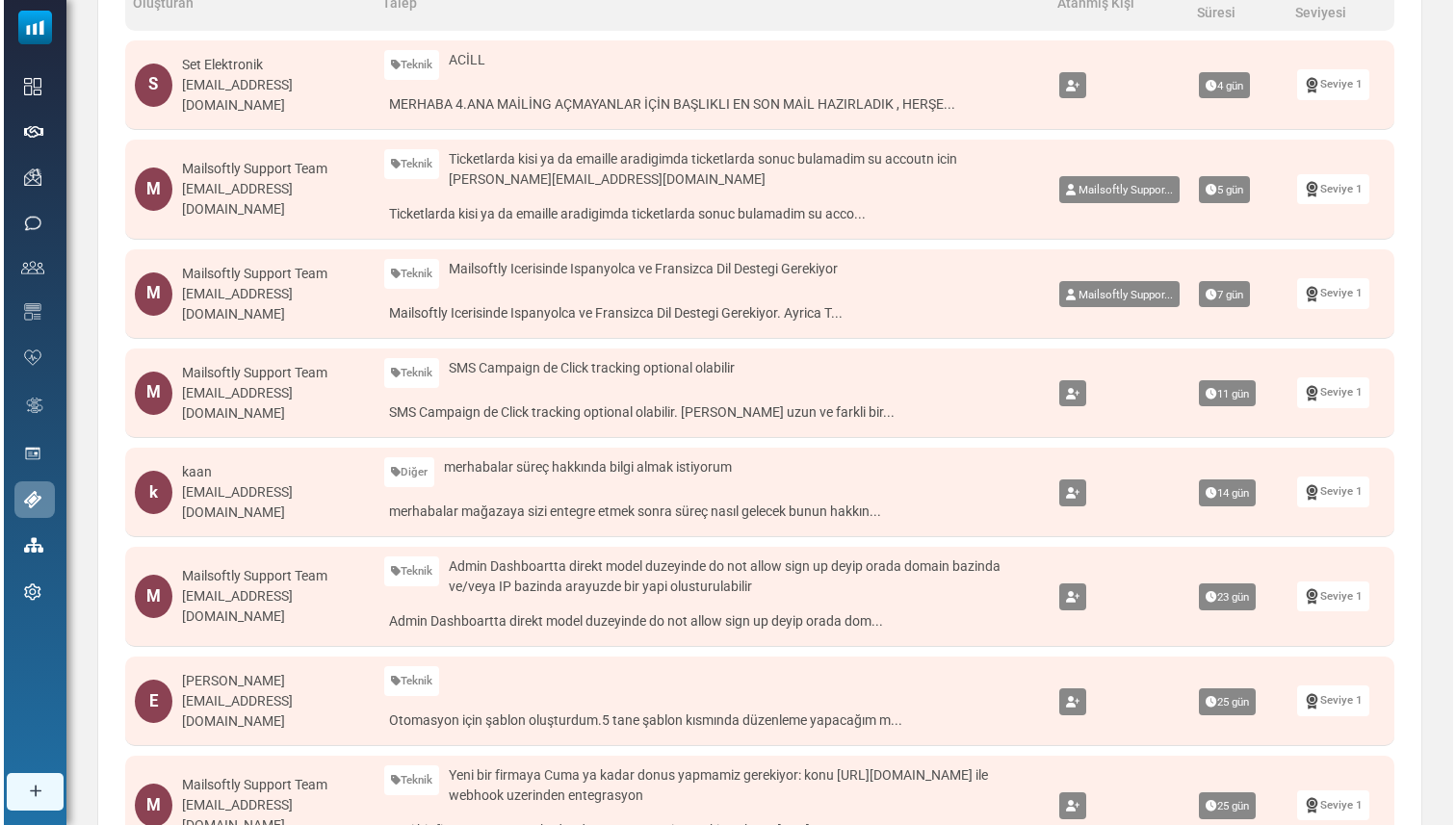
scroll to position [442, 0]
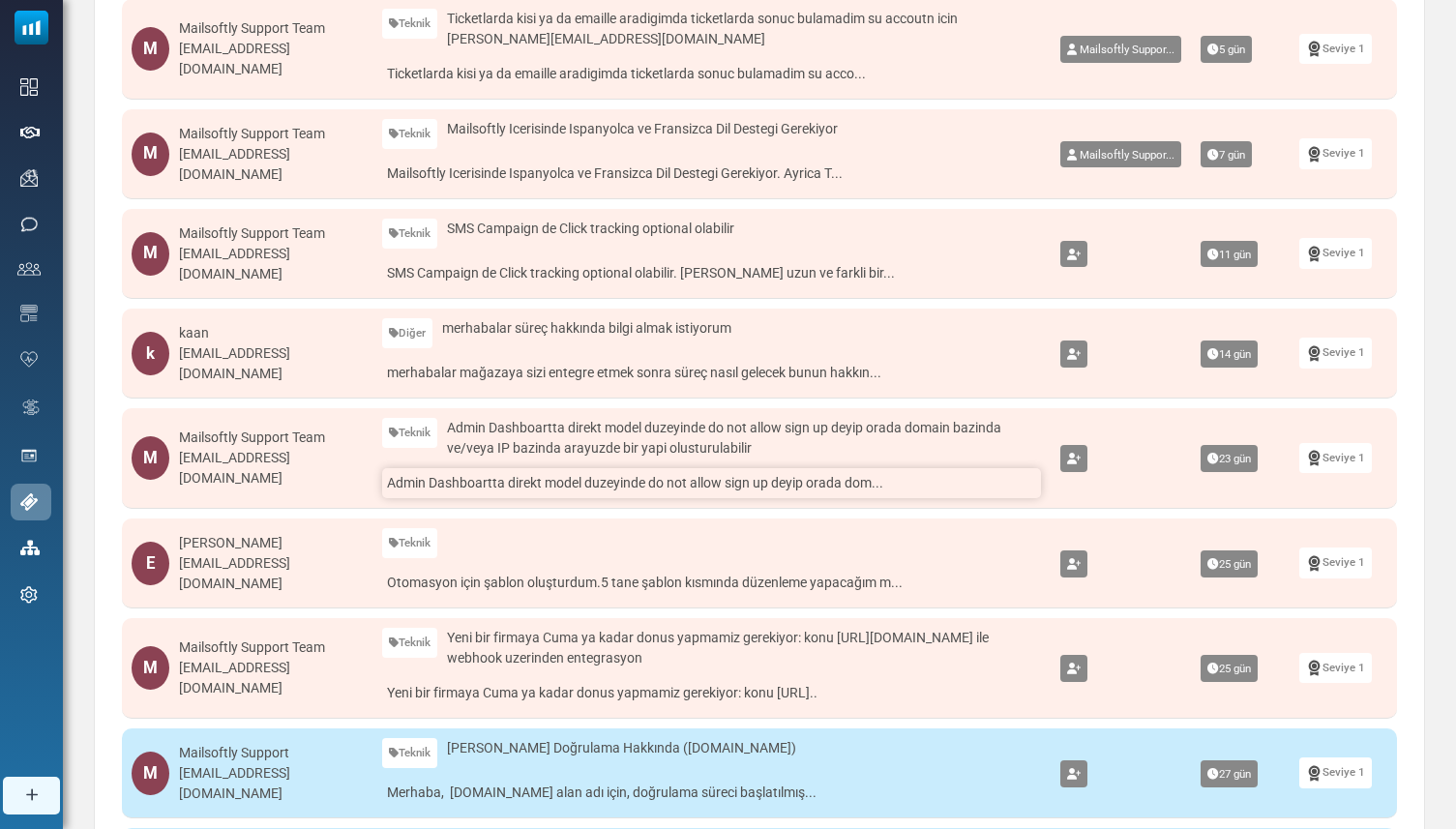
click at [734, 486] on link "Admin Dashboartta direkt model duzeyinde do not allow sign up deyip orada dom..." at bounding box center [712, 483] width 659 height 30
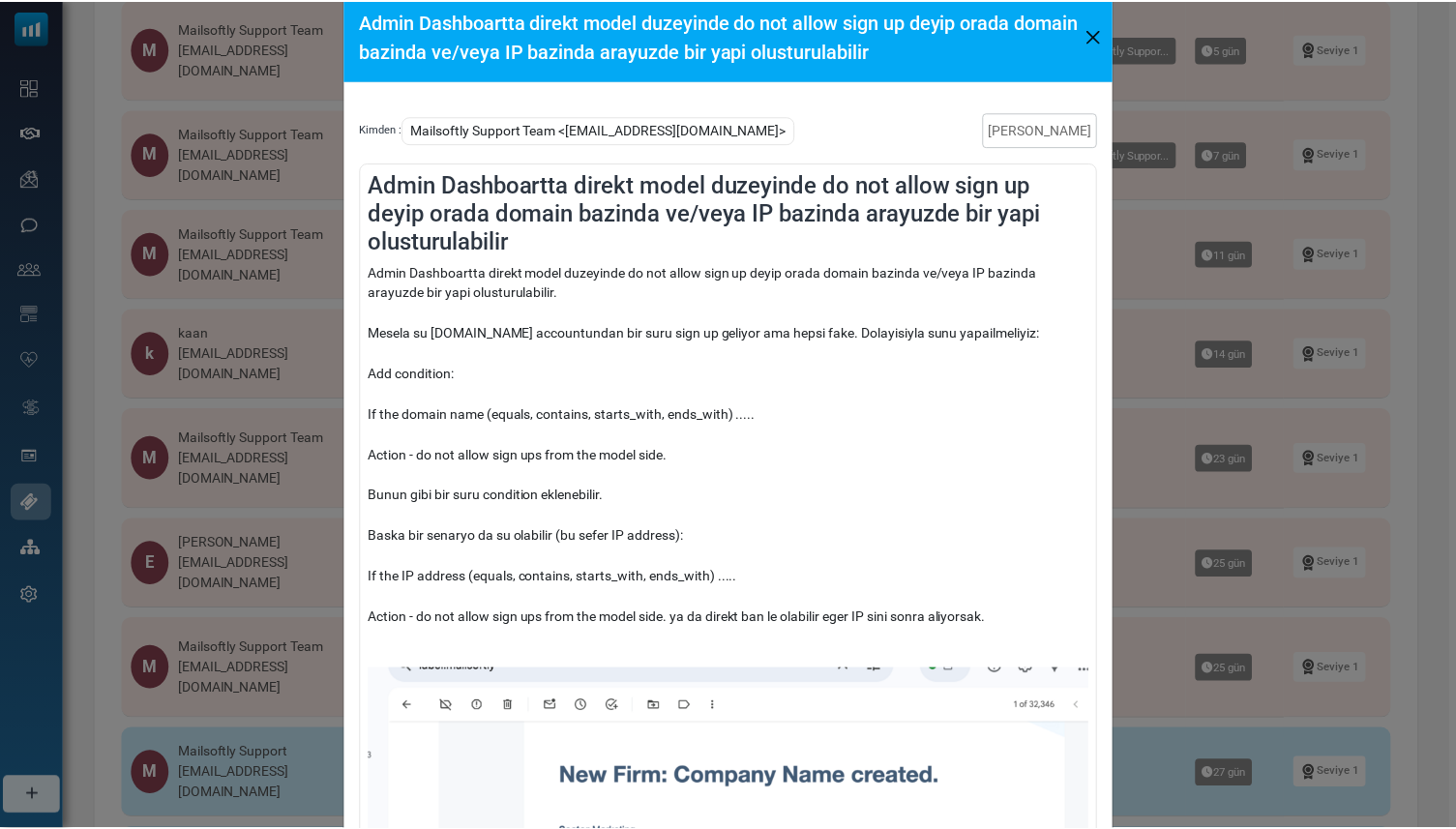
scroll to position [0, 0]
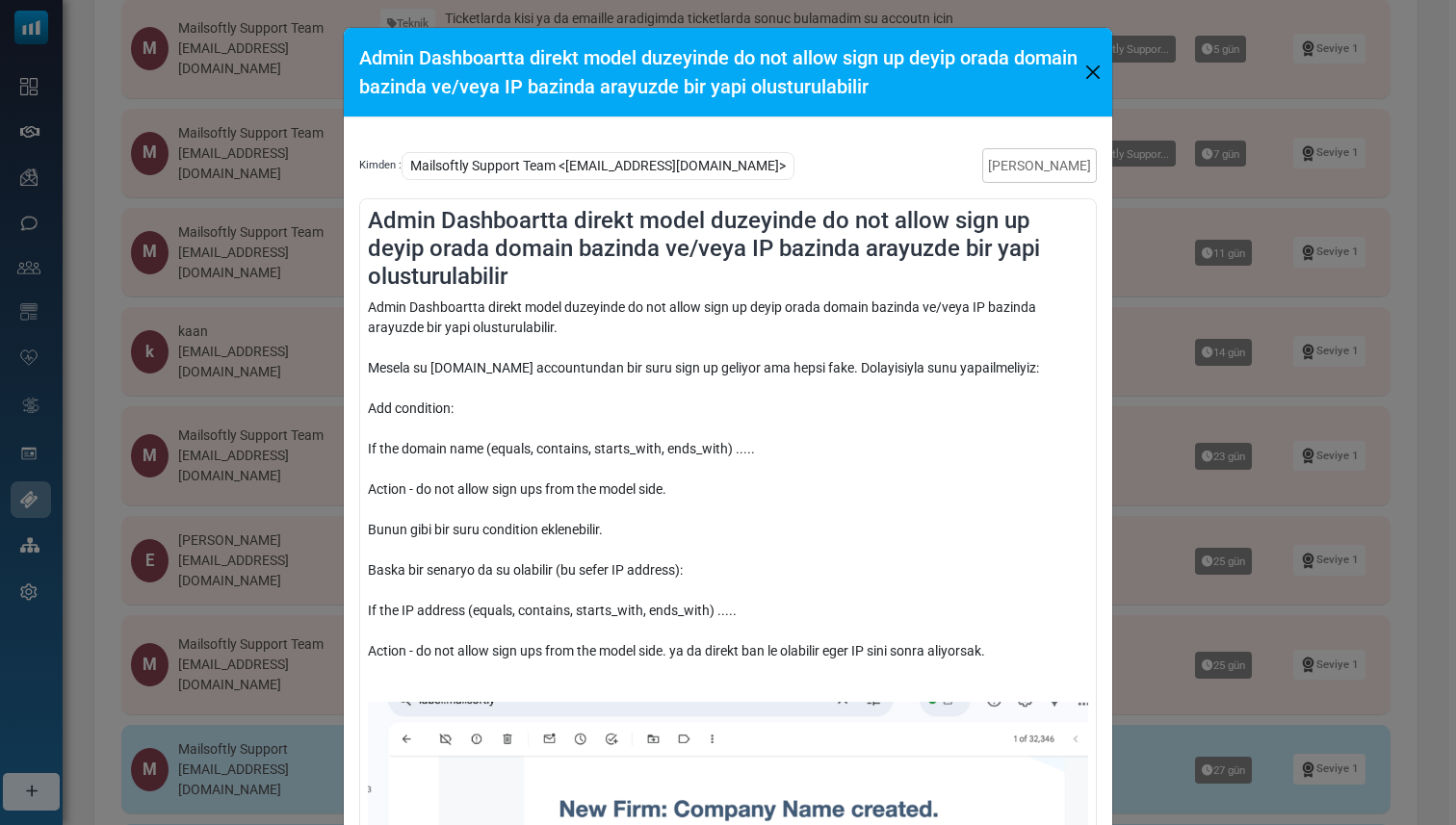
click at [1084, 77] on button "Close" at bounding box center [1093, 73] width 23 height 29
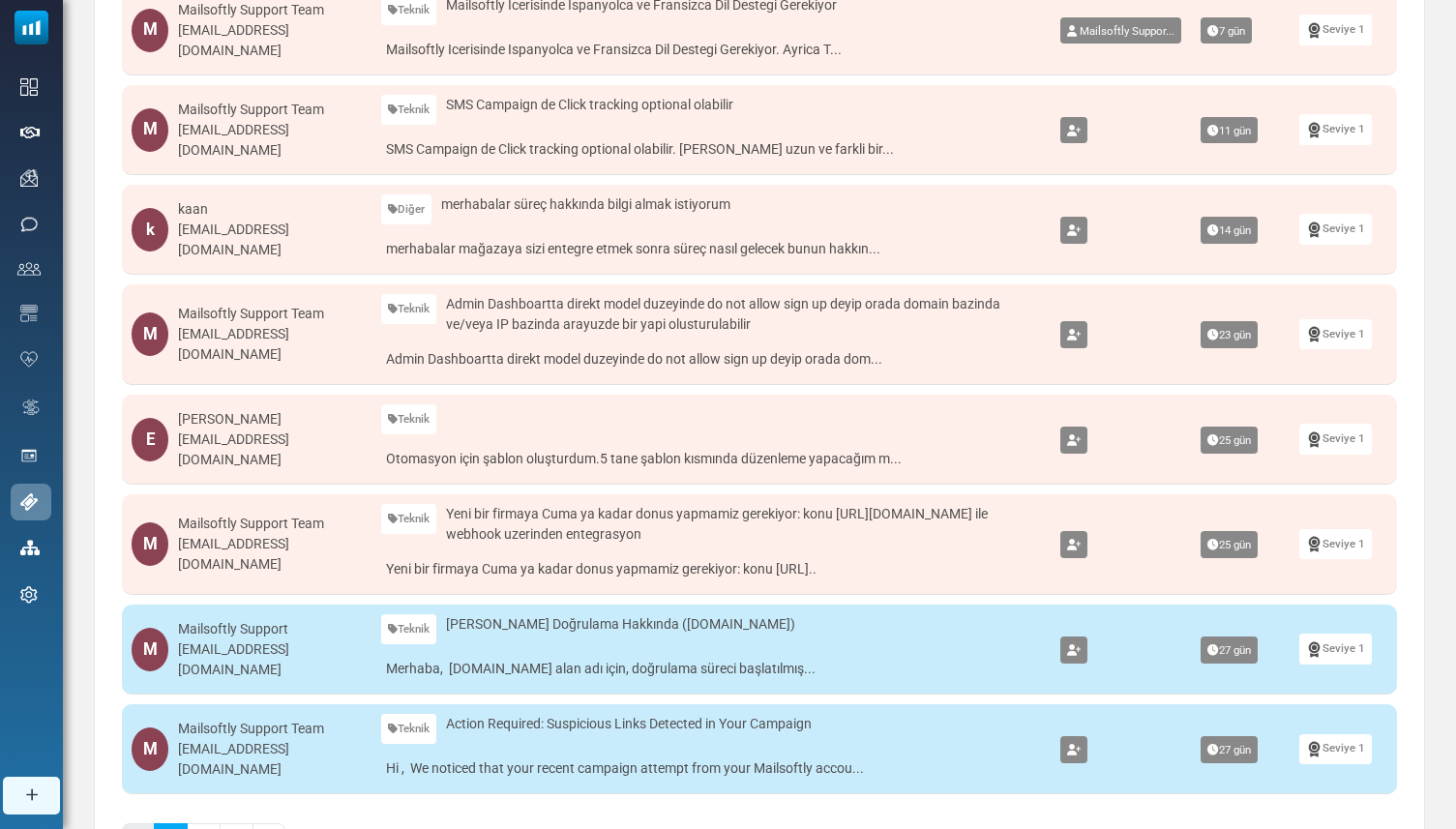
scroll to position [692, 0]
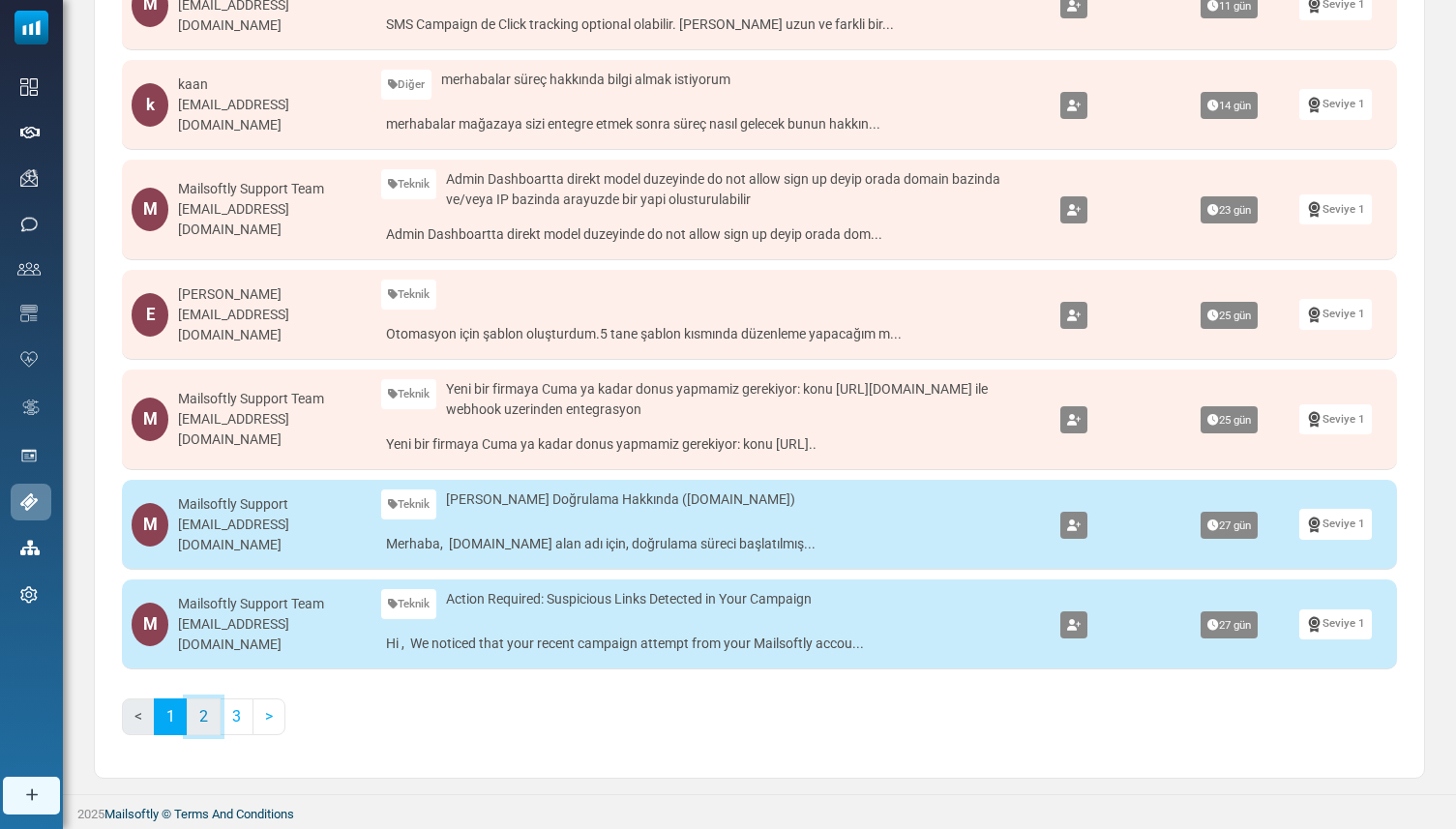
click at [204, 713] on link "2" at bounding box center [204, 717] width 34 height 37
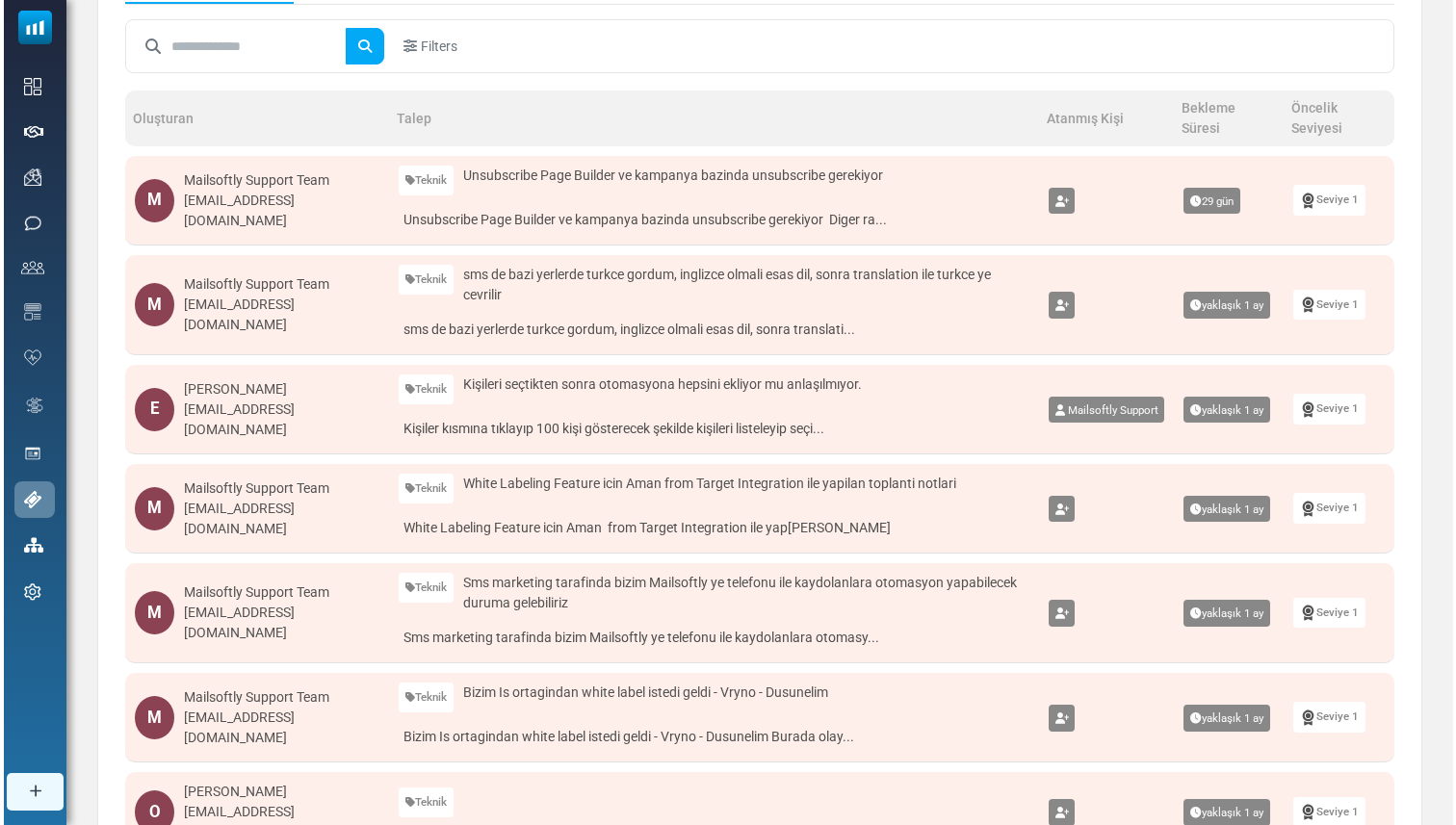
scroll to position [202, 0]
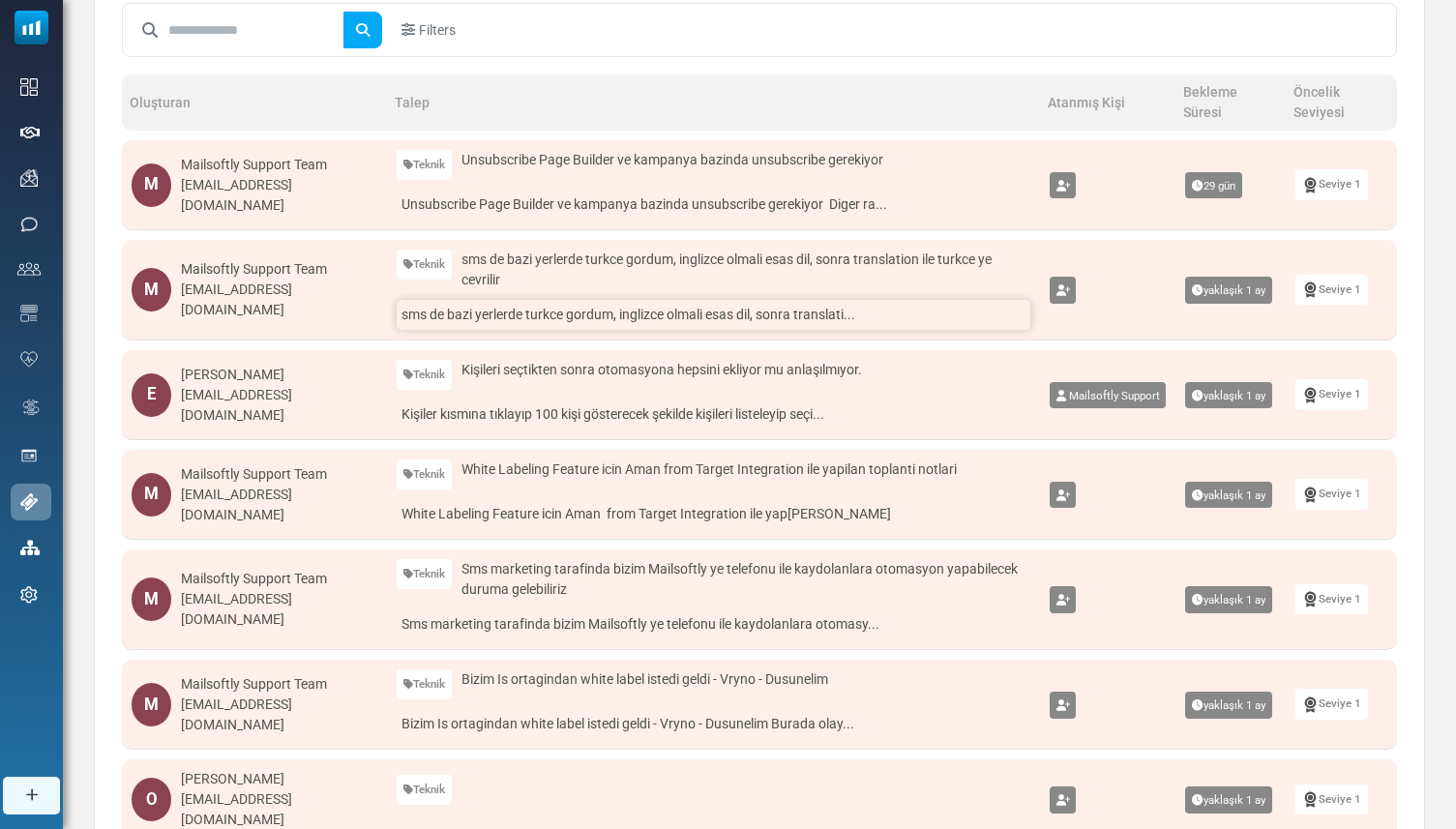
click at [562, 309] on link "sms de bazi yerlerde turkce gordum, inglizce olmali esas dil, sonra translati..." at bounding box center [714, 315] width 634 height 30
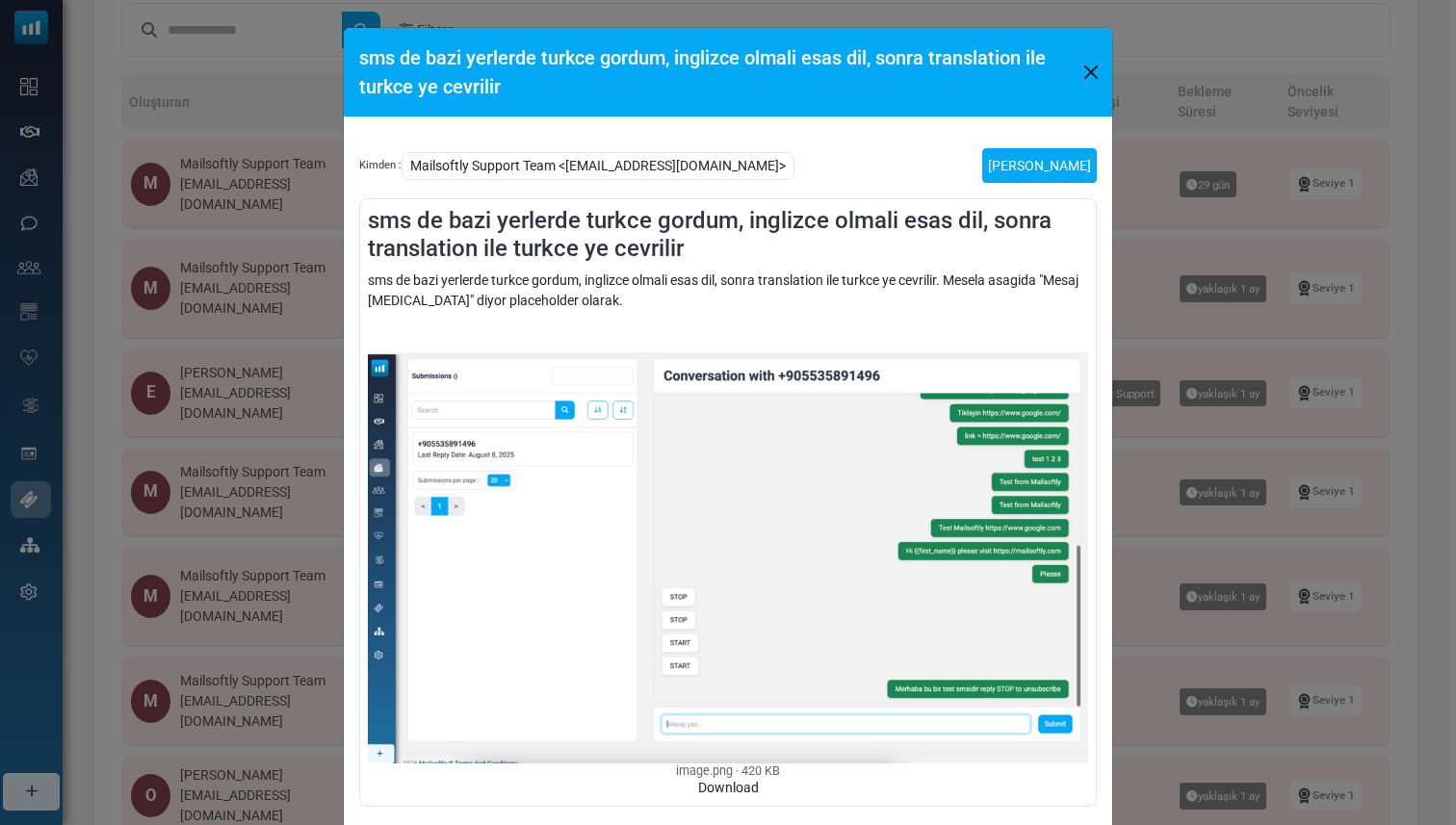
click at [1037, 160] on link "Talebi Kapat" at bounding box center [1040, 166] width 115 height 35
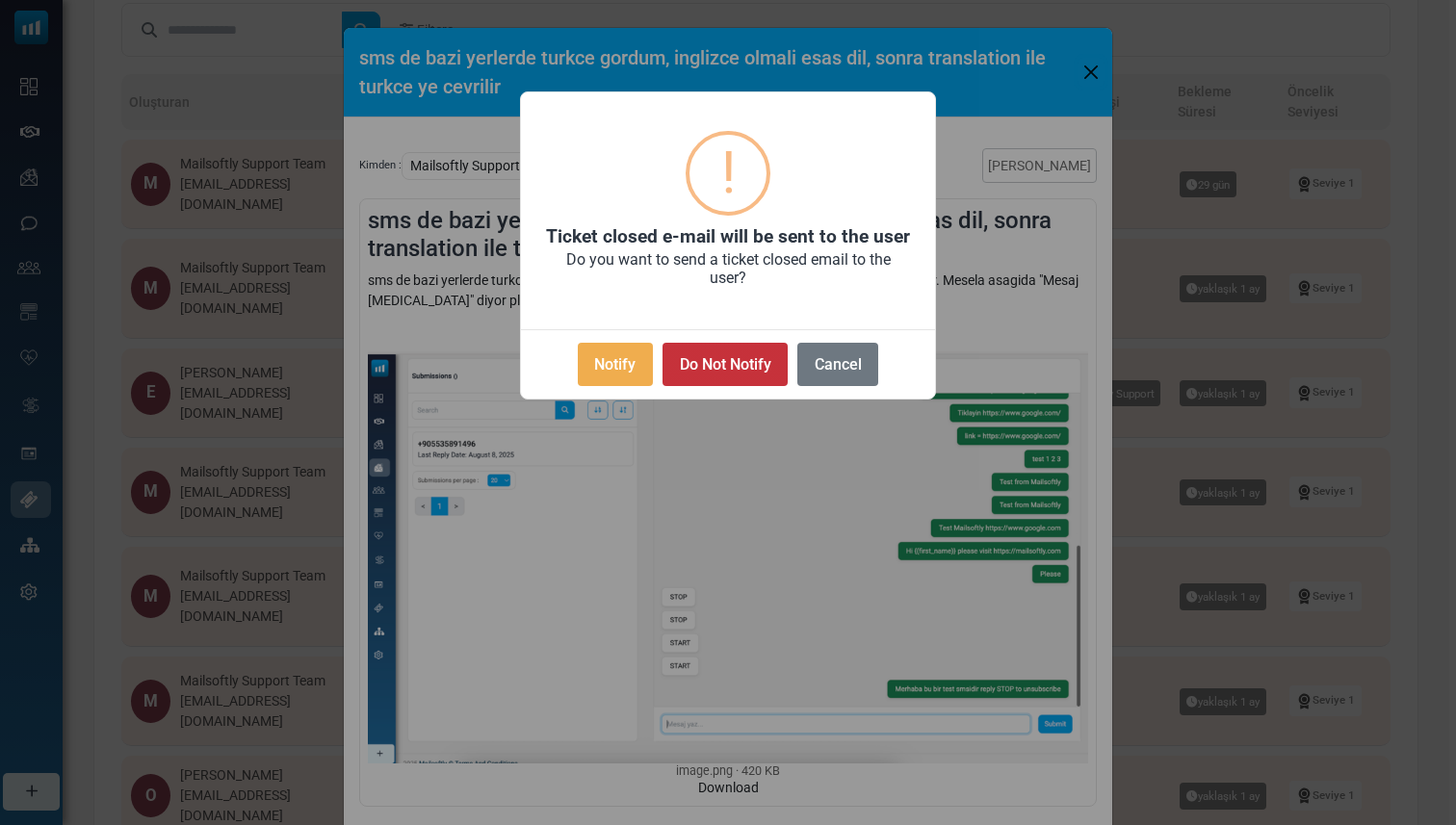
click at [745, 359] on button "Do Not Notify" at bounding box center [725, 364] width 125 height 44
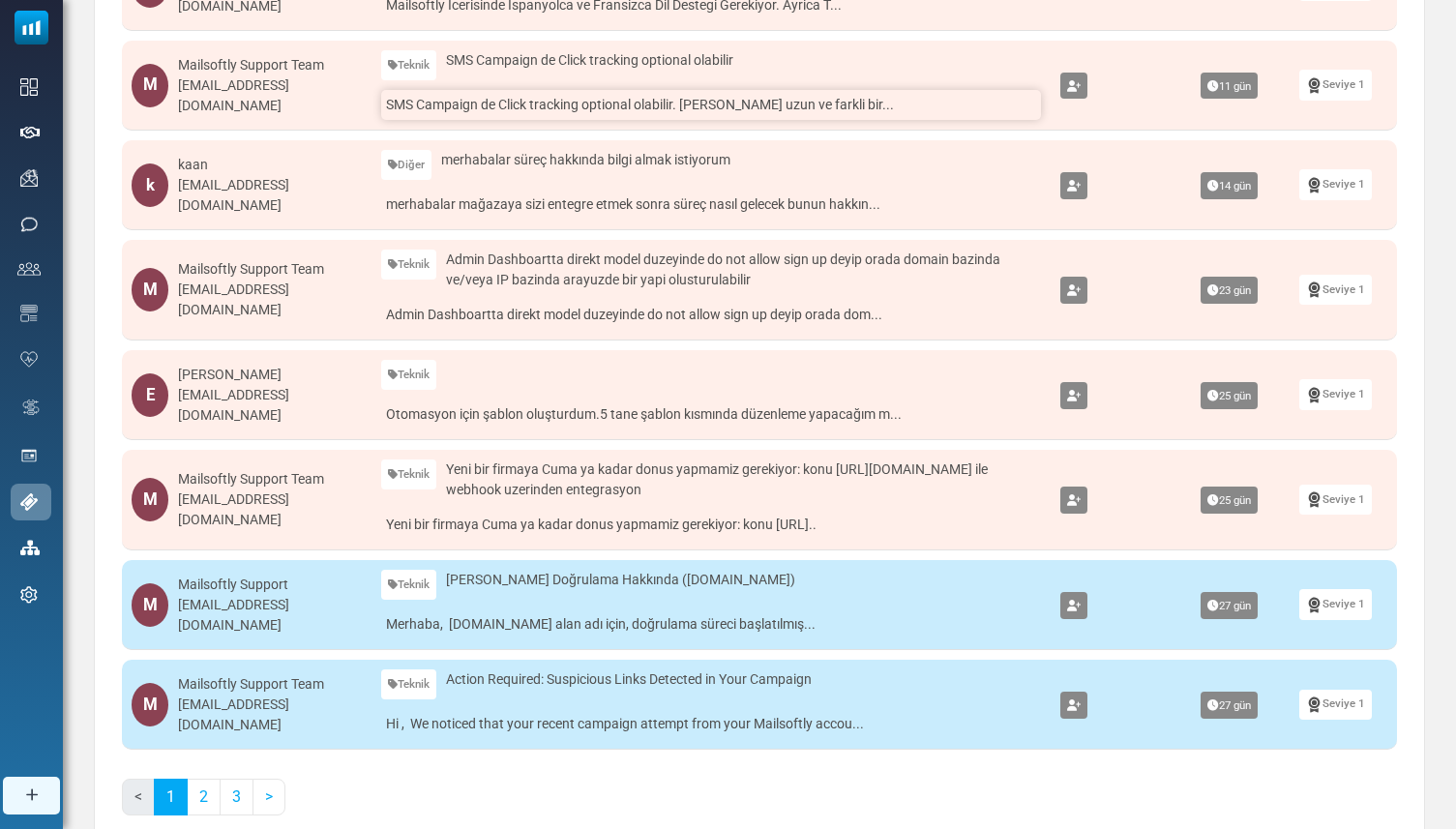
scroll to position [692, 0]
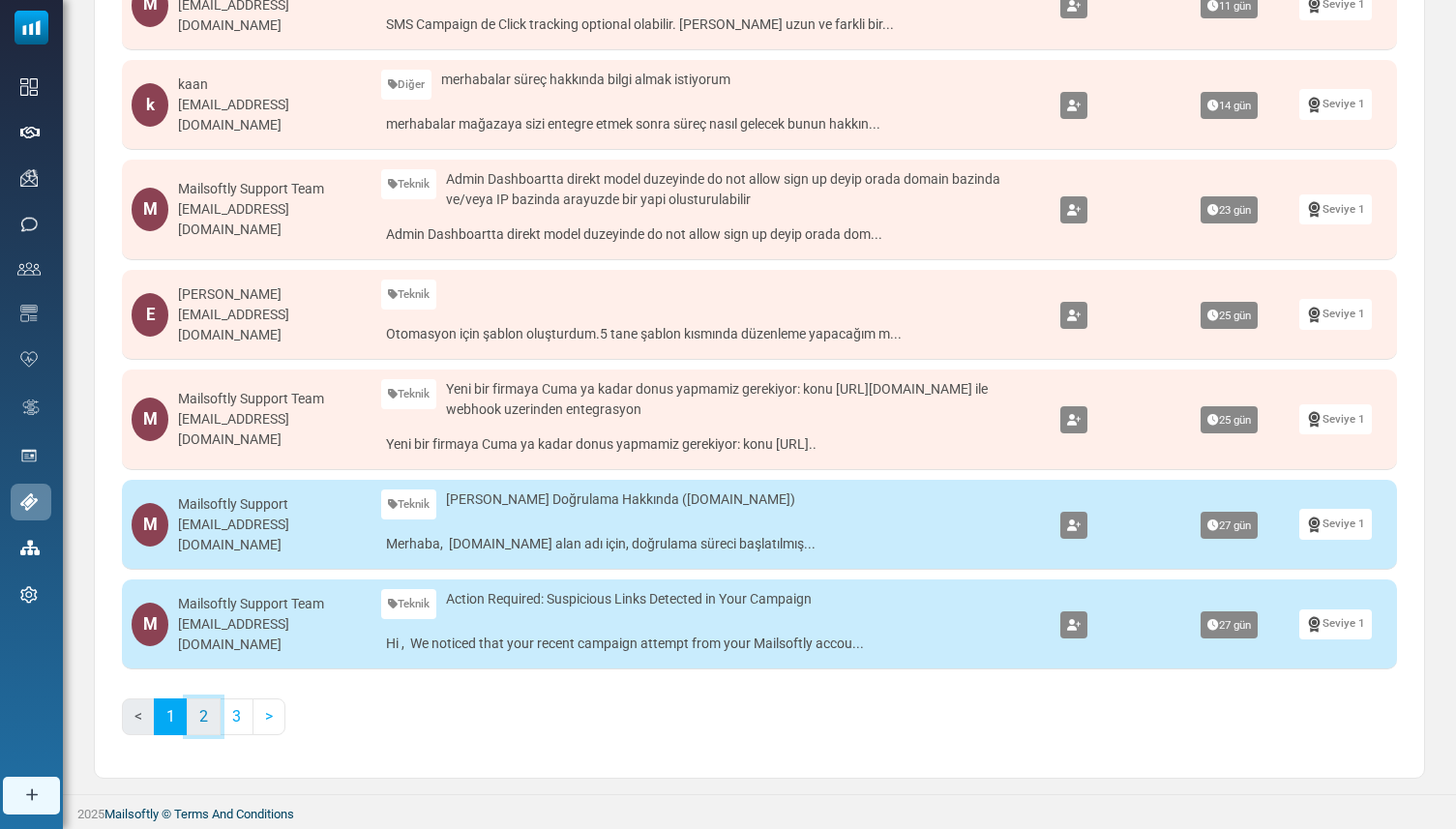
click at [189, 721] on link "2" at bounding box center [204, 717] width 34 height 37
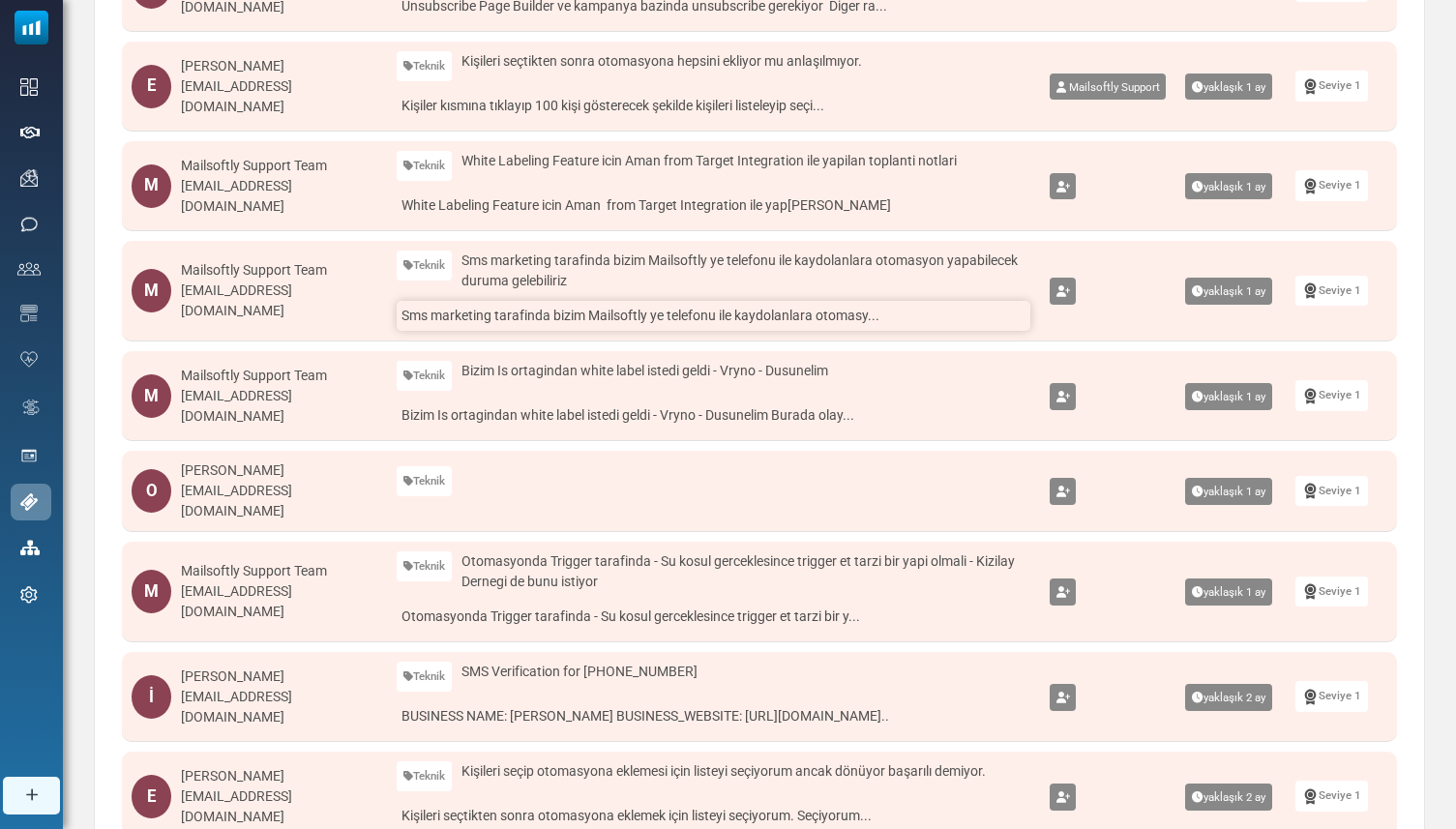
scroll to position [368, 0]
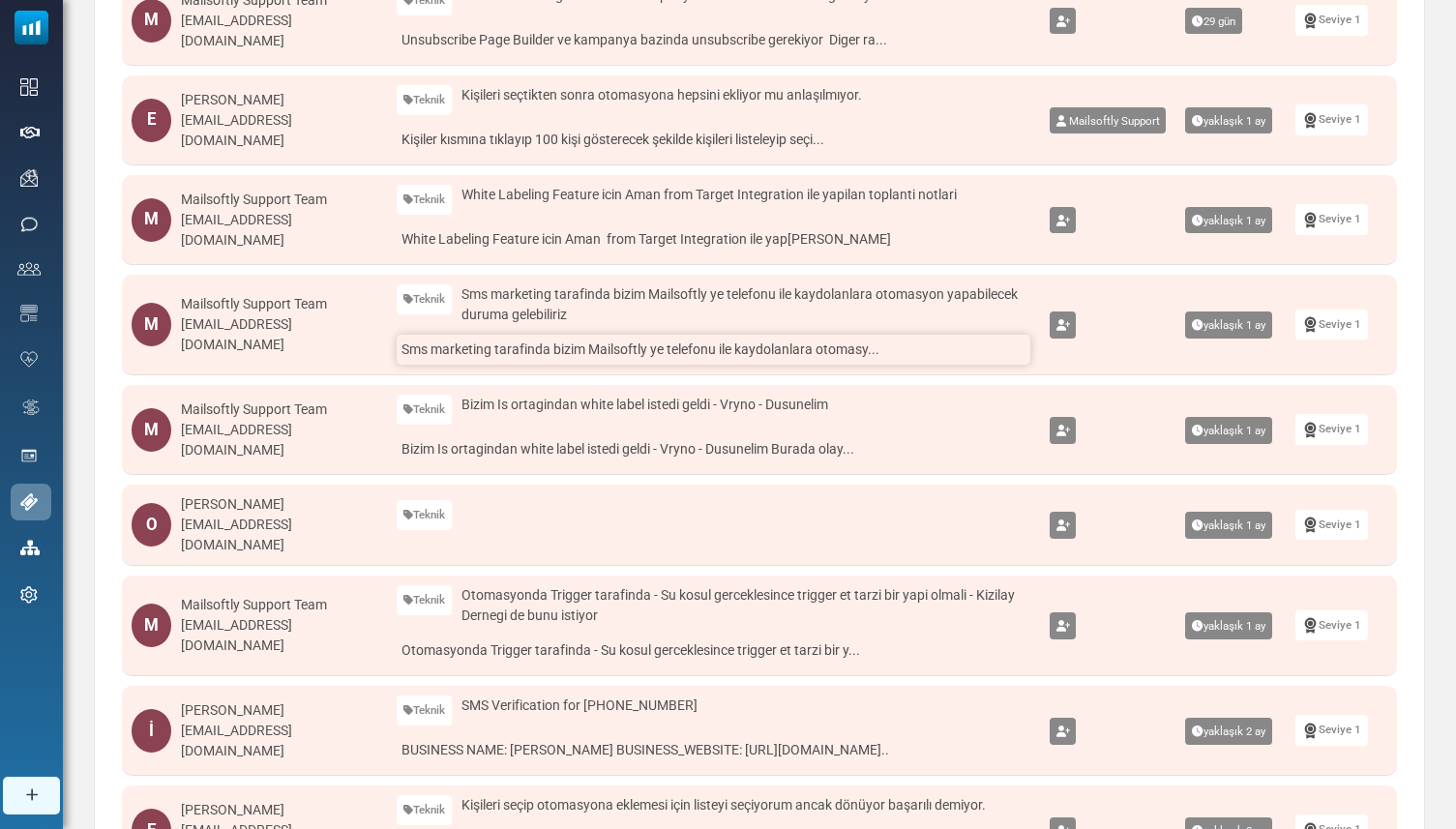
click at [516, 345] on link "Sms marketing tarafinda bizim Mailsoftly ye telefonu ile kaydolanlara otomasy..." at bounding box center [714, 349] width 634 height 30
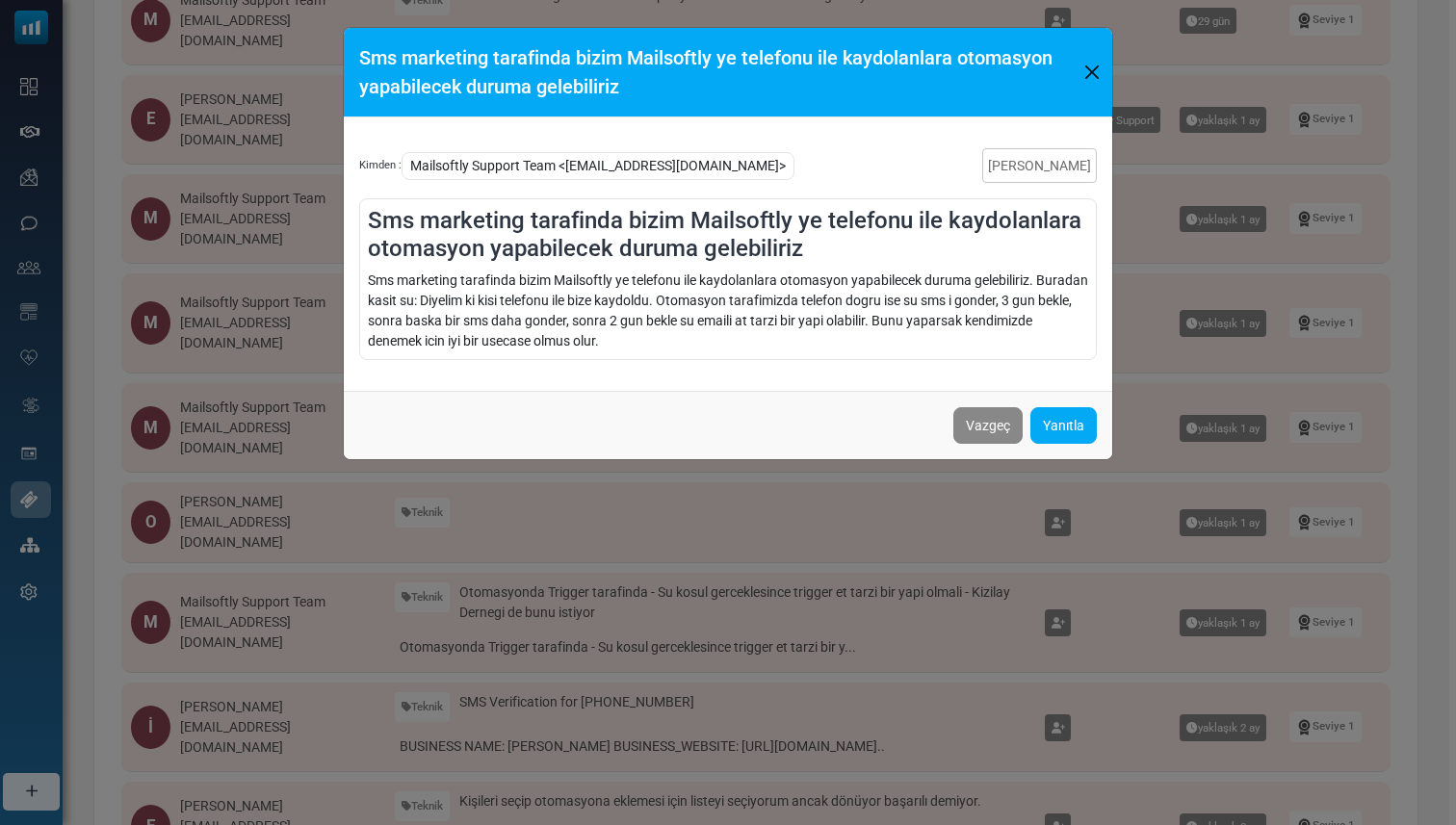
click at [1086, 62] on button "Close" at bounding box center [1091, 73] width 26 height 29
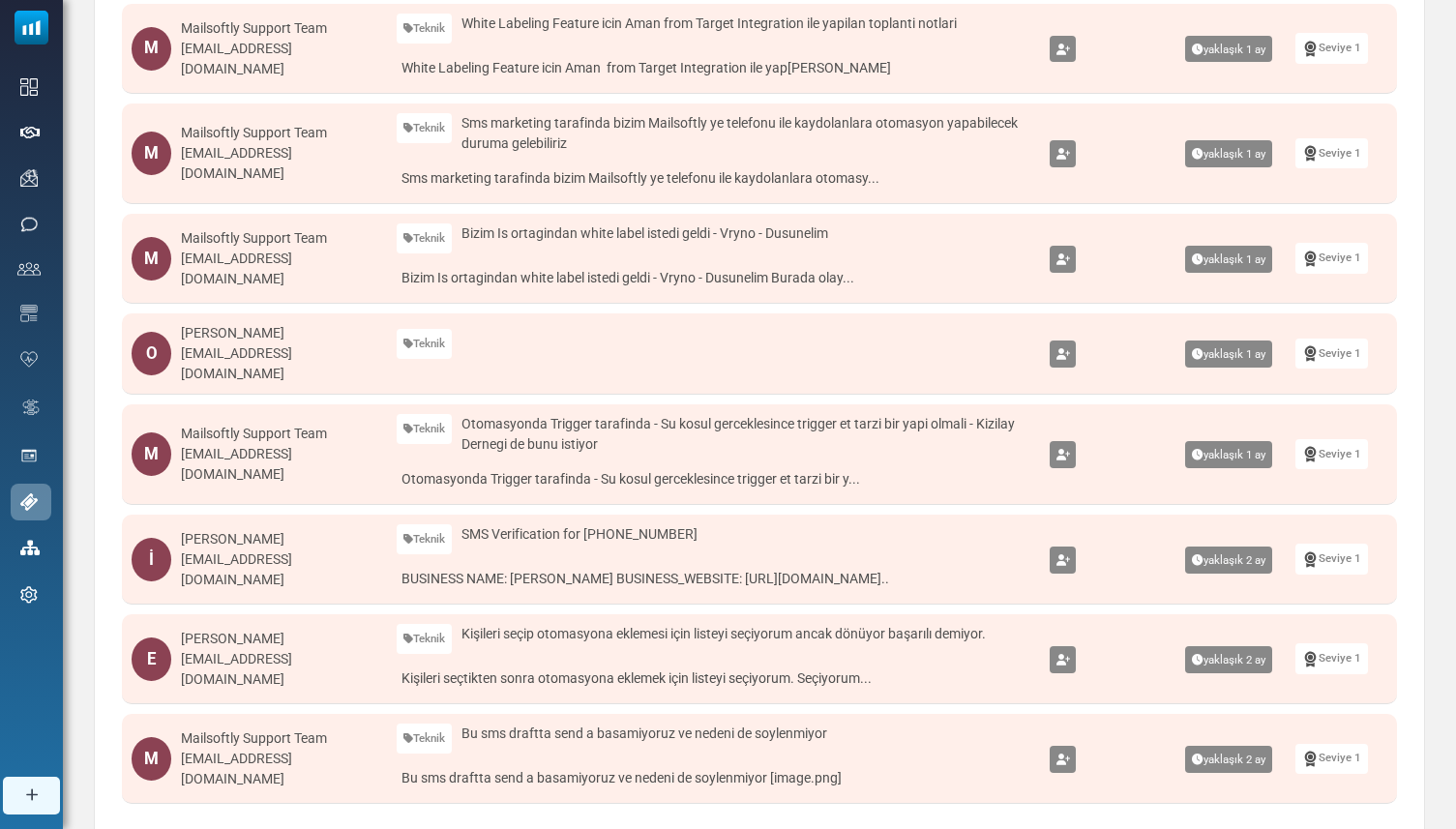
scroll to position [670, 0]
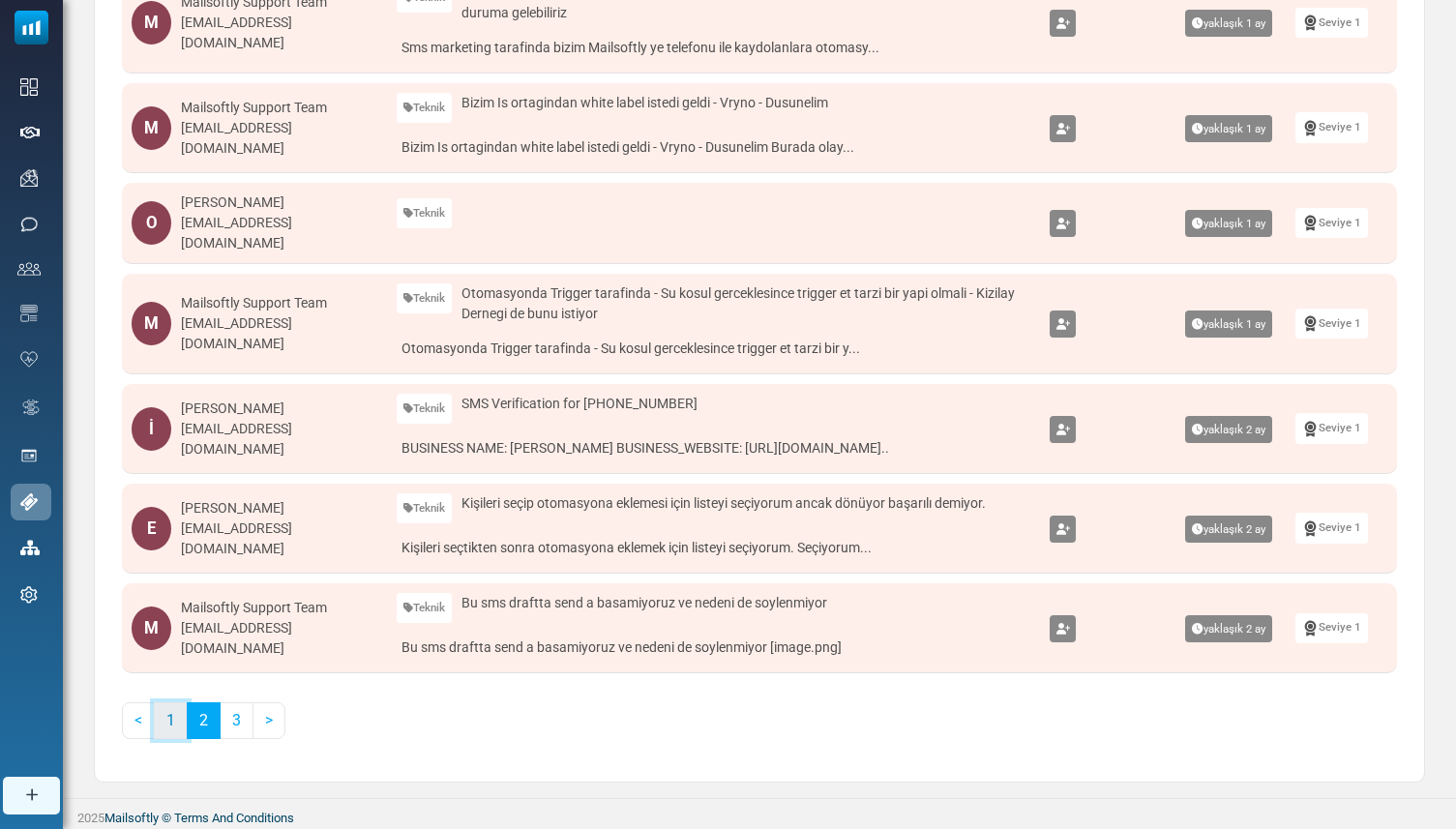
click at [175, 715] on link "1" at bounding box center [171, 721] width 34 height 37
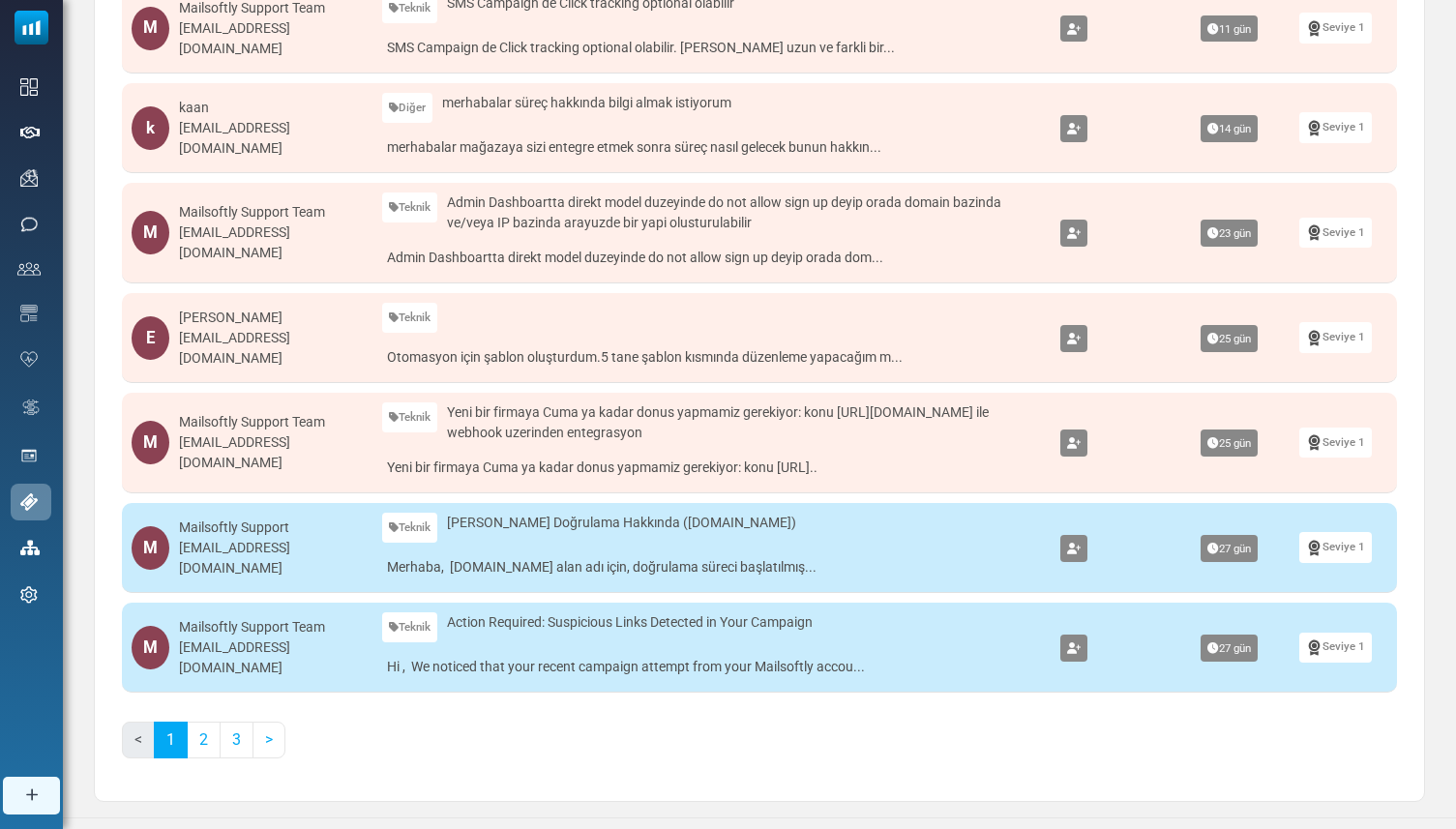
scroll to position [0, 0]
